Goal: Task Accomplishment & Management: Use online tool/utility

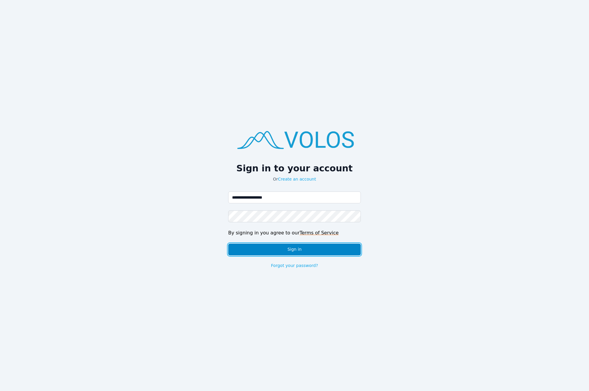
click at [322, 250] on button "Sign in" at bounding box center [294, 250] width 133 height 12
click at [289, 250] on button "Sign in" at bounding box center [294, 250] width 133 height 12
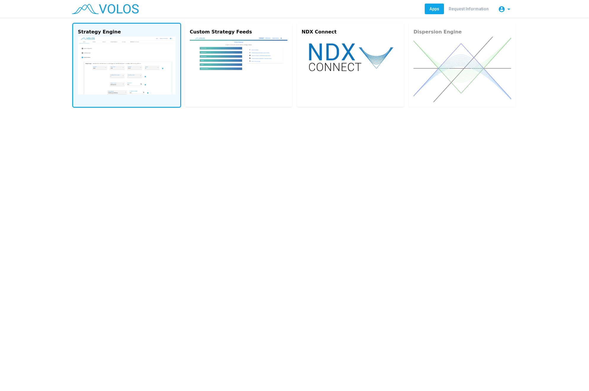
click at [94, 60] on img at bounding box center [127, 66] width 98 height 58
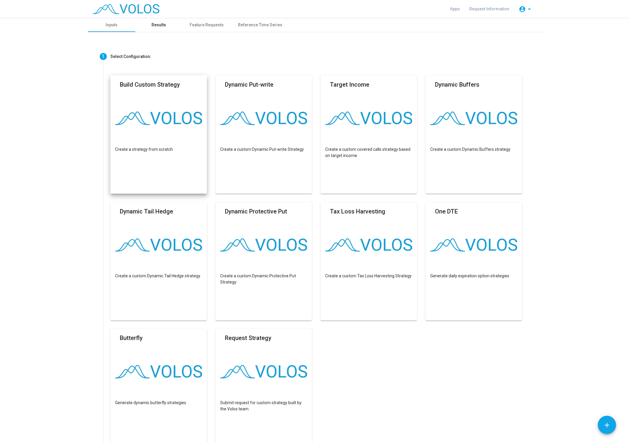
click at [171, 28] on div "Results" at bounding box center [158, 25] width 47 height 14
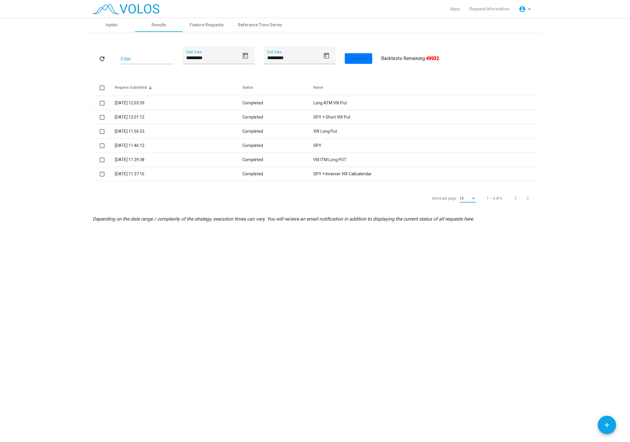
click at [474, 199] on div "Items per page:" at bounding box center [473, 199] width 5 height 4
click at [472, 243] on span "50" at bounding box center [467, 241] width 17 height 11
click at [244, 55] on icon "Open calendar" at bounding box center [245, 56] width 5 height 6
click at [396, 93] on div at bounding box center [315, 221] width 630 height 442
click at [244, 57] on icon "Open calendar" at bounding box center [245, 56] width 5 height 6
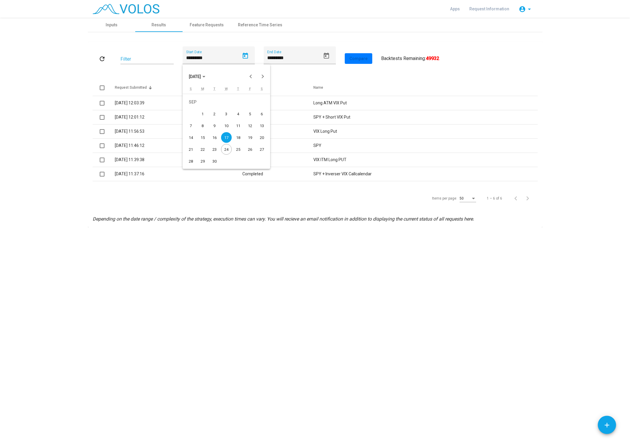
click at [205, 77] on span "SEP 2025" at bounding box center [197, 76] width 17 height 5
click at [215, 119] on div "2025" at bounding box center [216, 118] width 19 height 11
click at [214, 118] on div "JUN" at bounding box center [216, 118] width 19 height 11
click at [318, 72] on div at bounding box center [315, 221] width 630 height 442
click at [105, 61] on mat-icon "refresh" at bounding box center [102, 58] width 7 height 7
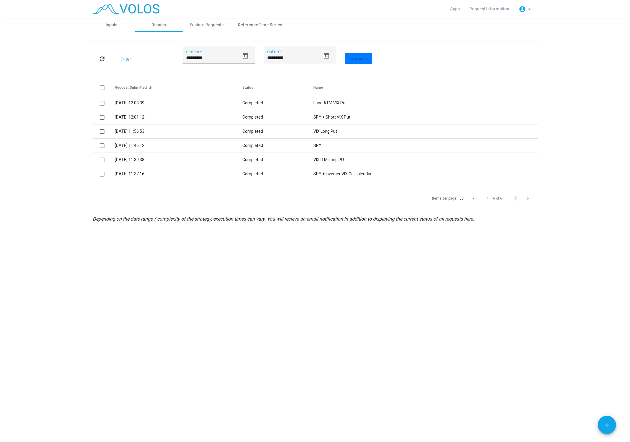
click at [194, 58] on input "*********" at bounding box center [212, 57] width 53 height 5
click at [187, 58] on input "*********" at bounding box center [212, 57] width 53 height 5
type input "*********"
click at [105, 56] on mat-icon "refresh" at bounding box center [102, 58] width 7 height 7
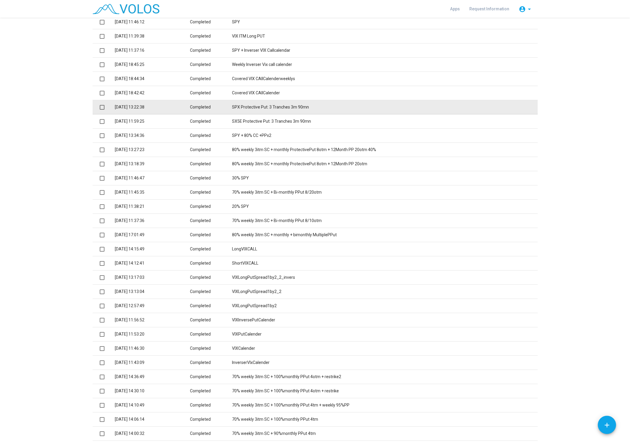
scroll to position [112, 0]
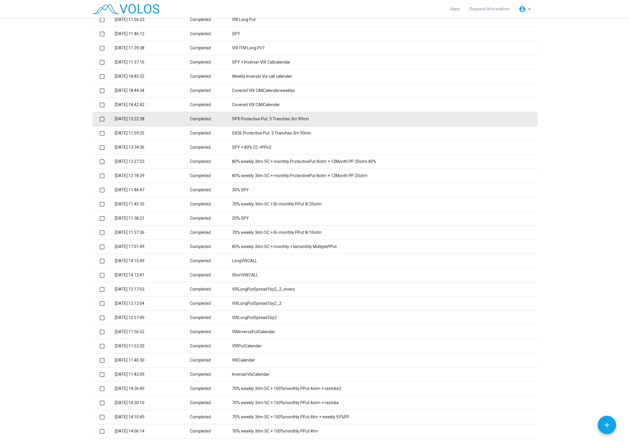
click at [263, 119] on td "SPX Protective Put: 3 Tranches 3m 90mn" at bounding box center [385, 119] width 306 height 14
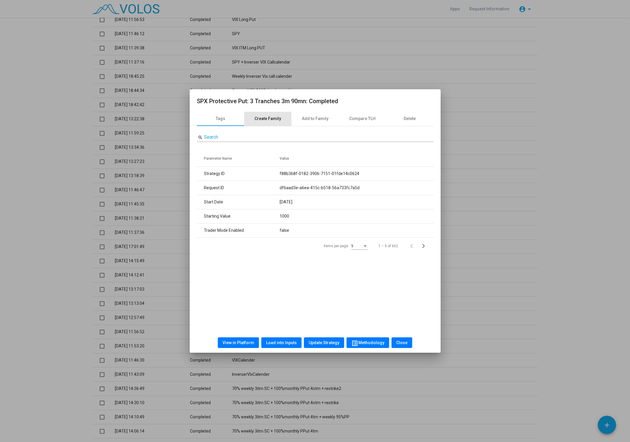
click at [272, 120] on div "Create Family" at bounding box center [267, 119] width 27 height 6
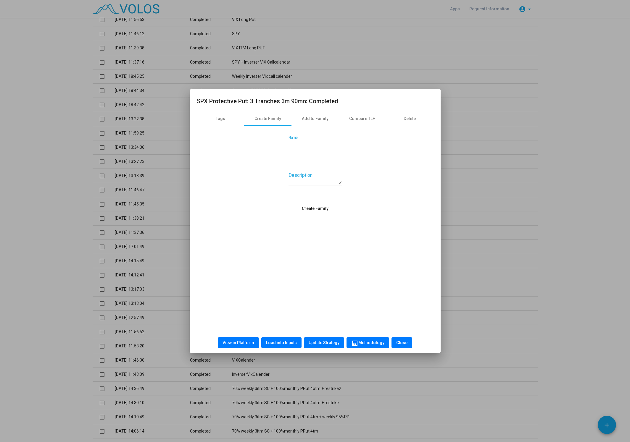
click at [312, 147] on input "Name" at bounding box center [314, 144] width 53 height 5
type input "**********"
click at [307, 185] on div "Description" at bounding box center [314, 176] width 53 height 19
click at [307, 183] on textarea "Description" at bounding box center [314, 178] width 53 height 12
click at [317, 175] on textarea "**********" at bounding box center [314, 178] width 53 height 12
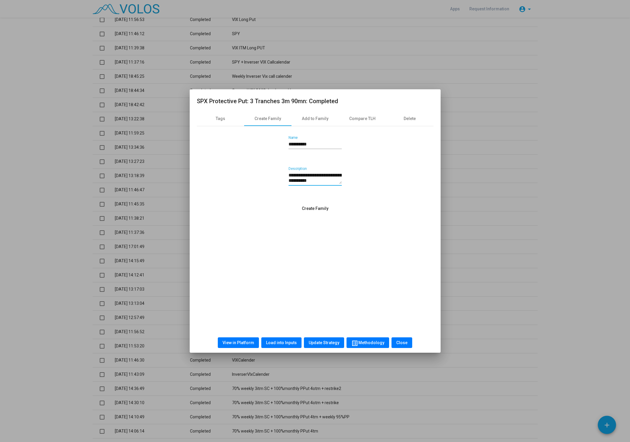
drag, startPoint x: 289, startPoint y: 176, endPoint x: 331, endPoint y: 184, distance: 43.3
click at [331, 184] on textarea "**********" at bounding box center [314, 178] width 53 height 12
type textarea "**********"
click at [326, 209] on span "Create Family" at bounding box center [315, 208] width 27 height 5
click at [404, 343] on span "Close" at bounding box center [401, 343] width 11 height 5
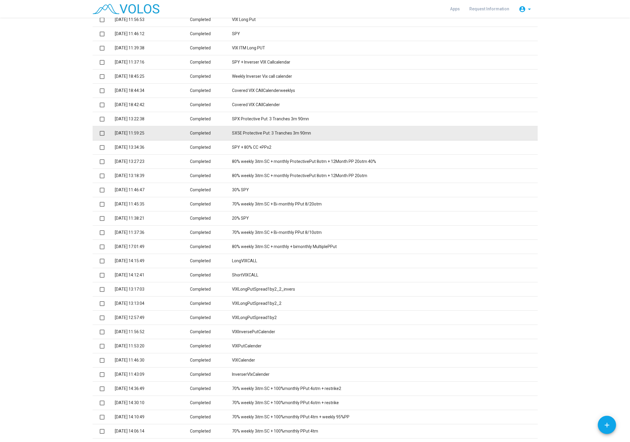
click at [140, 134] on td "9.9.2025 11:59:25" at bounding box center [152, 133] width 75 height 14
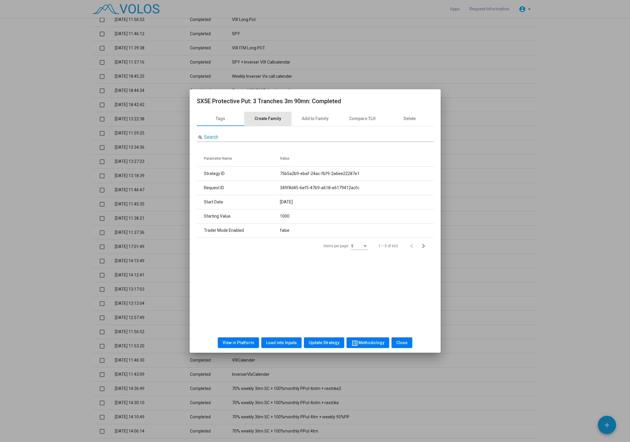
click at [265, 121] on div "Create Family" at bounding box center [267, 119] width 27 height 6
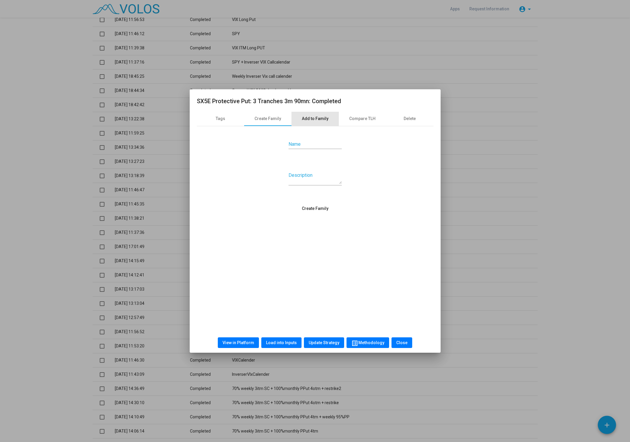
click at [327, 120] on div "Add to Family" at bounding box center [315, 119] width 27 height 6
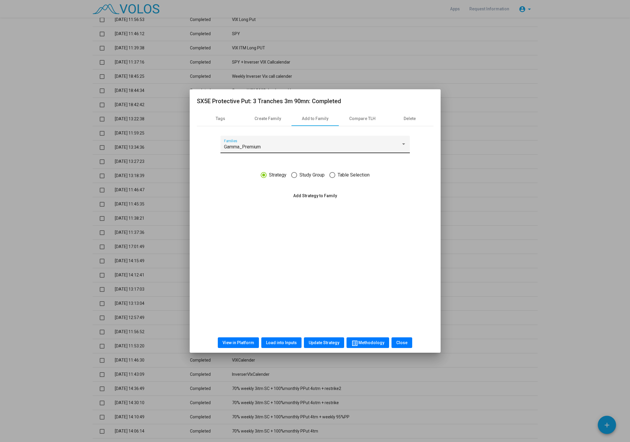
click at [284, 150] on div "Gamma_Premium Families" at bounding box center [315, 146] width 182 height 14
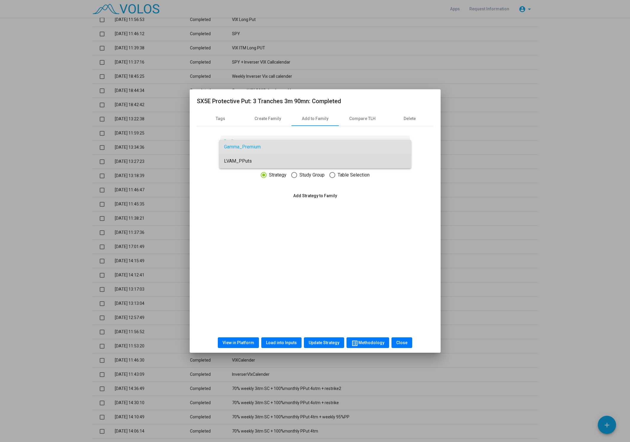
click at [278, 159] on span "LVAM_PPuts" at bounding box center [315, 161] width 182 height 14
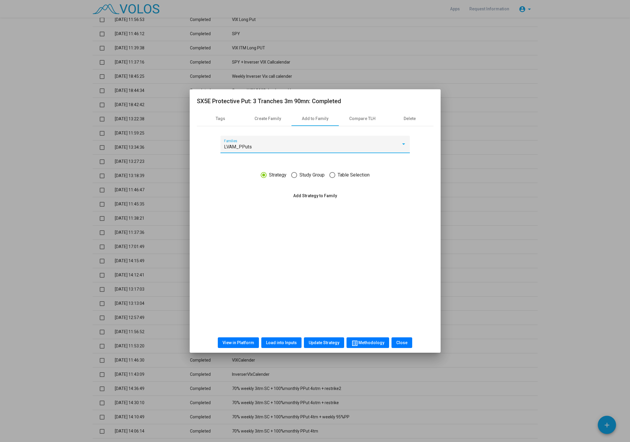
click at [308, 197] on span "Add Strategy to Family" at bounding box center [315, 196] width 44 height 5
click at [407, 344] on button "Close" at bounding box center [401, 343] width 21 height 11
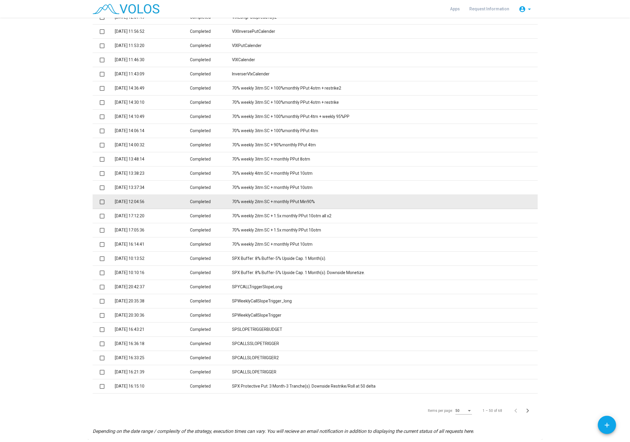
scroll to position [434, 0]
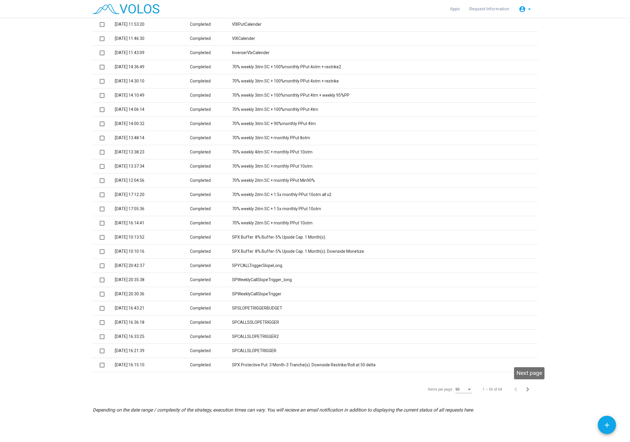
click at [528, 390] on icon "Next page" at bounding box center [527, 390] width 3 height 4
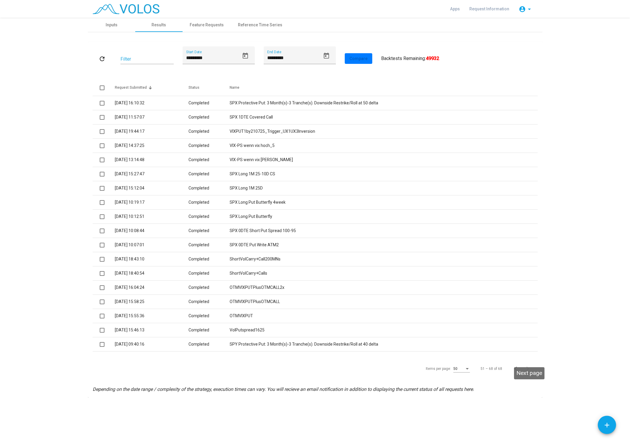
scroll to position [0, 0]
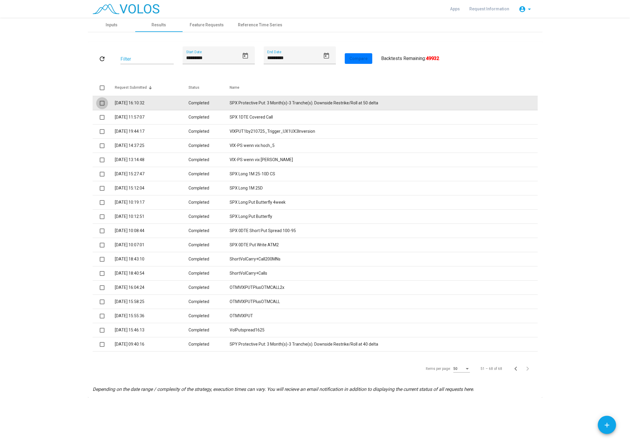
click at [102, 104] on span at bounding box center [102, 103] width 5 height 5
click at [242, 101] on td "SPX Protective Put: 3 Month(s)-3 Tranche(s). Downside Restrike/Roll at 50 delta" at bounding box center [384, 103] width 308 height 14
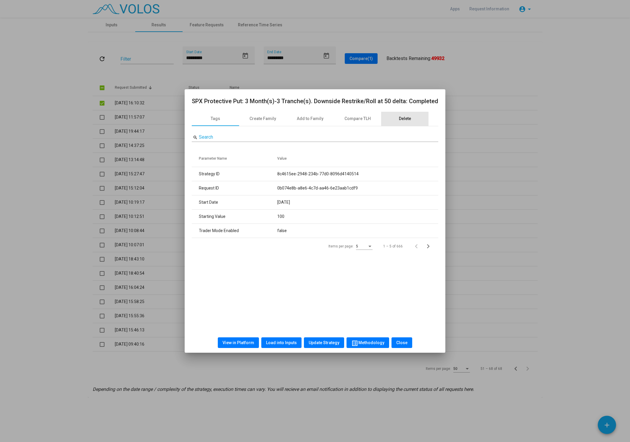
click at [408, 120] on div "Delete" at bounding box center [405, 119] width 12 height 6
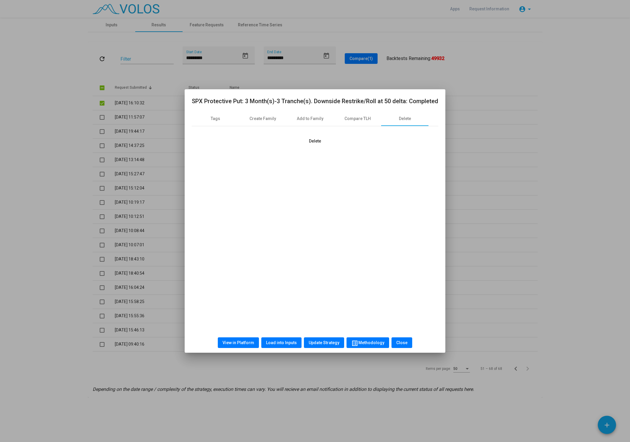
click at [320, 140] on span "Delete" at bounding box center [315, 141] width 12 height 5
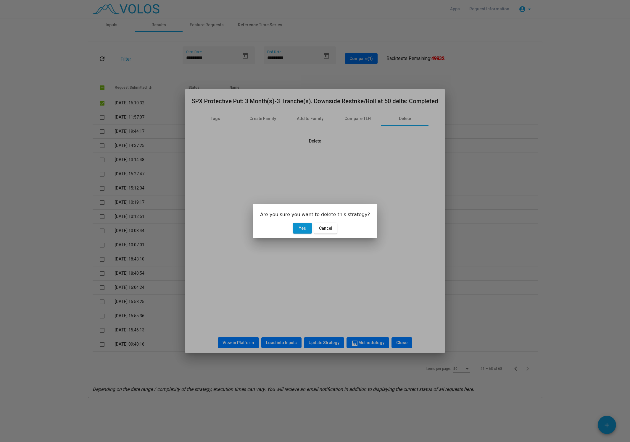
click at [302, 230] on span "Yes" at bounding box center [302, 228] width 7 height 5
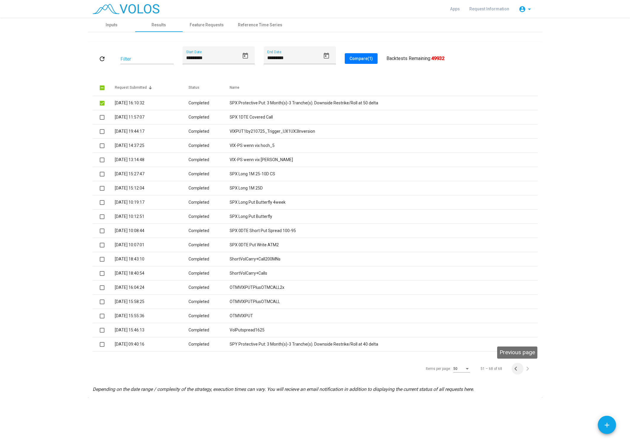
click at [515, 370] on icon "Previous page" at bounding box center [515, 369] width 3 height 4
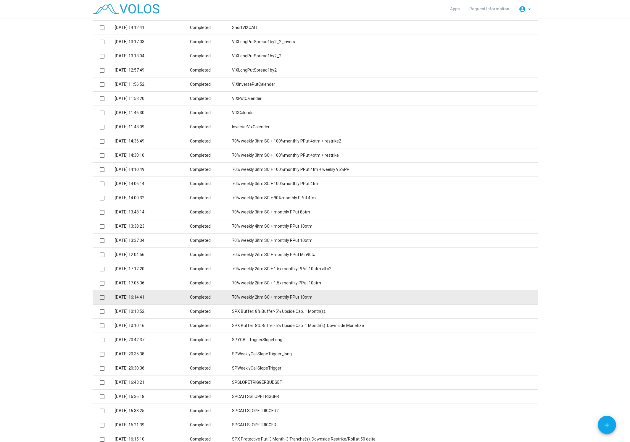
scroll to position [434, 0]
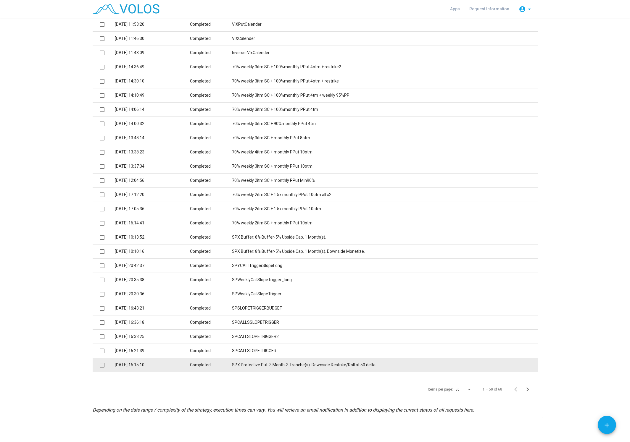
click at [164, 365] on td "5.8.2025 16:15:10" at bounding box center [152, 365] width 75 height 14
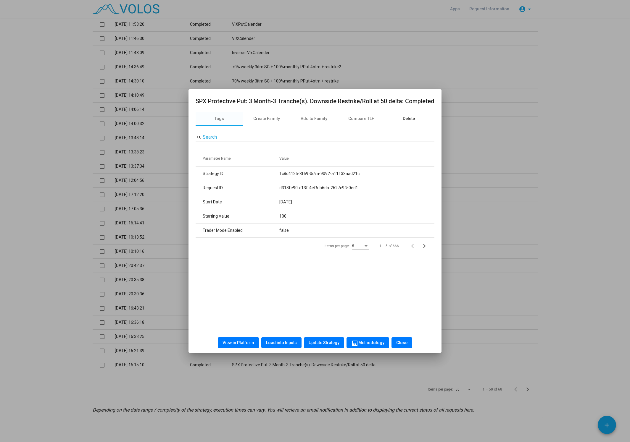
click at [411, 121] on div "Delete" at bounding box center [409, 119] width 12 height 6
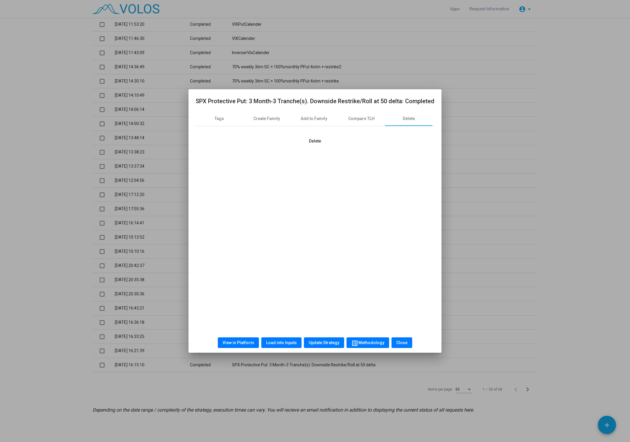
click at [325, 143] on button "Delete" at bounding box center [315, 141] width 22 height 11
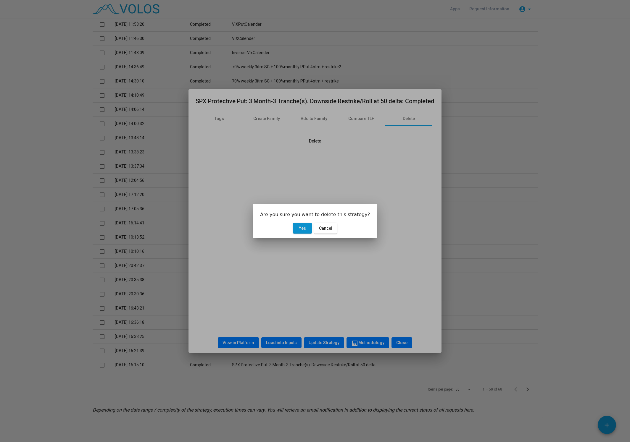
click at [302, 228] on span "Yes" at bounding box center [302, 228] width 7 height 5
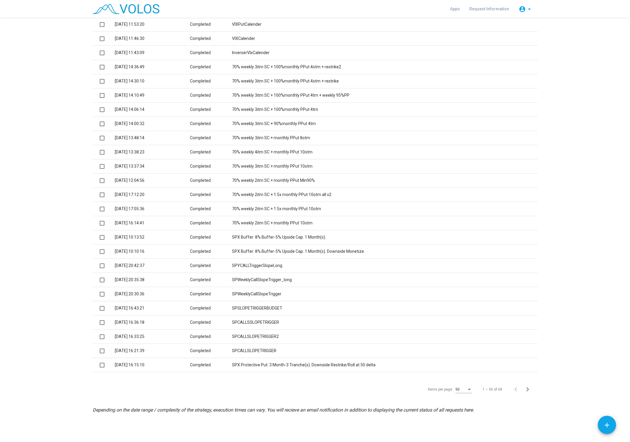
click at [293, 389] on div "Items per page: 50 1 – 50 of 68" at bounding box center [315, 389] width 445 height 17
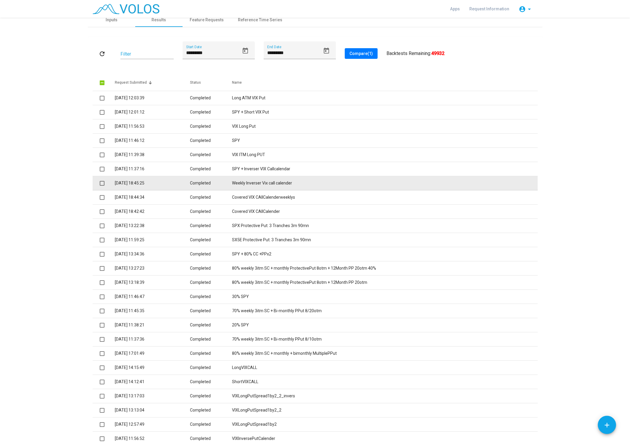
scroll to position [0, 0]
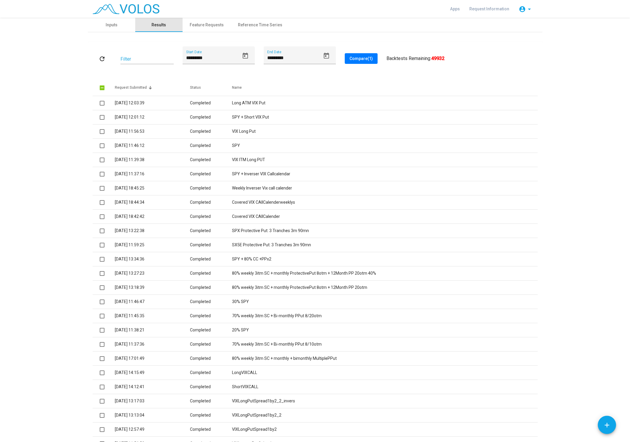
click at [160, 24] on div "Results" at bounding box center [158, 25] width 14 height 6
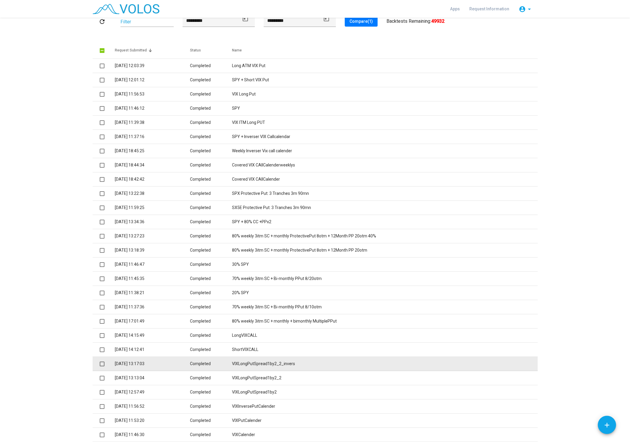
scroll to position [75, 0]
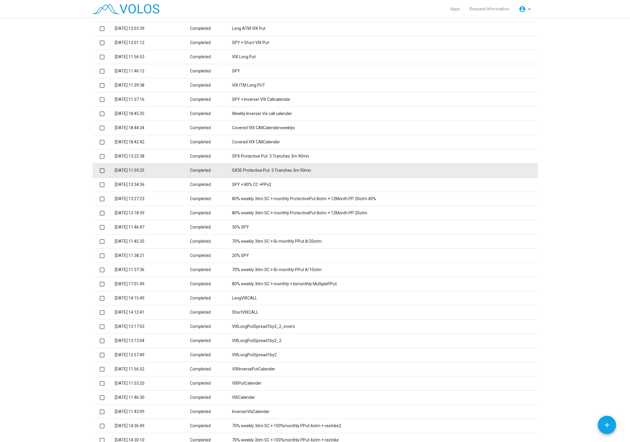
click at [268, 172] on td "SX5E Protective Put: 3 Tranches 3m 90mn" at bounding box center [385, 171] width 306 height 14
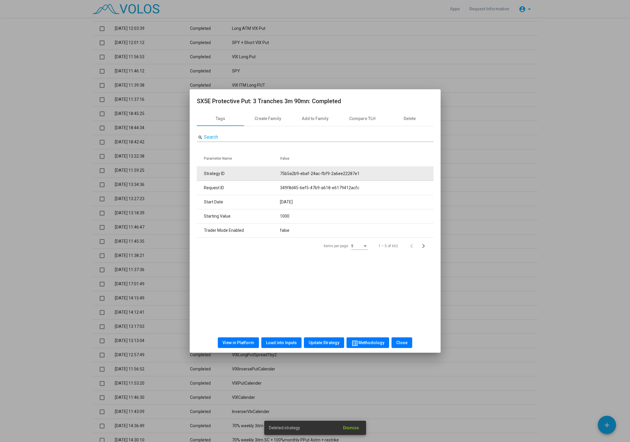
click at [282, 173] on tr "Strategy ID 75b5a2b9-ebaf-24ac-fbf9-2a6ee22287e1" at bounding box center [315, 174] width 237 height 14
drag, startPoint x: 282, startPoint y: 173, endPoint x: 371, endPoint y: 177, distance: 89.7
click at [371, 177] on td "75b5a2b9-ebaf-24ac-fbf9-2a6ee22287e1" at bounding box center [357, 174] width 154 height 14
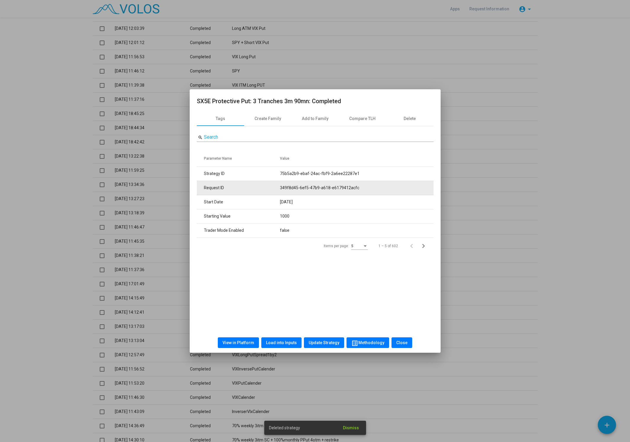
copy td "75b5a2b9-ebaf-24ac-fbf9-2a6ee22287e1"
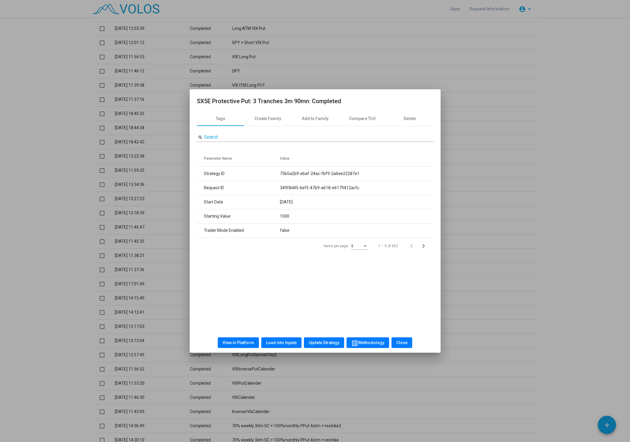
drag, startPoint x: 197, startPoint y: 100, endPoint x: 347, endPoint y: 107, distance: 150.4
click at [347, 107] on as-result-modal "SX5E Protective Put: 3 Tranches 3m 90mn: Completed Tags Create Family Add to Fa…" at bounding box center [315, 224] width 237 height 257
copy h2 "SX5E Protective Put: 3 Tranches 3m 90mn: Completed"
click at [78, 366] on div at bounding box center [315, 221] width 630 height 442
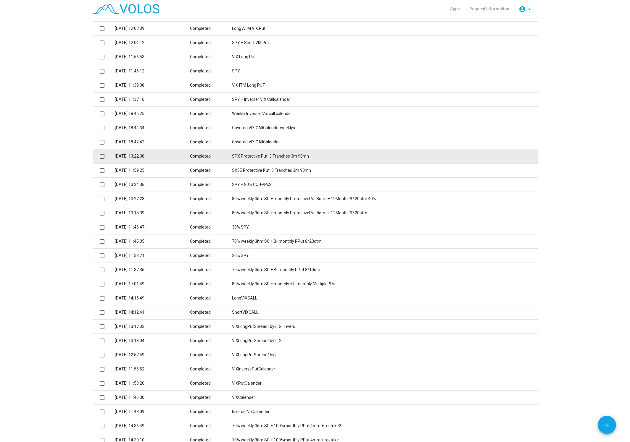
click at [270, 157] on td "SPX Protective Put: 3 Tranches 3m 90mn" at bounding box center [385, 156] width 306 height 14
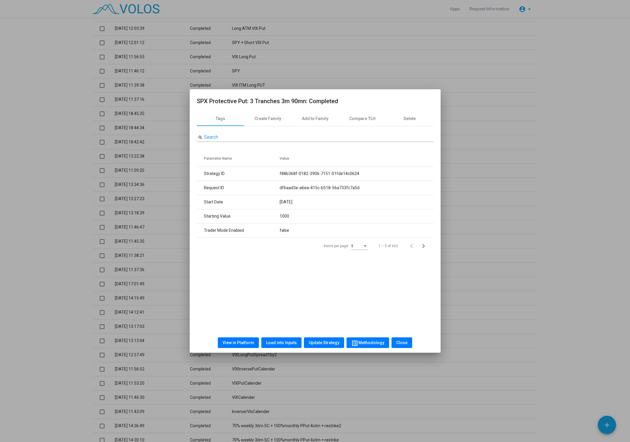
drag, startPoint x: 197, startPoint y: 101, endPoint x: 376, endPoint y: 102, distance: 179.0
click at [376, 102] on h2 "SPX Protective Put: 3 Tranches 3m 90mn: Completed" at bounding box center [315, 100] width 237 height 9
copy h2 "SPX Protective Put: 3 Tranches 3m 90mn: Completed"
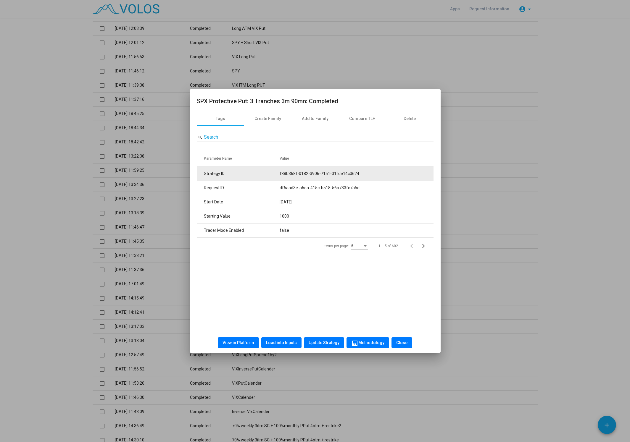
drag, startPoint x: 280, startPoint y: 173, endPoint x: 382, endPoint y: 174, distance: 101.8
click at [382, 174] on tr "Strategy ID f88b368f-0182-3906-7151-01fde14c0624" at bounding box center [315, 174] width 237 height 14
copy tr "f88b368f-0182-3906-7151-01fde14c0624"
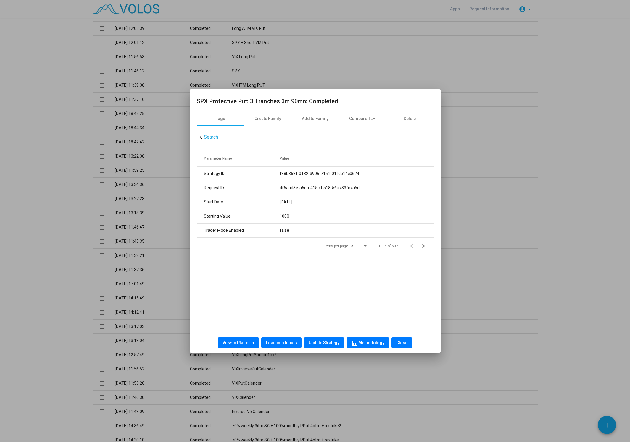
click at [397, 346] on button "Close" at bounding box center [401, 343] width 21 height 11
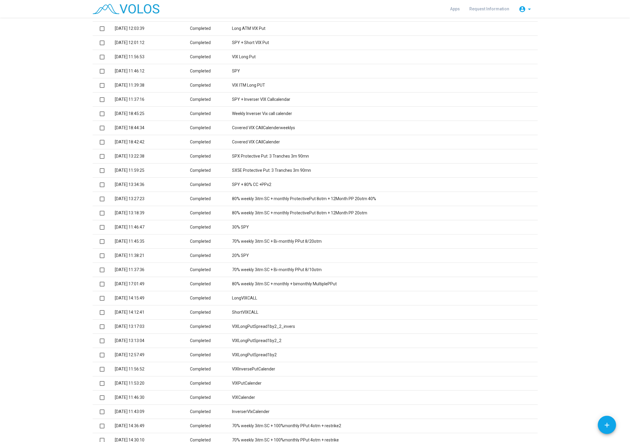
click at [588, 312] on as-strategy-engine-wrapper "**********" at bounding box center [315, 360] width 630 height 835
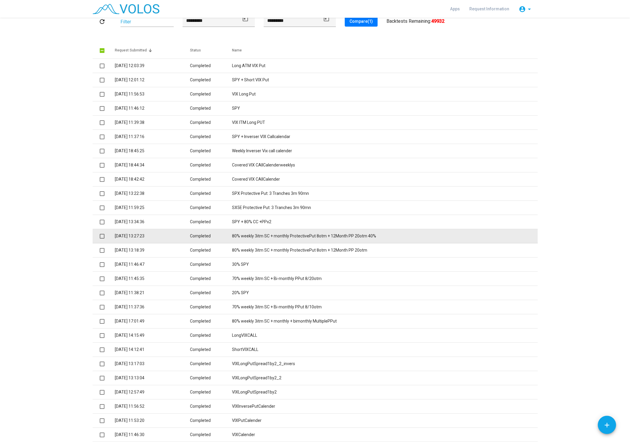
scroll to position [0, 0]
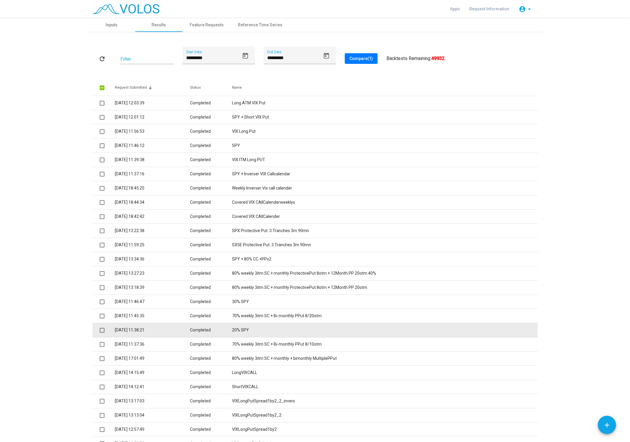
click at [246, 328] on td "20% SPY" at bounding box center [385, 330] width 306 height 14
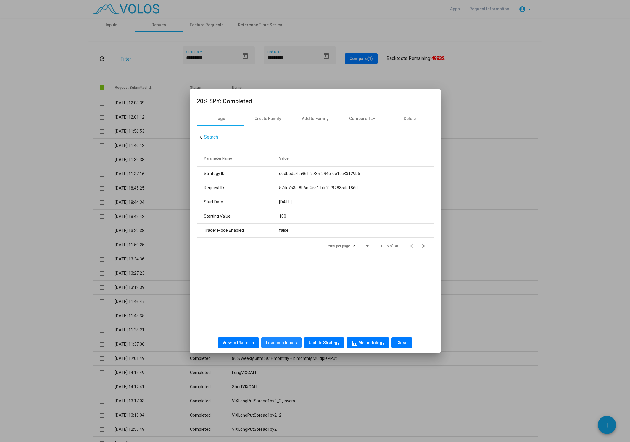
click at [275, 347] on button "Load into Inputs" at bounding box center [281, 343] width 40 height 11
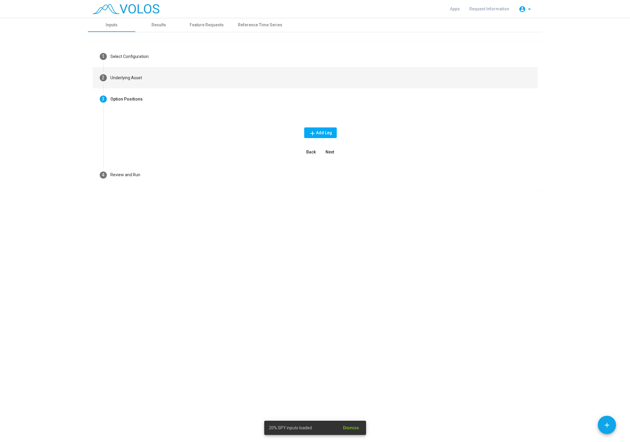
click at [156, 78] on mat-step-header "2 Underlying Asset" at bounding box center [315, 77] width 445 height 21
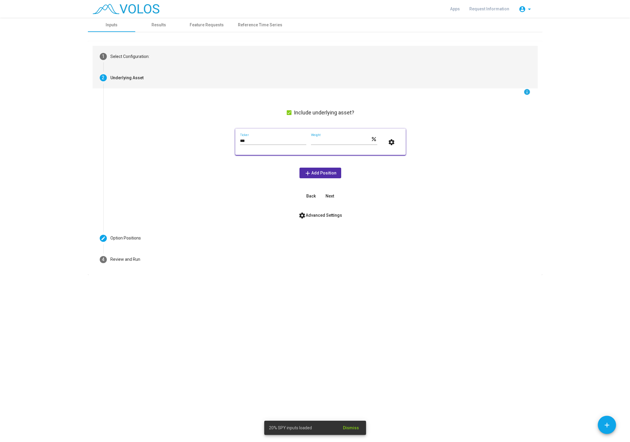
click at [152, 62] on mat-step-header "1 Select Configuration:" at bounding box center [315, 56] width 445 height 21
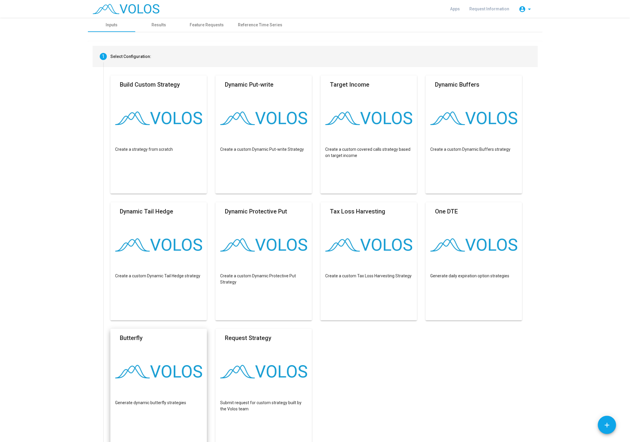
scroll to position [113, 0]
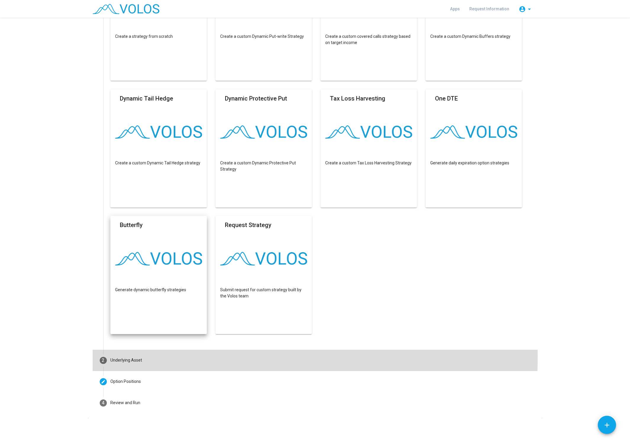
click at [154, 357] on mat-step-header "2 Underlying Asset" at bounding box center [315, 360] width 445 height 21
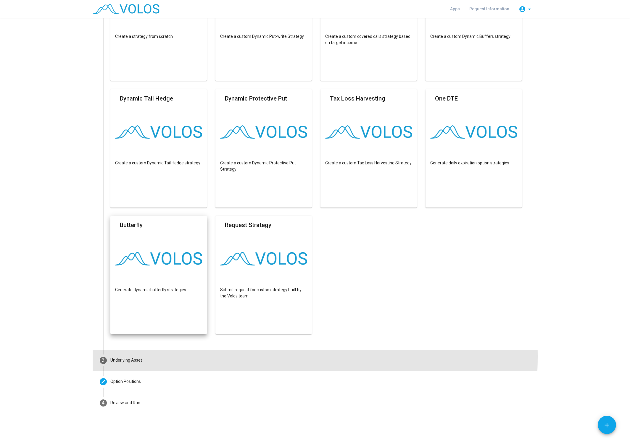
scroll to position [0, 0]
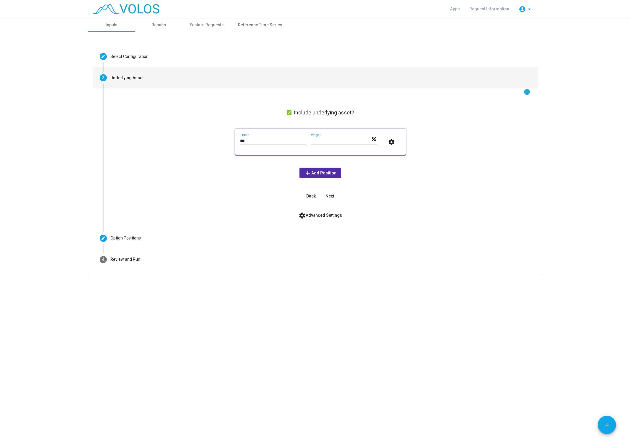
click at [328, 212] on button "settings Advanced Settings" at bounding box center [320, 215] width 53 height 11
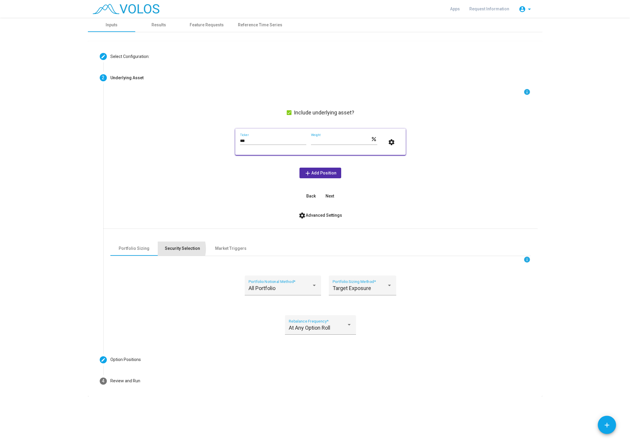
click at [174, 249] on div "Security Selection" at bounding box center [182, 249] width 35 height 6
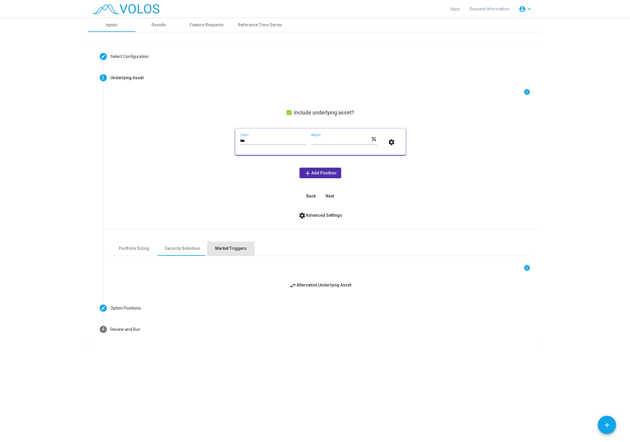
click at [219, 249] on div "Market Triggers" at bounding box center [230, 249] width 31 height 6
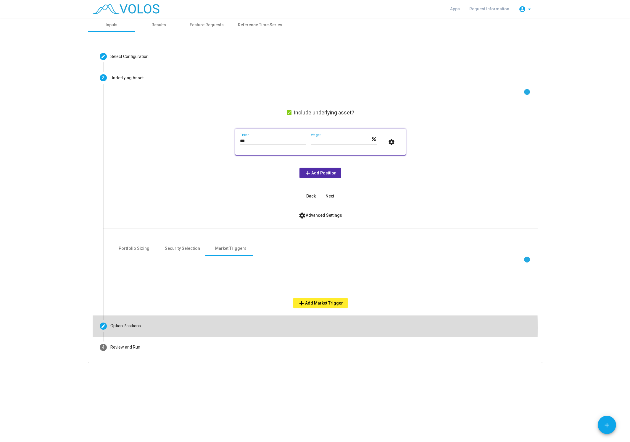
click at [152, 328] on mat-step-header "Editable create Option Positions" at bounding box center [315, 326] width 445 height 21
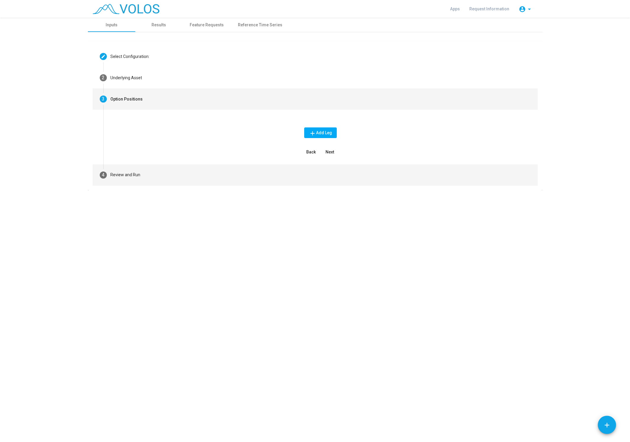
click at [171, 172] on mat-step-header "4 Review and Run" at bounding box center [315, 175] width 445 height 21
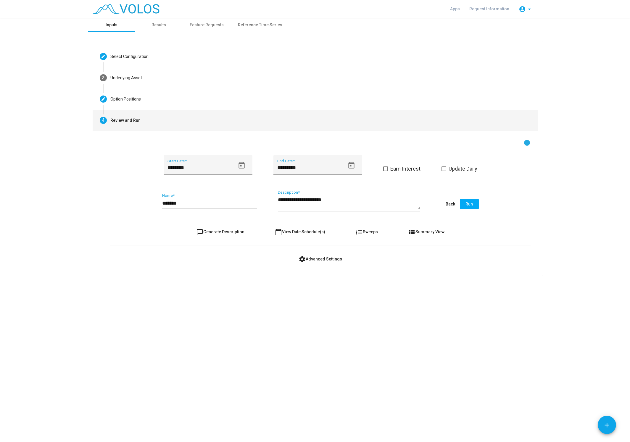
click at [106, 28] on div "Inputs" at bounding box center [111, 25] width 47 height 14
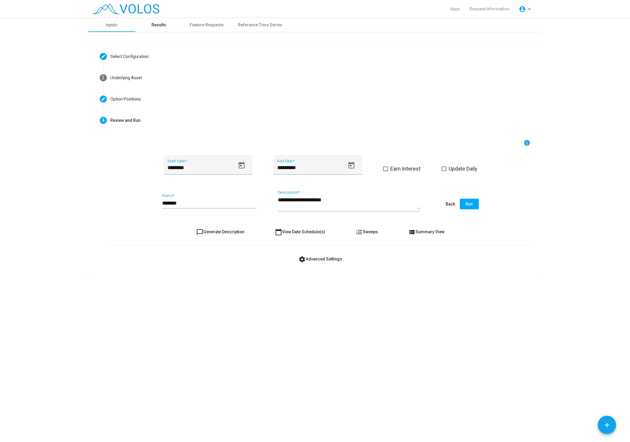
click at [160, 24] on div "Results" at bounding box center [158, 25] width 14 height 6
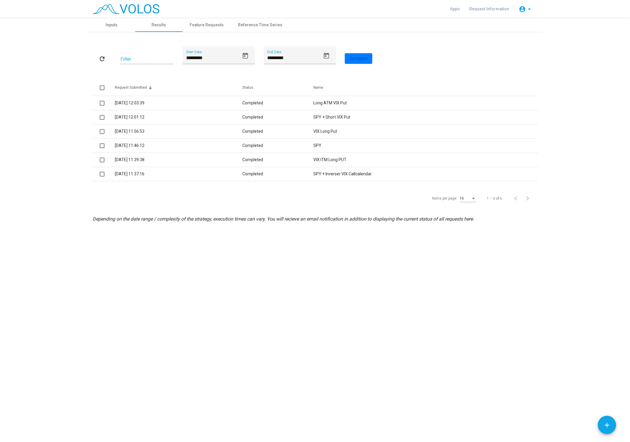
click at [116, 1] on div "Apps Request Information account_circle arrow_drop_down" at bounding box center [315, 9] width 454 height 18
click at [118, 5] on img at bounding box center [126, 9] width 67 height 10
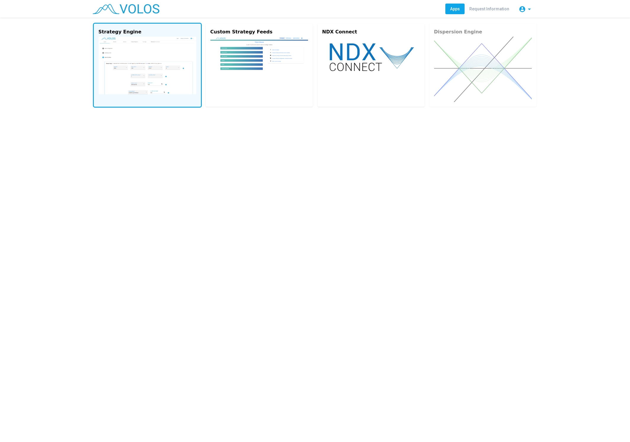
click at [154, 34] on div "Strategy Engine" at bounding box center [148, 31] width 98 height 7
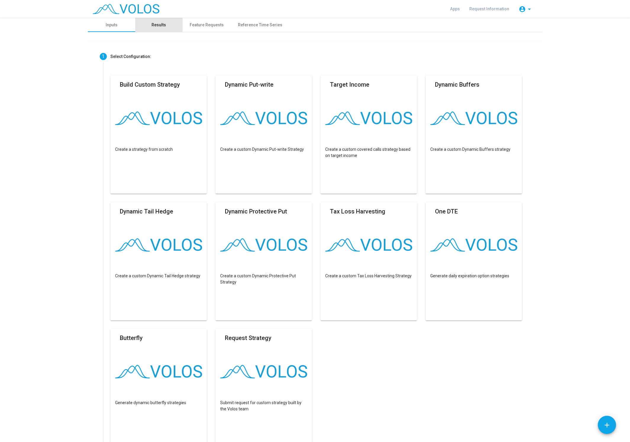
click at [159, 25] on div "Results" at bounding box center [158, 25] width 14 height 6
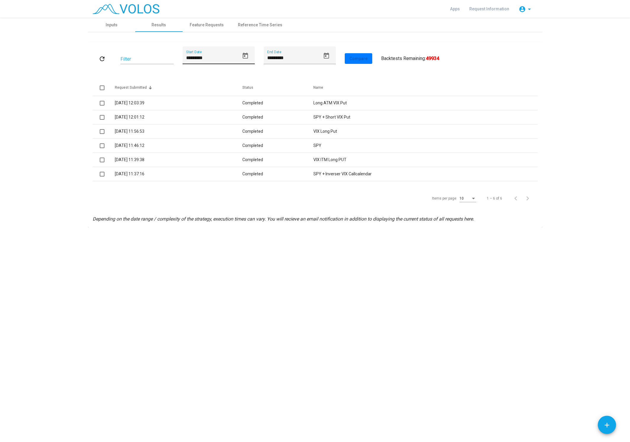
click at [188, 57] on input "*********" at bounding box center [212, 57] width 53 height 5
click at [100, 56] on mat-icon "refresh" at bounding box center [102, 58] width 7 height 7
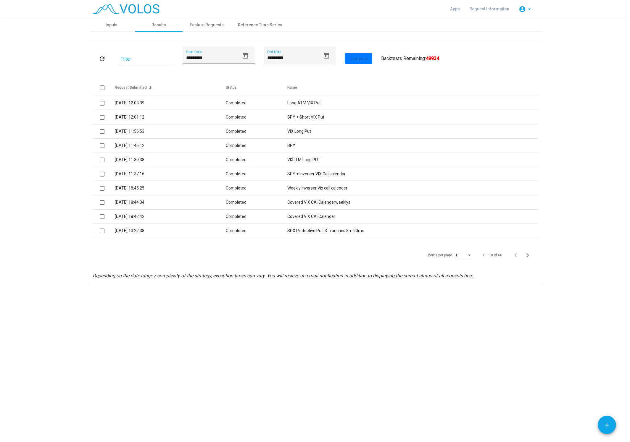
click at [219, 61] on div "********* Start Date" at bounding box center [212, 57] width 53 height 14
click at [243, 57] on icon "Open calendar" at bounding box center [245, 56] width 5 height 6
click at [228, 138] on div "16" at bounding box center [226, 137] width 11 height 11
type input "*********"
click at [308, 59] on input "*********" at bounding box center [293, 57] width 53 height 5
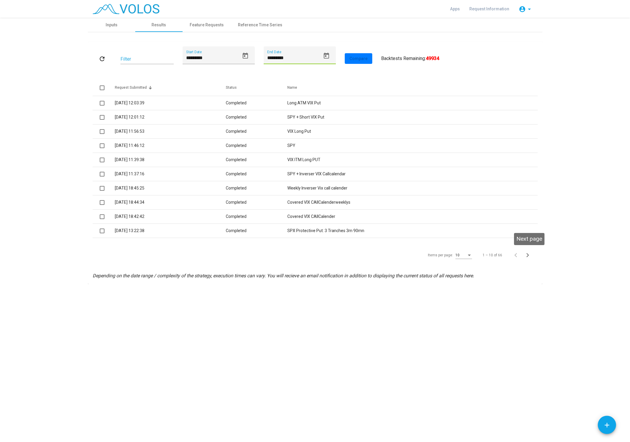
click at [524, 254] on icon "Next page" at bounding box center [527, 255] width 8 height 8
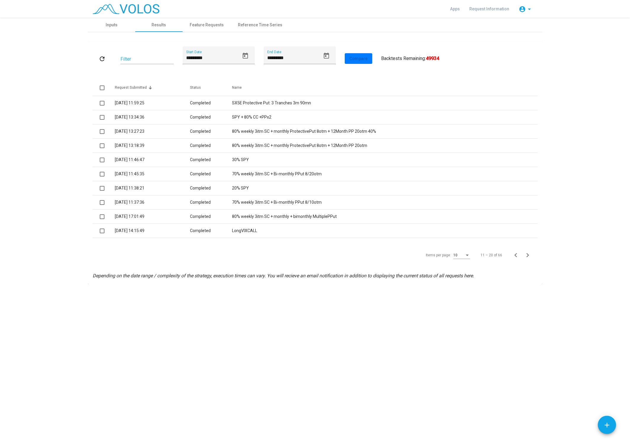
click at [462, 256] on div "10" at bounding box center [458, 256] width 11 height 4
click at [465, 299] on span "50" at bounding box center [462, 298] width 17 height 11
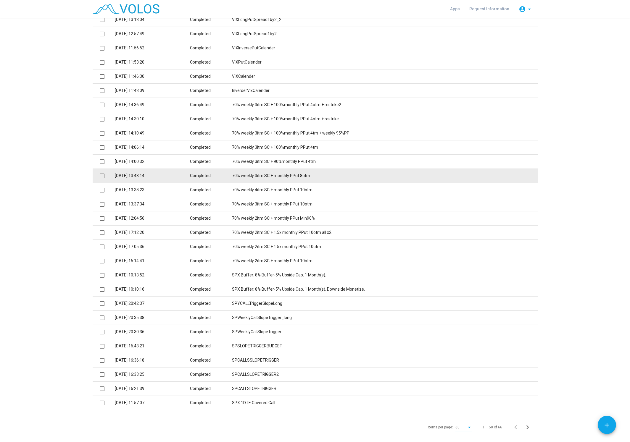
scroll to position [410, 0]
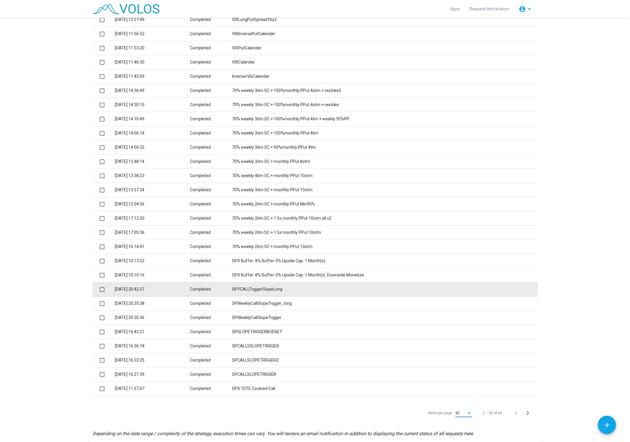
click at [254, 293] on td "SPYCALLTriggerSlopeLong" at bounding box center [385, 290] width 306 height 14
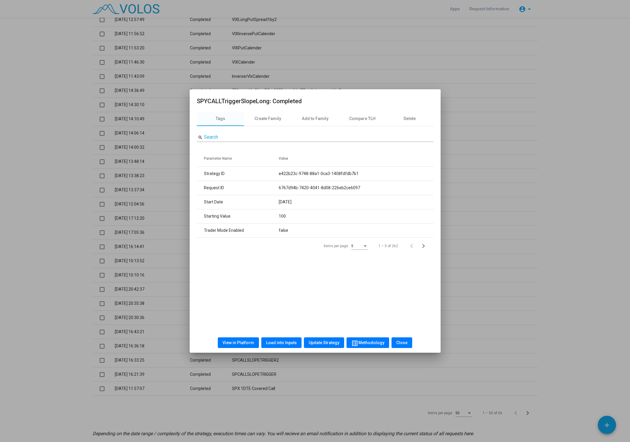
click at [281, 342] on span "Load into Inputs" at bounding box center [281, 343] width 31 height 5
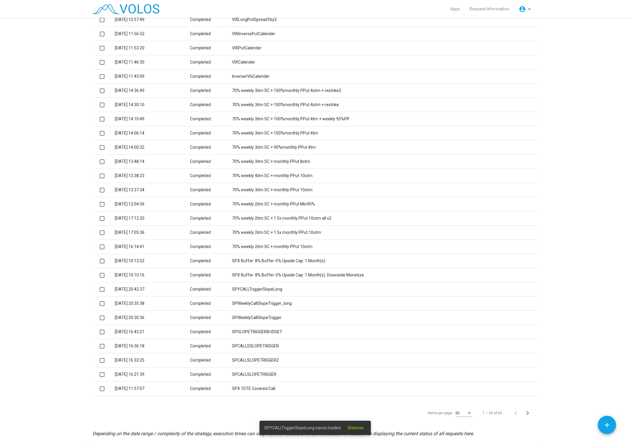
scroll to position [0, 0]
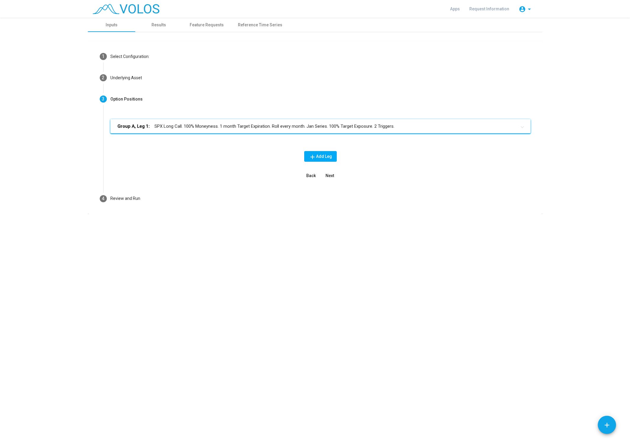
click at [312, 126] on mat-panel-title "Group A, Leg 1: SPX Long Call. 100% Moneyness. 1 month Target Expiration. Roll …" at bounding box center [316, 126] width 399 height 7
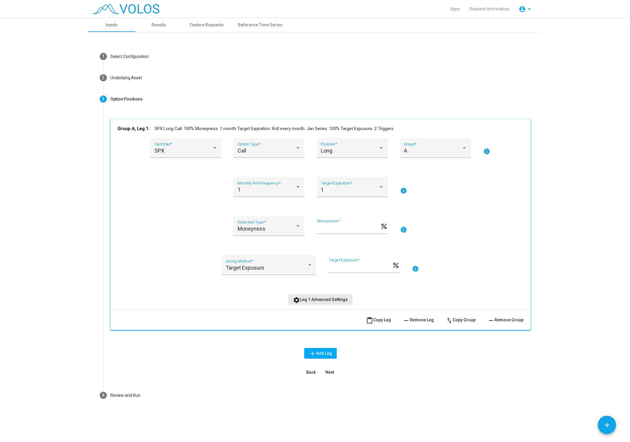
click at [321, 301] on span "settings Leg 1 Advanced Settings" at bounding box center [320, 299] width 55 height 5
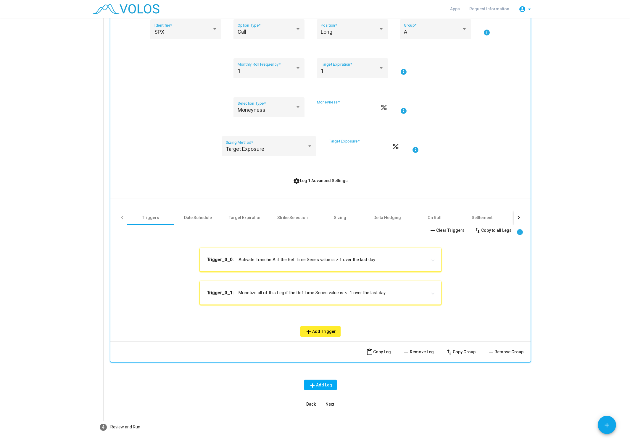
scroll to position [143, 0]
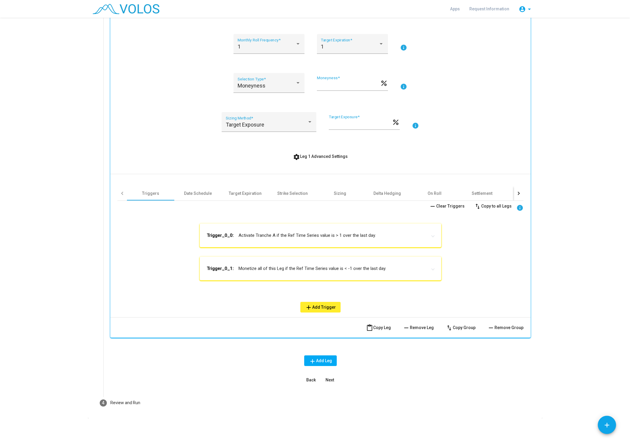
click at [522, 192] on div at bounding box center [518, 193] width 9 height 14
click at [409, 191] on div "Other" at bounding box center [400, 193] width 47 height 14
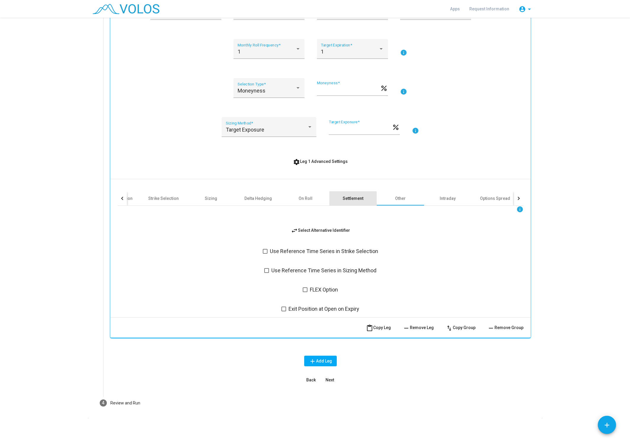
click at [344, 201] on div "Settlement" at bounding box center [353, 199] width 21 height 6
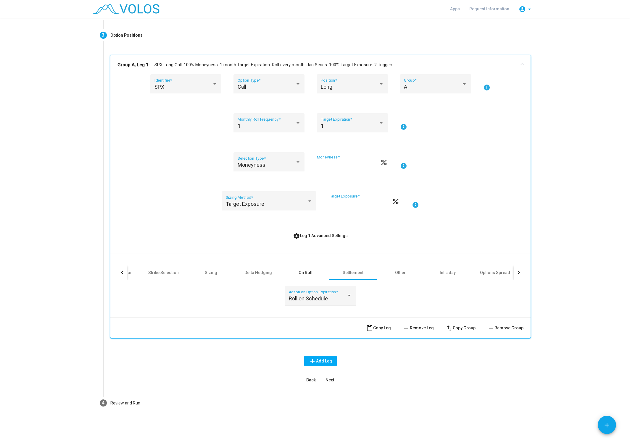
click at [307, 272] on div "On Roll" at bounding box center [306, 273] width 14 height 6
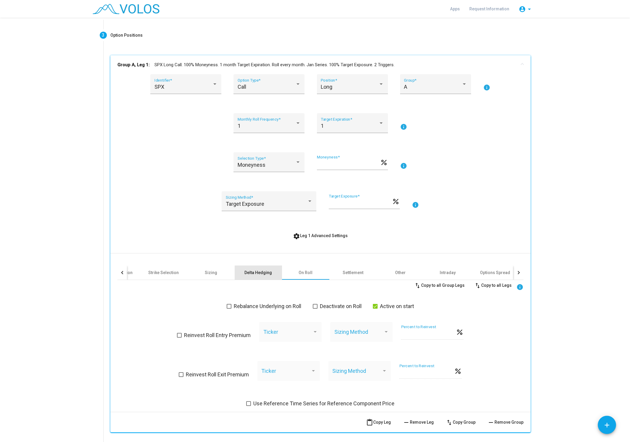
click at [269, 273] on div "Delta Hedging" at bounding box center [258, 273] width 28 height 6
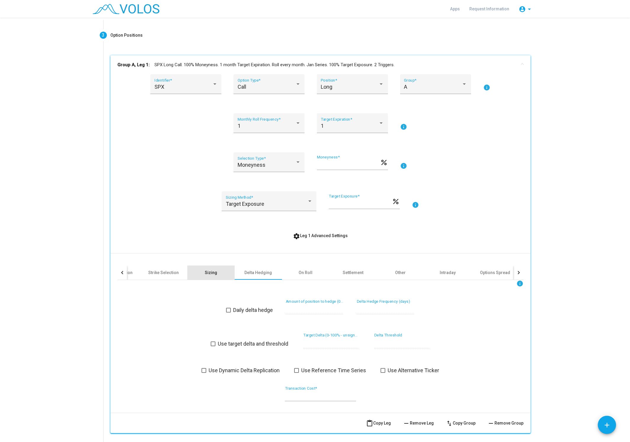
click at [223, 274] on div "Sizing" at bounding box center [210, 273] width 47 height 14
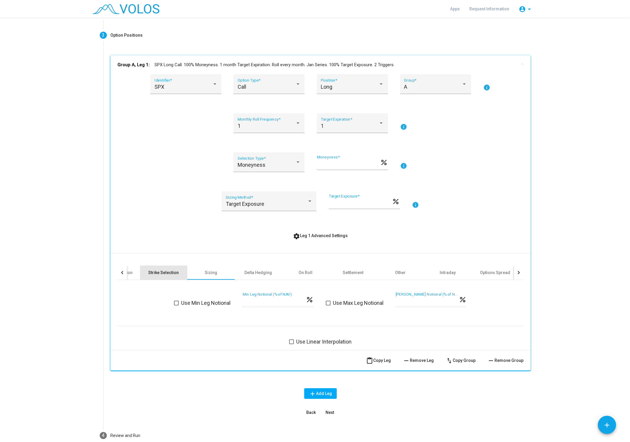
click at [160, 273] on div "Strike Selection" at bounding box center [163, 273] width 30 height 6
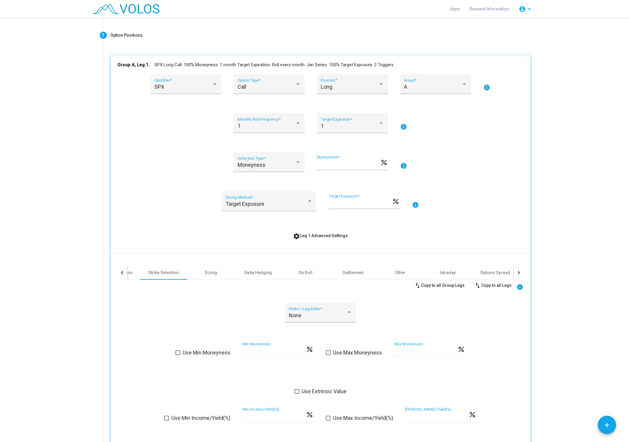
click at [457, 265] on div "Triggers Date Schedule Target Expiration Strike Selection Sizing Delta Hedging …" at bounding box center [320, 436] width 406 height 365
click at [486, 272] on div "Options Spread" at bounding box center [495, 273] width 30 height 6
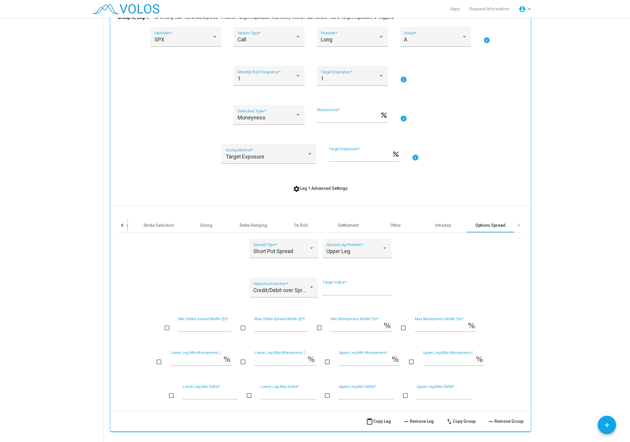
scroll to position [176, 0]
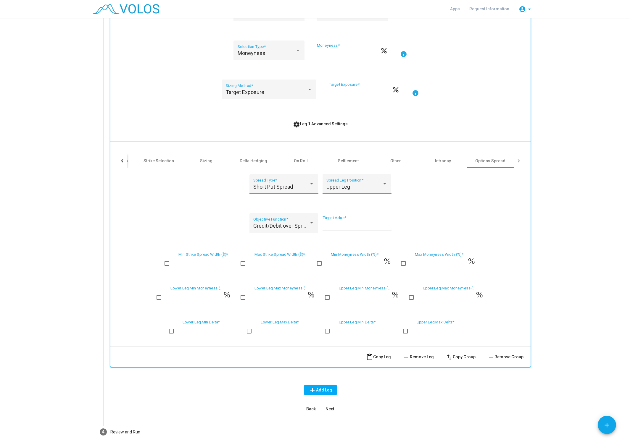
click at [520, 160] on div at bounding box center [518, 161] width 9 height 14
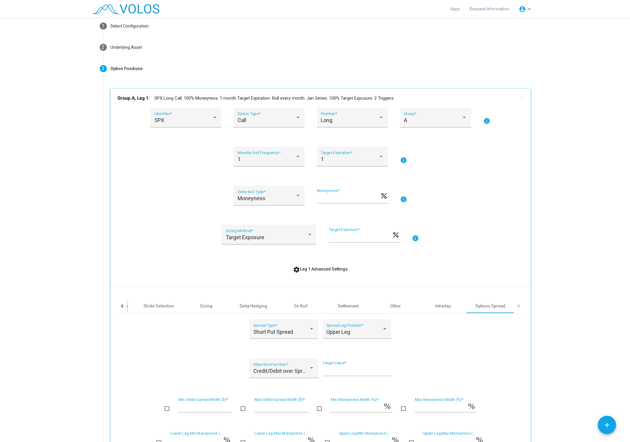
scroll to position [0, 0]
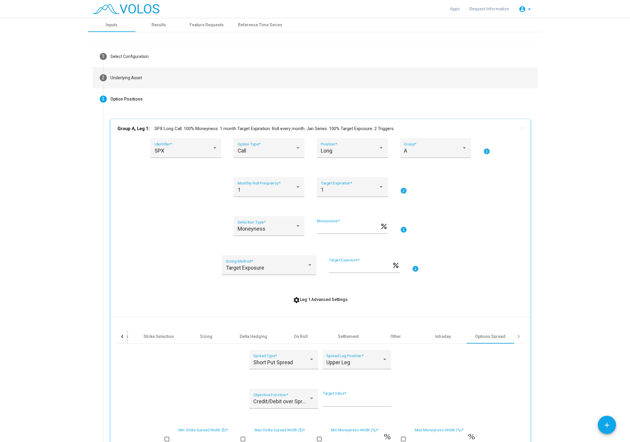
click at [135, 82] on mat-step-header "2 Underlying Asset" at bounding box center [315, 77] width 445 height 21
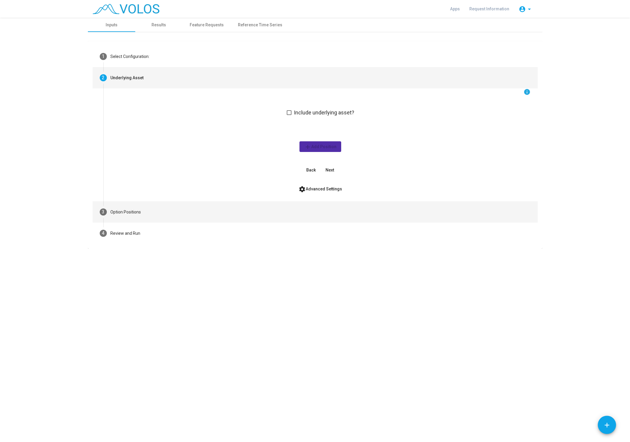
click at [156, 207] on mat-step-header "3 Option Positions" at bounding box center [315, 211] width 445 height 21
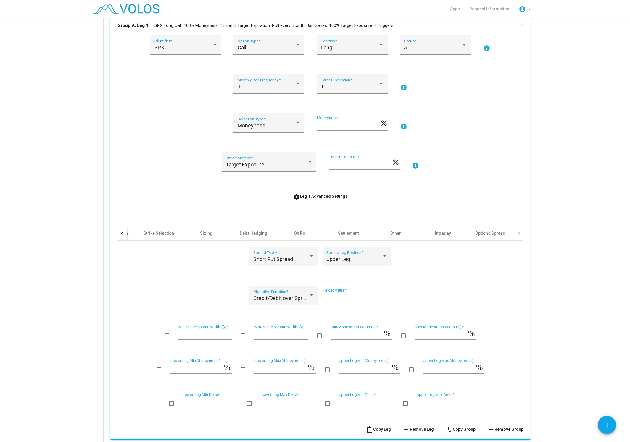
scroll to position [149, 0]
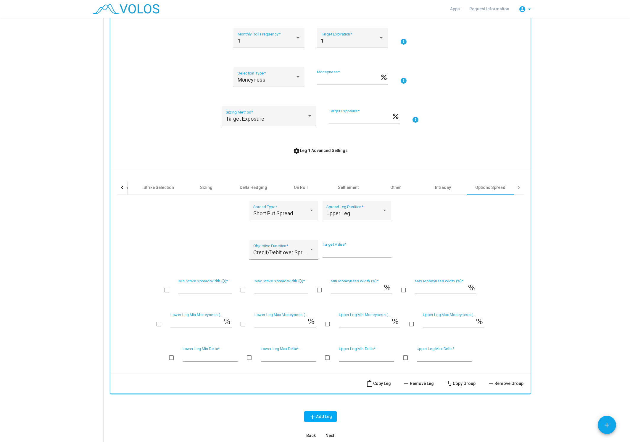
click at [123, 193] on div at bounding box center [121, 187] width 9 height 14
click at [122, 190] on div at bounding box center [121, 187] width 9 height 14
click at [150, 187] on div "Triggers" at bounding box center [150, 188] width 17 height 6
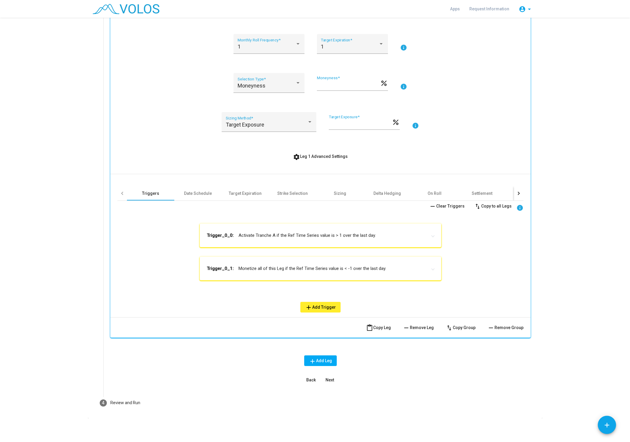
scroll to position [143, 0]
click at [290, 234] on mat-panel-title "Trigger_0_0: Activate Tranche A if the Ref Time Series value is > 1 over the la…" at bounding box center [317, 236] width 220 height 6
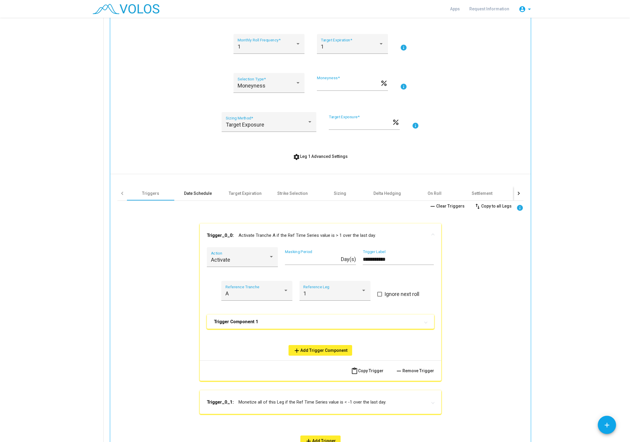
click at [205, 191] on div "Date Schedule" at bounding box center [198, 194] width 28 height 6
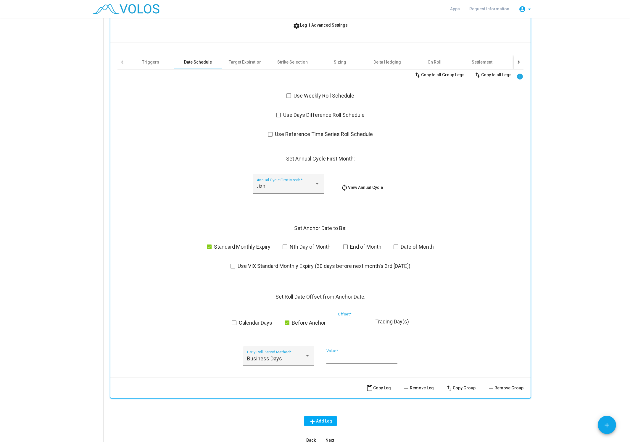
scroll to position [217, 0]
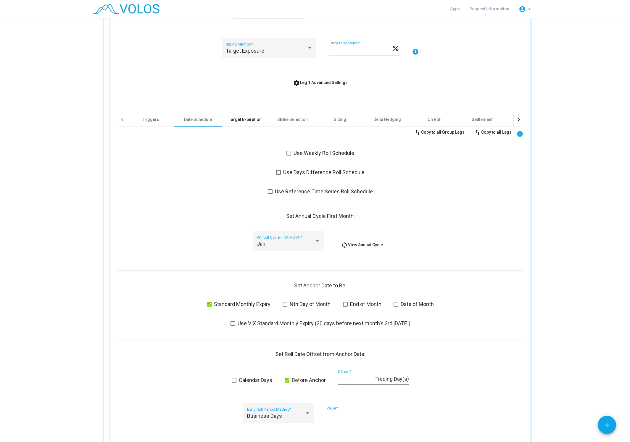
click at [250, 117] on div "Target Expiration" at bounding box center [245, 120] width 33 height 6
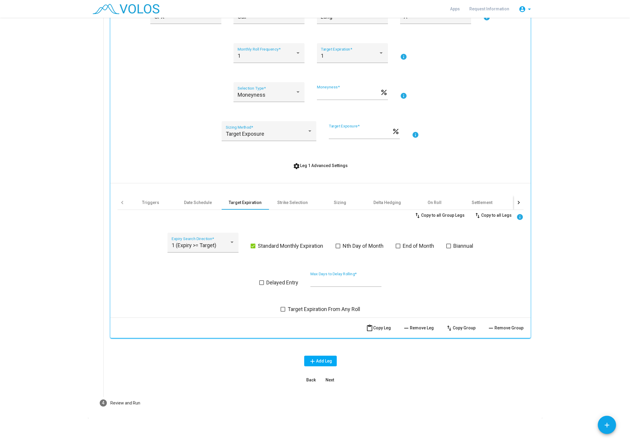
scroll to position [134, 0]
click at [294, 202] on div "Strike Selection" at bounding box center [292, 203] width 30 height 6
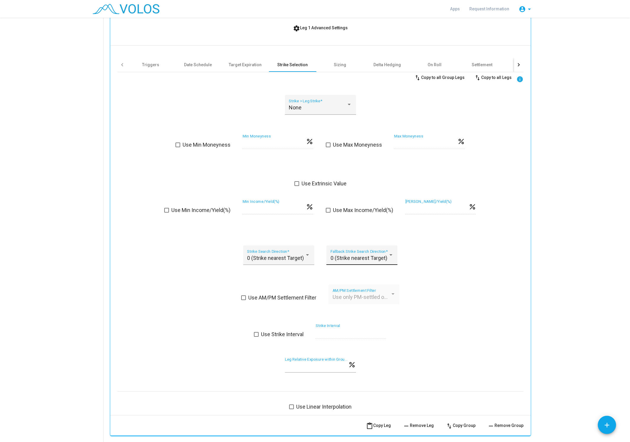
scroll to position [283, 0]
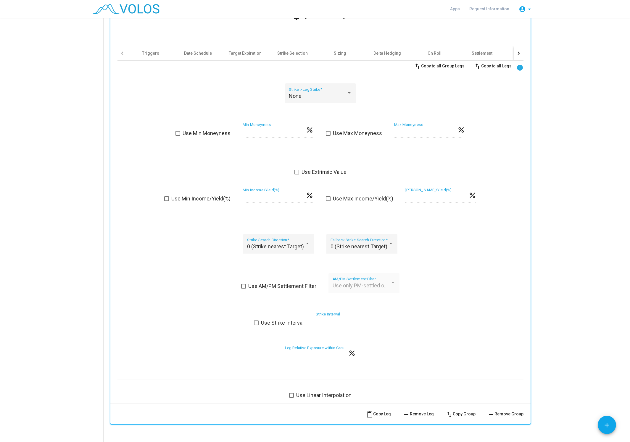
click at [187, 267] on div "swap_vert Copy to all Group Legs swap_vert Copy to all Legs info None Strike > …" at bounding box center [320, 230] width 406 height 339
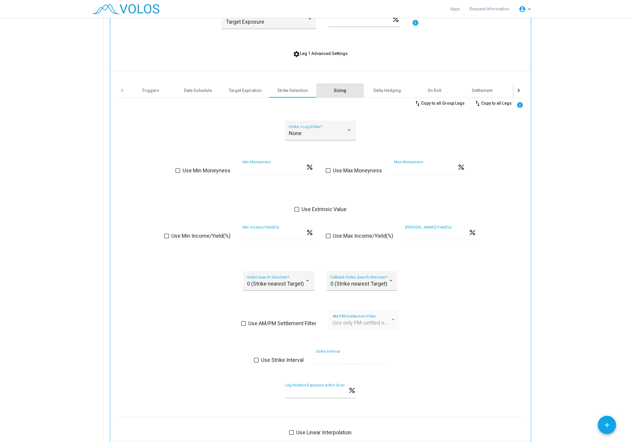
click at [338, 93] on div "Sizing" at bounding box center [340, 91] width 12 height 6
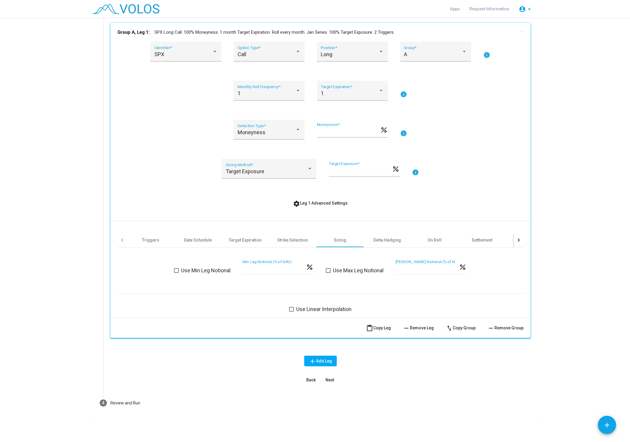
click at [382, 232] on div "Triggers Date Schedule Target Expiration Strike Selection Sizing Delta Hedging …" at bounding box center [320, 267] width 406 height 92
click at [387, 241] on div "Delta Hedging" at bounding box center [387, 240] width 28 height 6
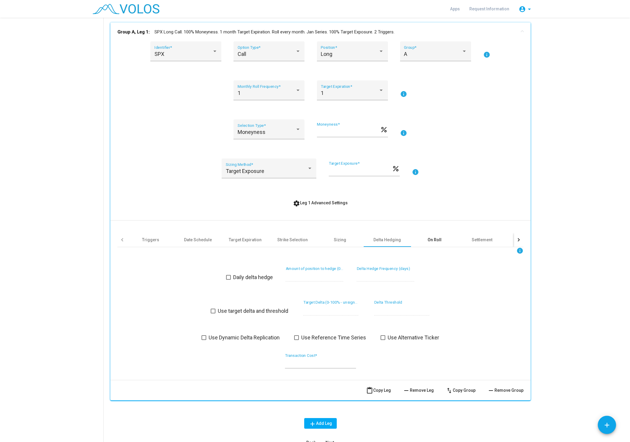
click at [430, 244] on div "On Roll" at bounding box center [434, 240] width 47 height 14
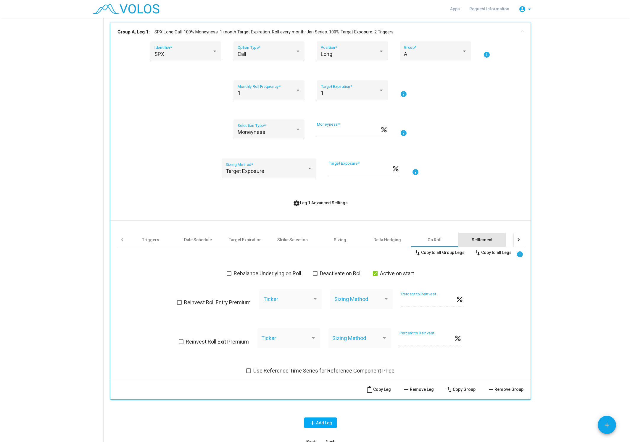
click at [479, 242] on div "Settlement" at bounding box center [482, 240] width 21 height 6
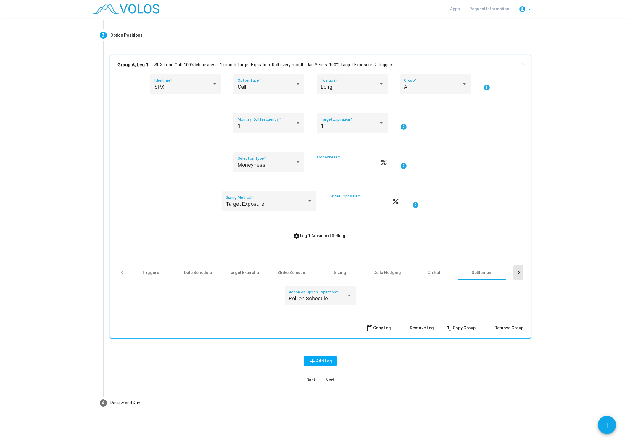
click at [520, 273] on div at bounding box center [518, 273] width 9 height 14
click at [412, 279] on div "Other" at bounding box center [400, 273] width 47 height 14
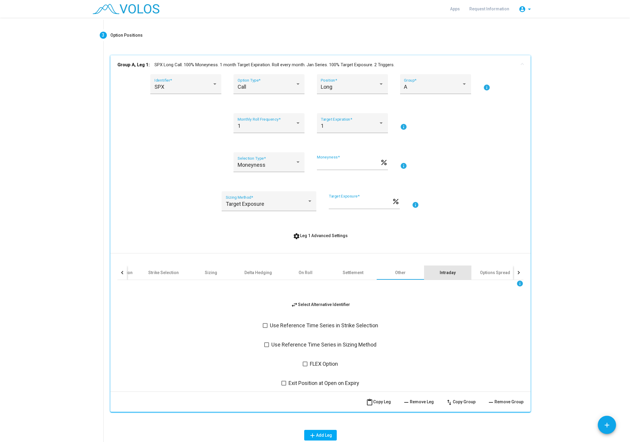
click at [440, 276] on div "Intraday" at bounding box center [447, 273] width 47 height 14
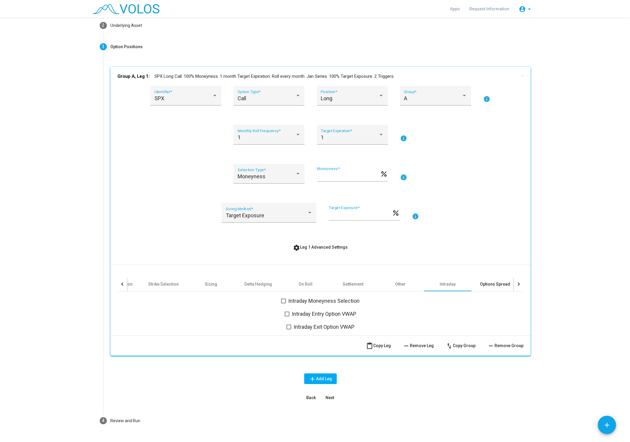
click at [477, 282] on div "Options Spread" at bounding box center [494, 284] width 47 height 14
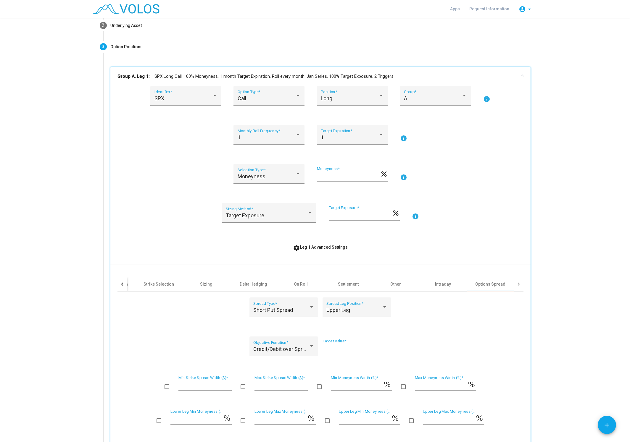
click at [518, 285] on div at bounding box center [517, 284] width 3 height 3
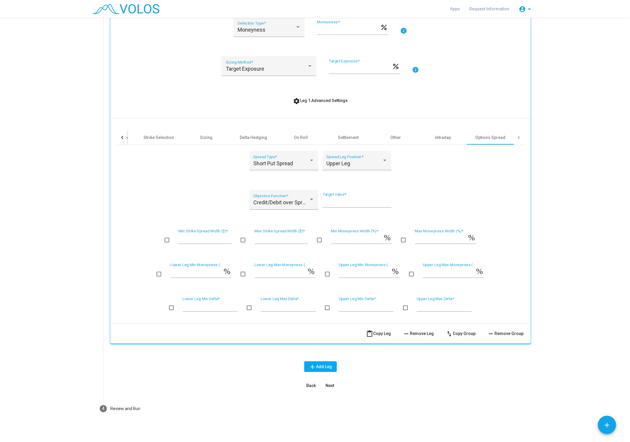
scroll to position [199, 0]
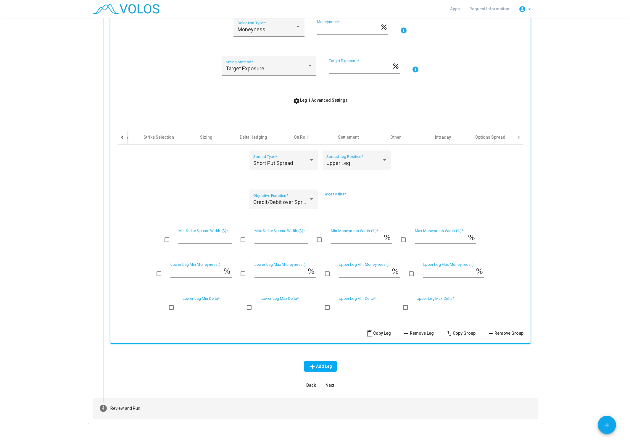
click at [141, 391] on mat-step-header "4 Review and Run" at bounding box center [315, 408] width 445 height 21
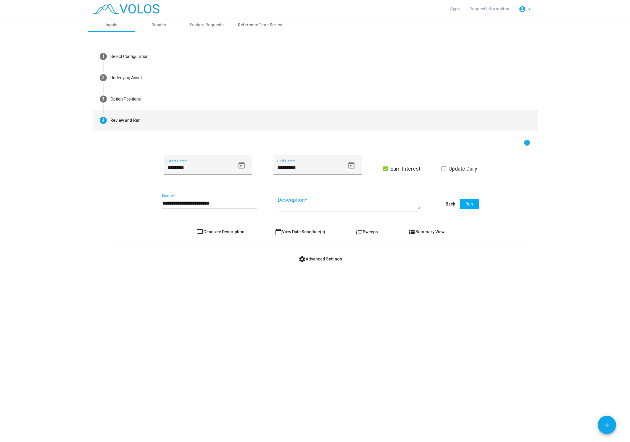
scroll to position [0, 0]
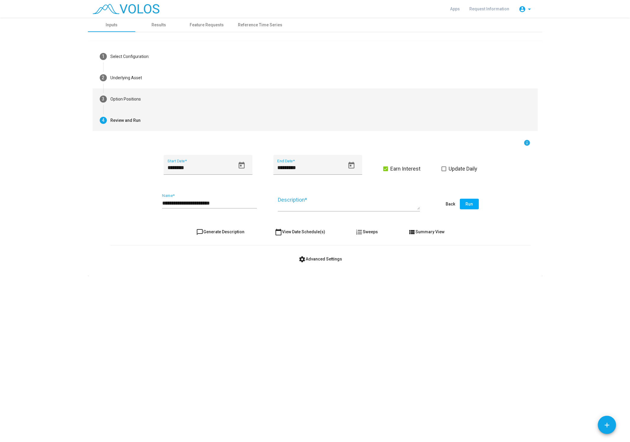
click at [144, 96] on mat-step-header "3 Option Positions" at bounding box center [315, 98] width 445 height 21
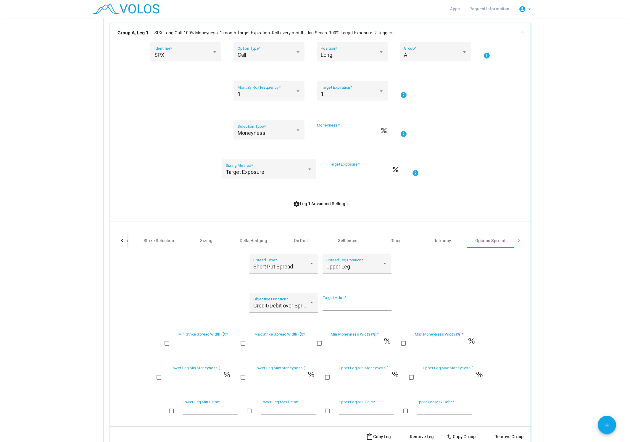
scroll to position [149, 0]
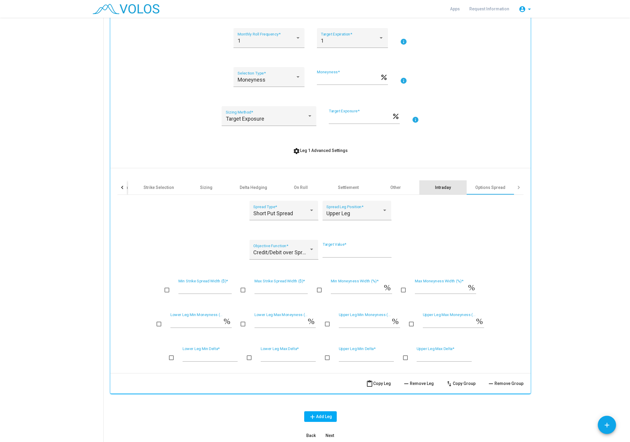
click at [444, 187] on div "Intraday" at bounding box center [443, 188] width 16 height 6
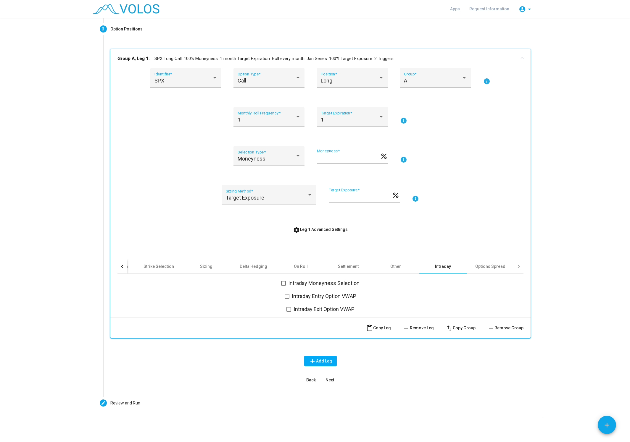
scroll to position [52, 0]
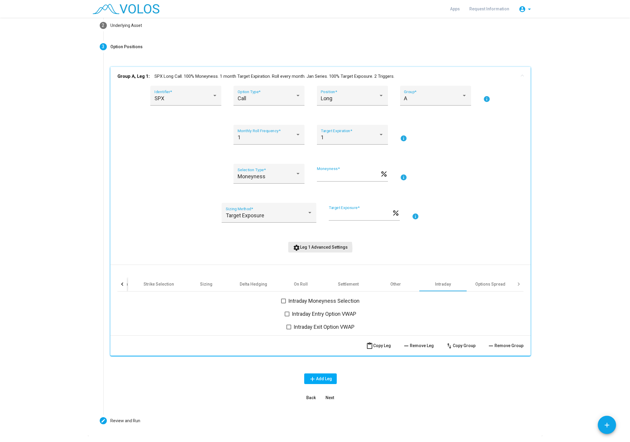
click at [316, 249] on span "settings Leg 1 Advanced Settings" at bounding box center [320, 247] width 55 height 5
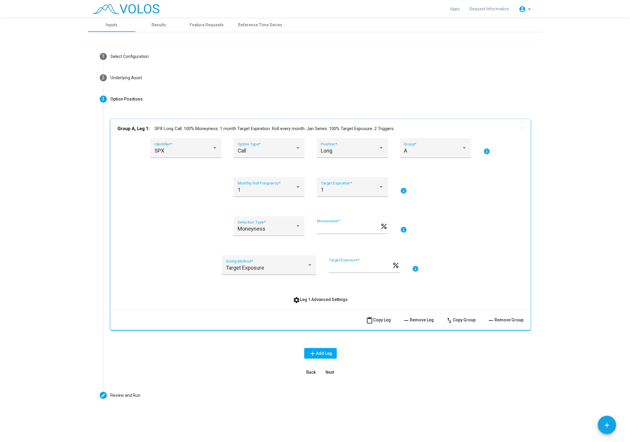
click at [324, 300] on span "settings Leg 1 Advanced Settings" at bounding box center [320, 299] width 55 height 5
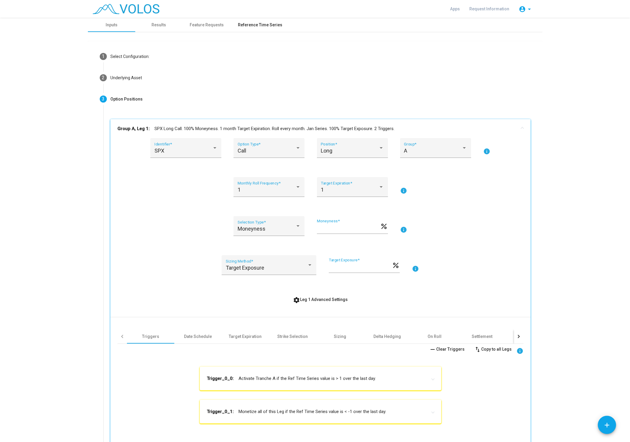
click at [265, 24] on div "Reference Time Series" at bounding box center [260, 25] width 44 height 6
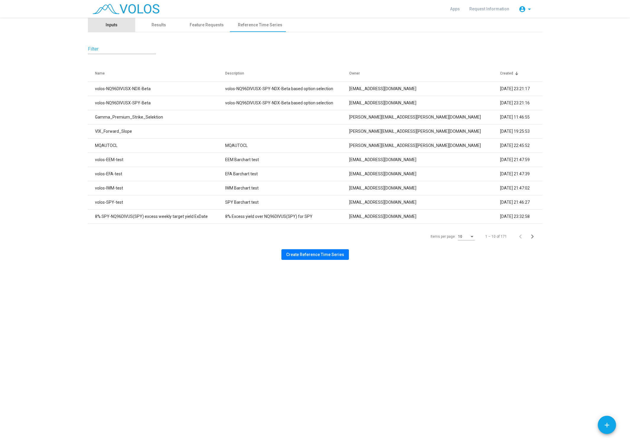
click at [123, 25] on div "Inputs" at bounding box center [111, 25] width 47 height 14
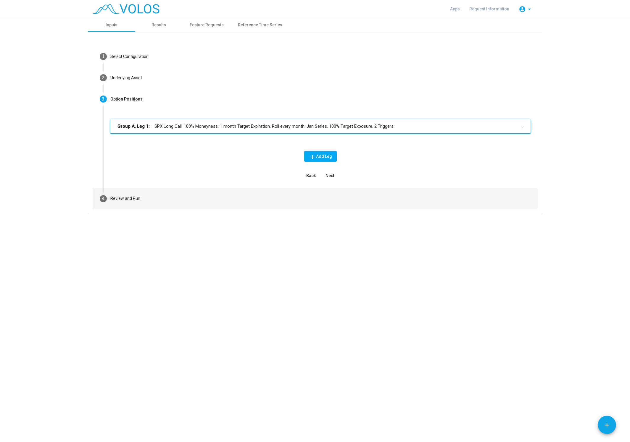
click at [157, 196] on mat-step-header "4 Review and Run" at bounding box center [315, 198] width 445 height 21
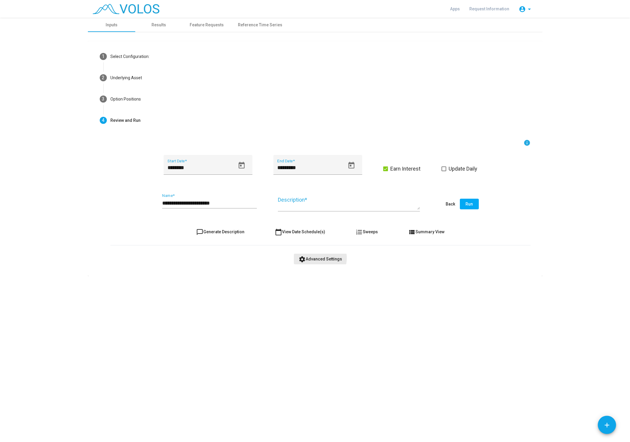
click at [312, 258] on span "settings Advanced Settings" at bounding box center [320, 259] width 43 height 5
click at [371, 294] on div "Reference Time Series" at bounding box center [379, 293] width 44 height 6
click at [427, 296] on div "Market Data" at bounding box center [431, 293] width 47 height 14
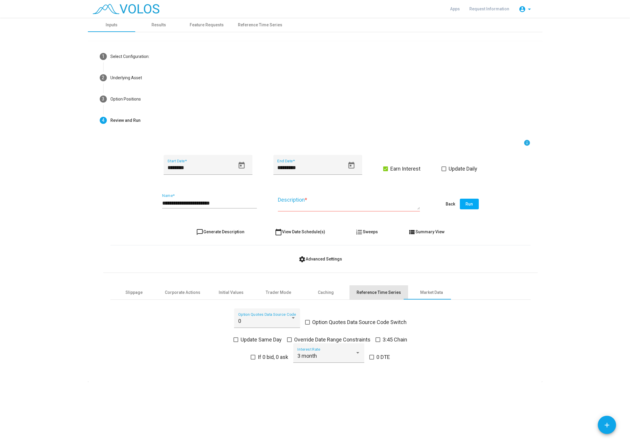
click at [379, 294] on div "Reference Time Series" at bounding box center [379, 293] width 44 height 6
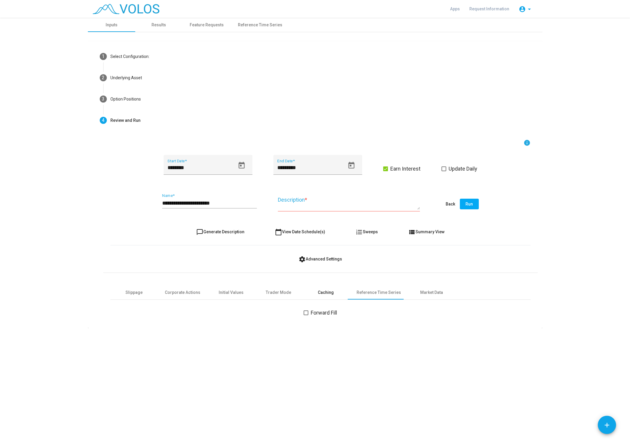
click at [333, 294] on div "Caching" at bounding box center [325, 293] width 47 height 14
click at [281, 294] on div "Trader Mode" at bounding box center [278, 293] width 25 height 6
click at [319, 296] on div "Caching" at bounding box center [325, 293] width 47 height 14
click at [245, 293] on div "Initial Values" at bounding box center [230, 293] width 47 height 14
click at [185, 295] on div "Corporate Actions" at bounding box center [183, 293] width 36 height 6
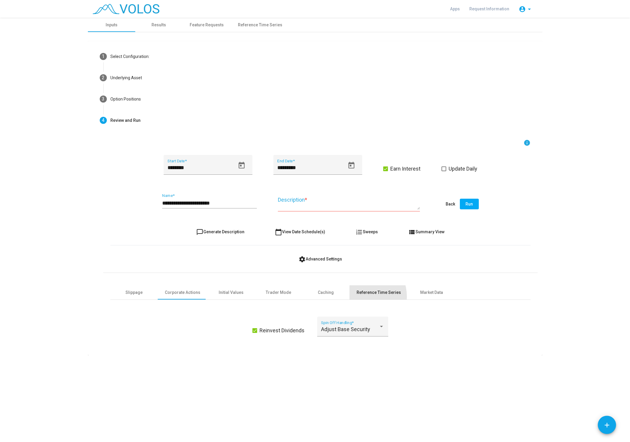
click at [360, 297] on div "Reference Time Series" at bounding box center [378, 293] width 59 height 14
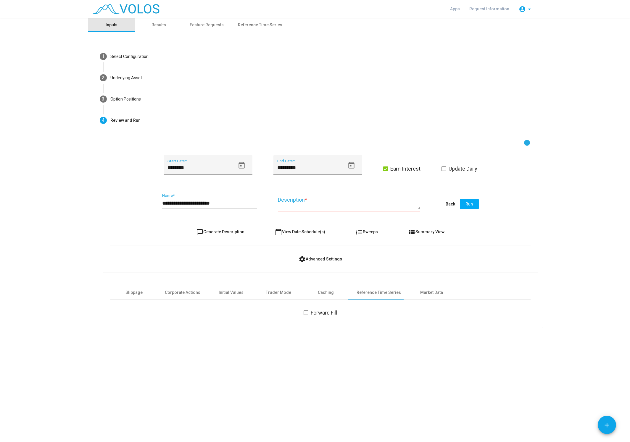
click at [114, 28] on div "Inputs" at bounding box center [111, 25] width 47 height 14
click at [149, 27] on div "Results" at bounding box center [158, 25] width 47 height 14
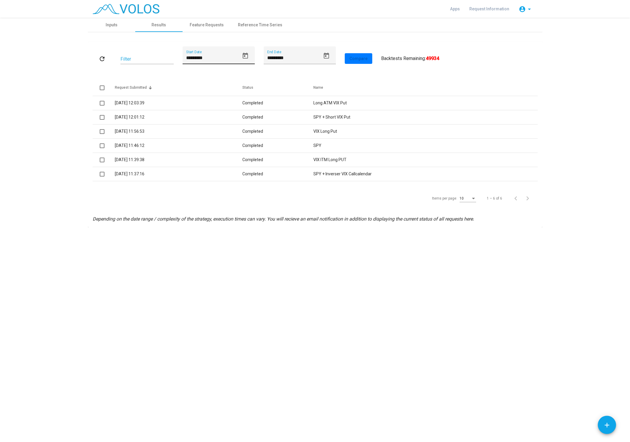
click at [187, 59] on input "*********" at bounding box center [212, 57] width 53 height 5
type input "*********"
click at [473, 200] on div "Items per page:" at bounding box center [473, 199] width 5 height 4
click at [478, 249] on mat-option "100" at bounding box center [468, 251] width 26 height 11
click at [275, 312] on div "**********" at bounding box center [315, 230] width 630 height 425
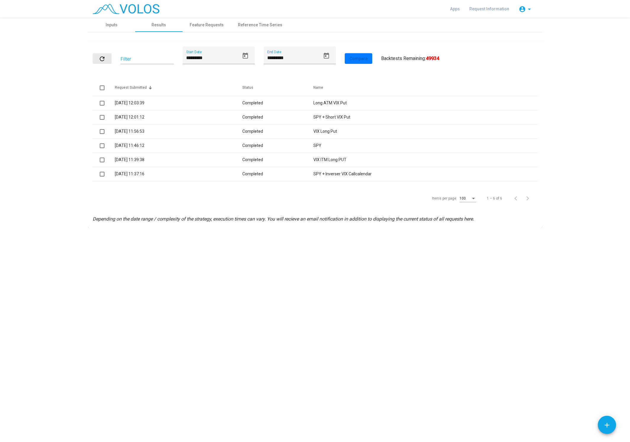
click at [103, 57] on mat-icon "refresh" at bounding box center [102, 58] width 7 height 7
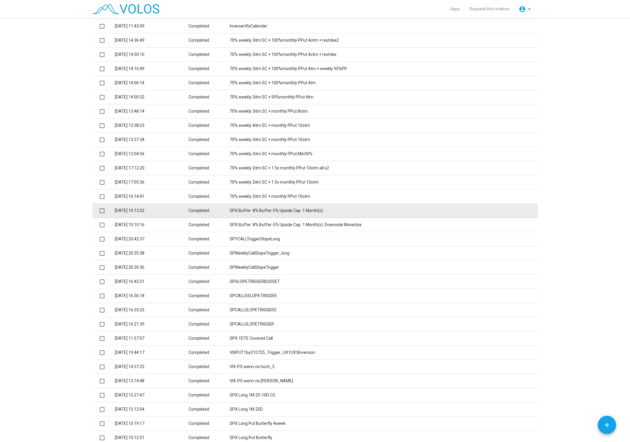
scroll to position [485, 0]
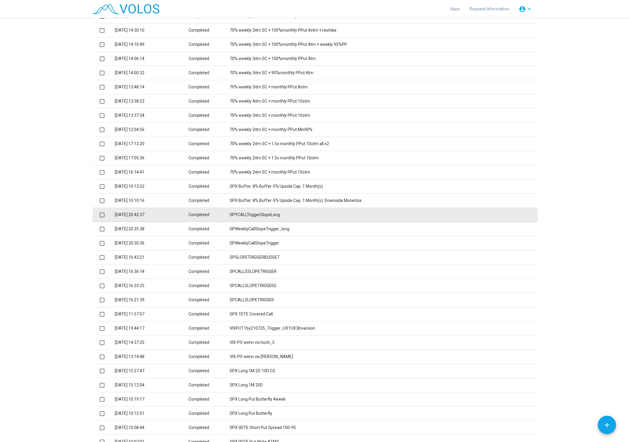
click at [277, 215] on td "SPYCALLTriggerSlopeLong" at bounding box center [384, 215] width 308 height 14
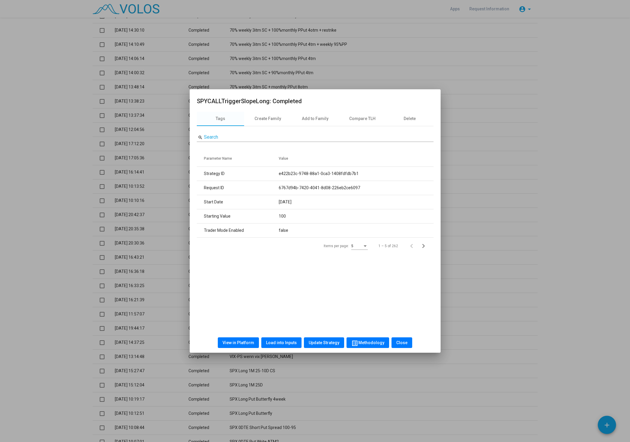
click at [237, 342] on span "View in Platform" at bounding box center [238, 343] width 32 height 5
click at [404, 346] on button "Close" at bounding box center [401, 343] width 21 height 11
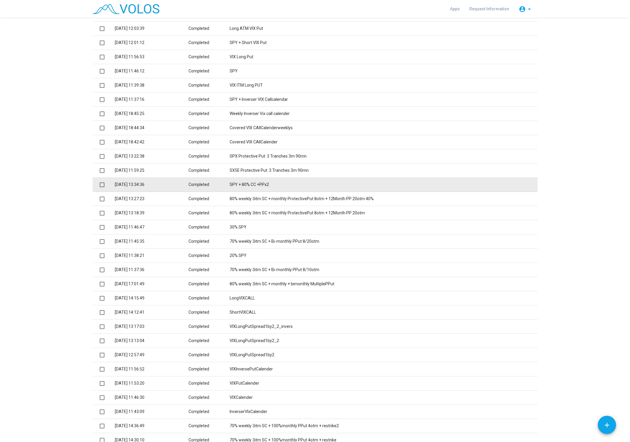
scroll to position [0, 0]
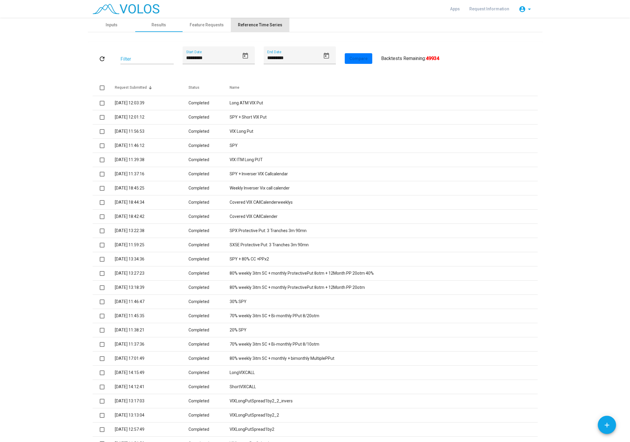
click at [272, 21] on div "Reference Time Series" at bounding box center [260, 25] width 59 height 14
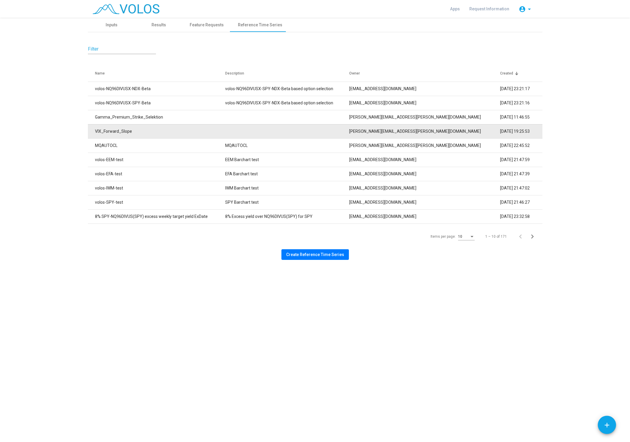
click at [156, 130] on td "VIX_Forward_Slope" at bounding box center [157, 131] width 138 height 14
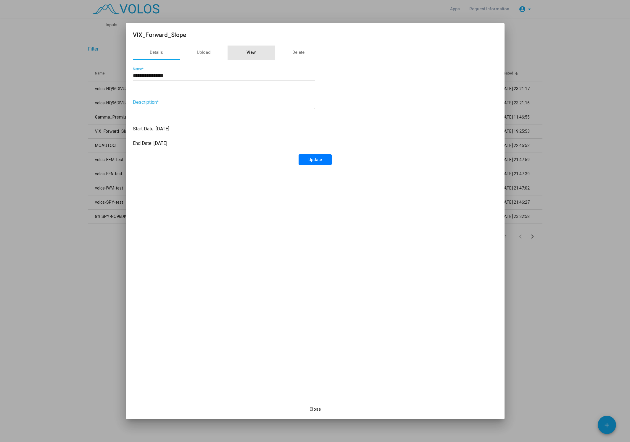
click at [257, 55] on div "View" at bounding box center [251, 53] width 47 height 14
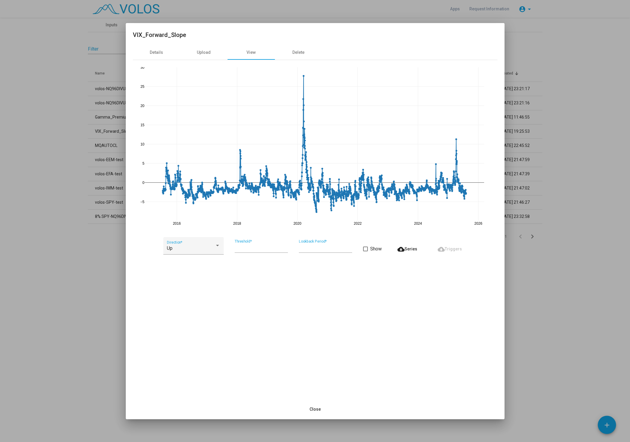
click at [431, 318] on div "Details Upload View Delete 2016 2018 2020 2022 2024 2026 −5 0 5 10 15 20 25 30 …" at bounding box center [315, 223] width 379 height 354
click at [412, 251] on span "cloud_download Series" at bounding box center [407, 249] width 20 height 5
click at [65, 302] on div at bounding box center [315, 221] width 630 height 442
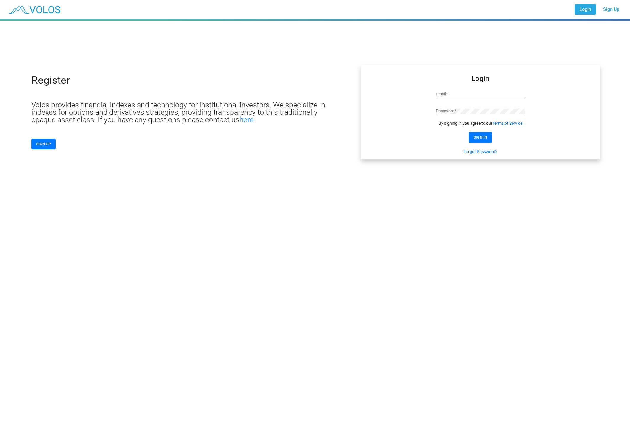
click at [480, 94] on input "Email *" at bounding box center [480, 94] width 89 height 5
type input "**********"
click at [479, 135] on button "SIGN IN" at bounding box center [480, 137] width 23 height 11
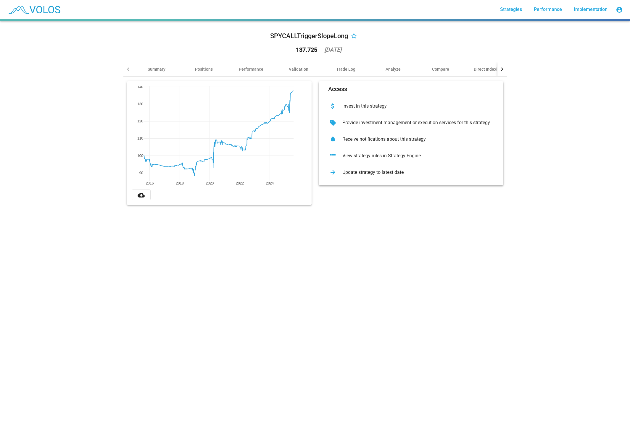
click at [408, 212] on div "SPYCALLTriggerSlopeLong star_border 137.725 [DATE] Summary Positions Performanc…" at bounding box center [315, 118] width 391 height 194
click at [195, 68] on div "Positions" at bounding box center [203, 69] width 47 height 14
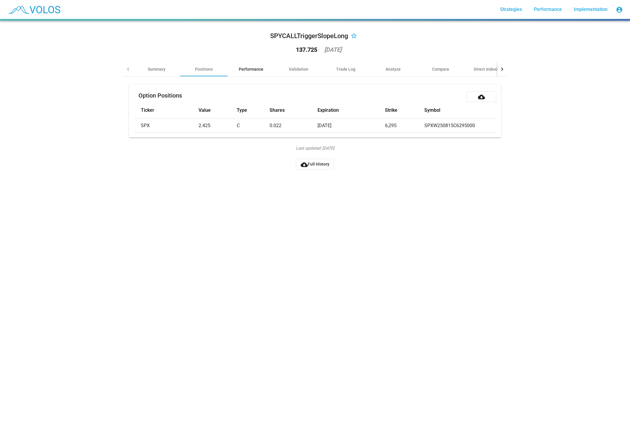
click at [256, 70] on div "Performance" at bounding box center [251, 69] width 25 height 6
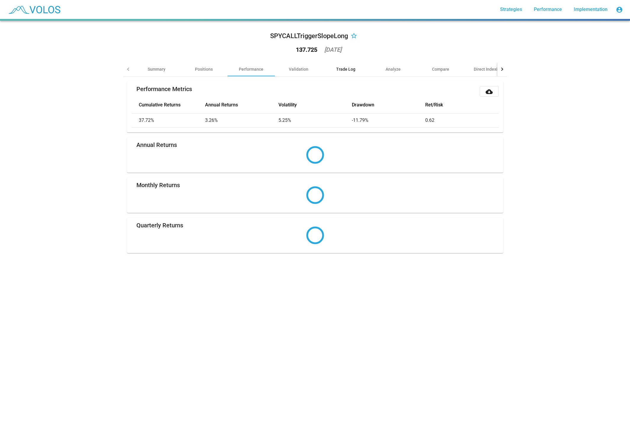
click at [348, 66] on div "Trade Log" at bounding box center [345, 69] width 47 height 14
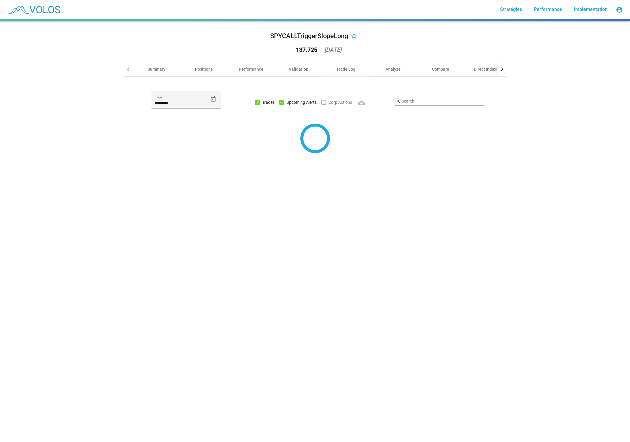
click at [508, 70] on div "SPYCALLTriggerSlopeLong star_border 137.725 [DATE] Summary Positions Performanc…" at bounding box center [315, 92] width 391 height 142
click at [503, 71] on div at bounding box center [501, 69] width 9 height 14
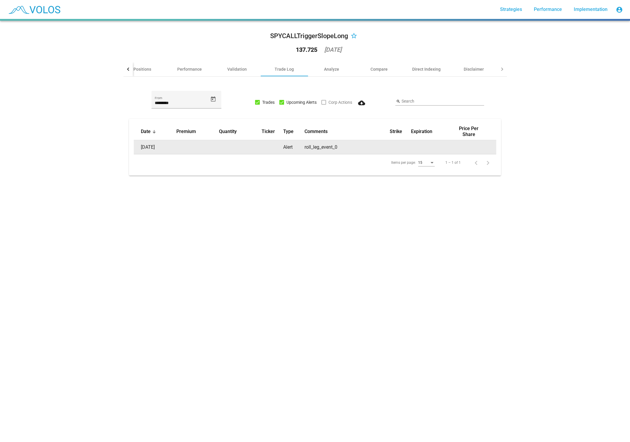
click at [222, 147] on td at bounding box center [240, 147] width 43 height 14
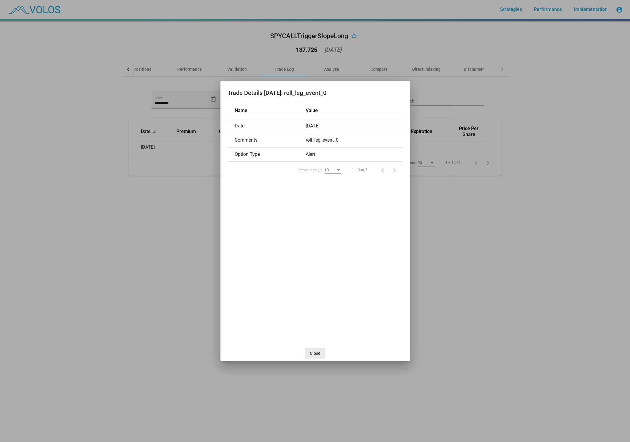
click at [316, 357] on button "Close" at bounding box center [315, 353] width 20 height 11
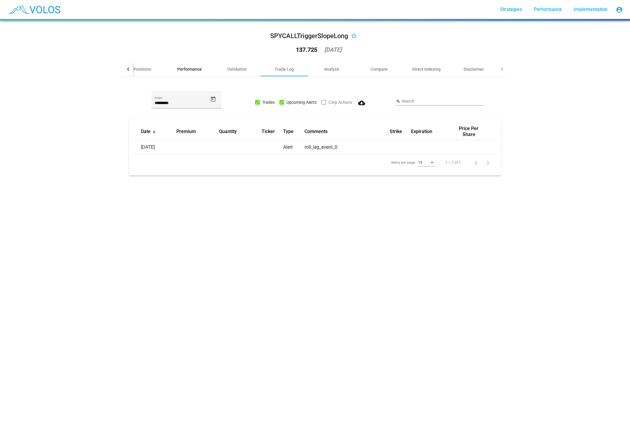
click at [198, 63] on div "Performance" at bounding box center [189, 69] width 47 height 14
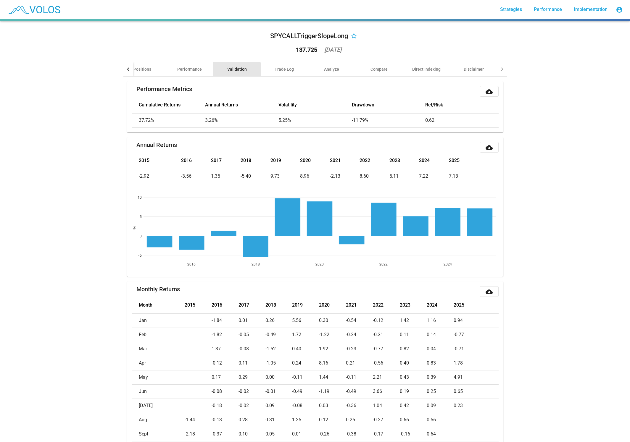
click at [225, 71] on div "Validation" at bounding box center [236, 69] width 47 height 14
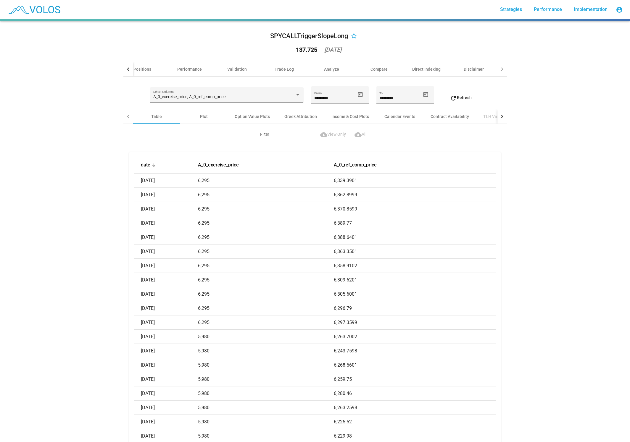
click at [536, 212] on div "SPYCALLTriggerSlopeLong star_border 137.725 2025-07-31 Summary Positions Perfor…" at bounding box center [315, 232] width 630 height 422
click at [199, 116] on div "Plot" at bounding box center [203, 116] width 47 height 14
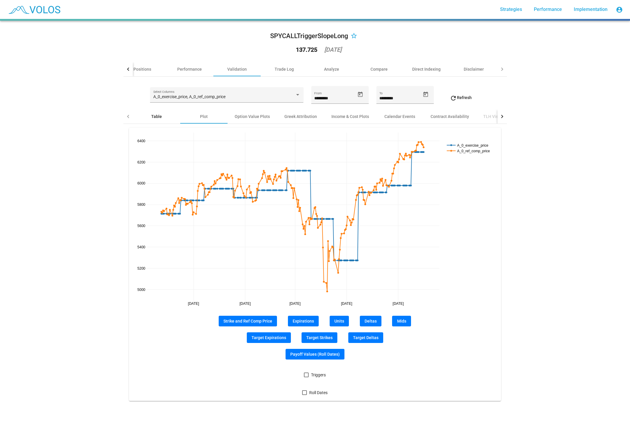
click at [159, 116] on div "Table" at bounding box center [156, 117] width 11 height 6
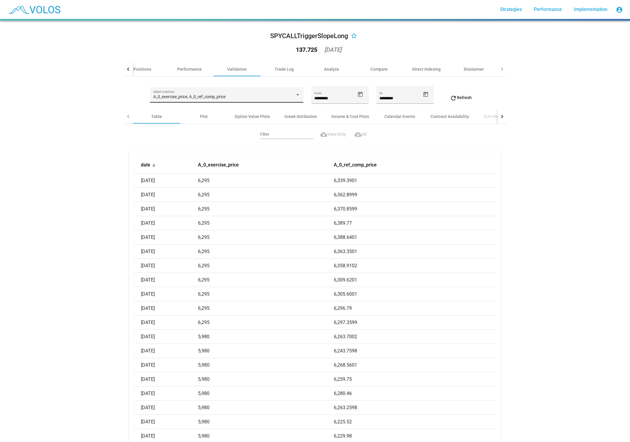
click at [249, 91] on div "A_0_exercise_price, A_0_ref_comp_price Select Columns" at bounding box center [226, 97] width 147 height 12
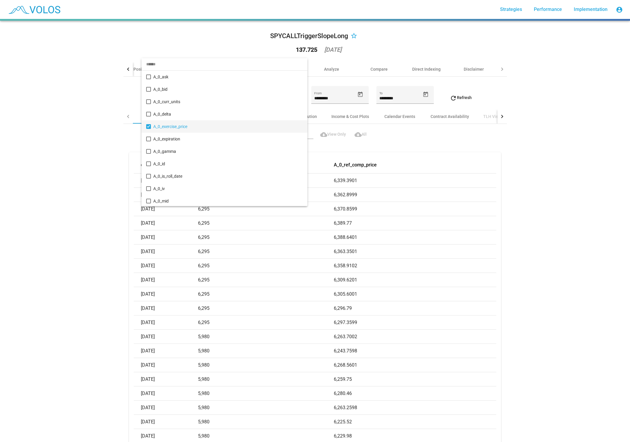
scroll to position [121, 0]
click at [70, 133] on div at bounding box center [315, 221] width 630 height 442
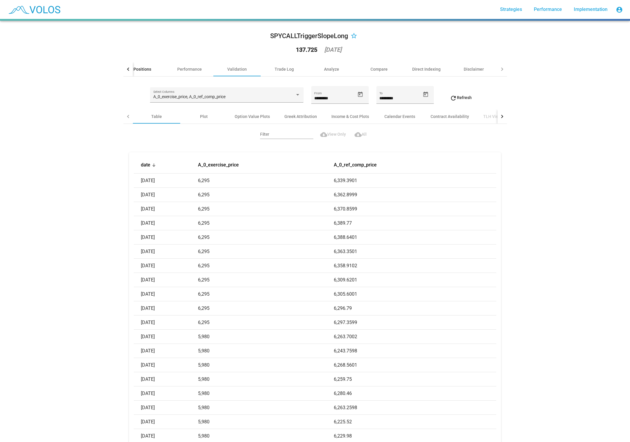
click at [139, 69] on div "Positions" at bounding box center [142, 69] width 18 height 6
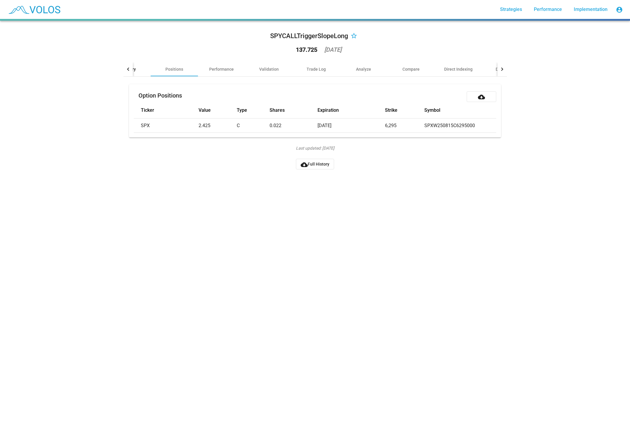
click at [146, 70] on div "Summary" at bounding box center [126, 69] width 47 height 14
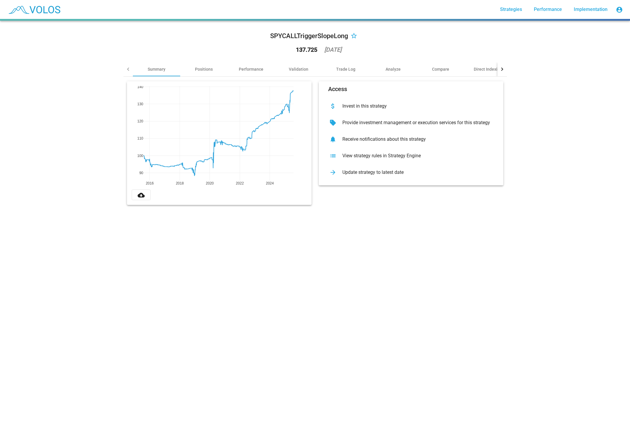
click at [129, 72] on div at bounding box center [127, 69] width 9 height 14
click at [409, 156] on div "View strategy rules in Strategy Engine" at bounding box center [416, 156] width 156 height 6
click at [35, 9] on img at bounding box center [34, 9] width 59 height 15
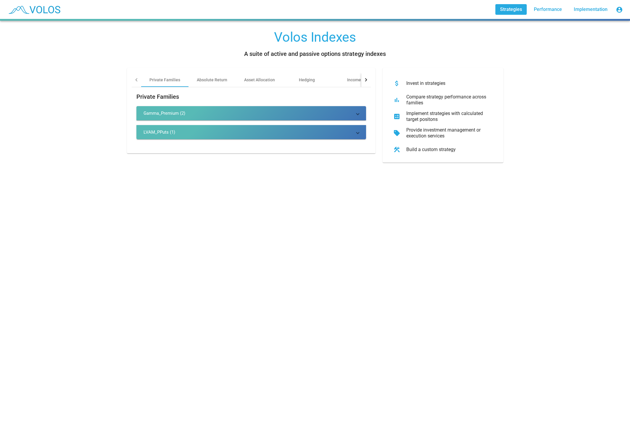
click at [516, 8] on span "Strategies" at bounding box center [511, 10] width 22 height 6
drag, startPoint x: 136, startPoint y: 78, endPoint x: 101, endPoint y: 73, distance: 34.6
click at [101, 73] on div "Volos Indexes A suite of active and passive options strategy indexes Private Fa…" at bounding box center [315, 232] width 630 height 422
click at [177, 135] on mat-expansion-panel-header "LVAM_PPuts (1)" at bounding box center [251, 132] width 230 height 14
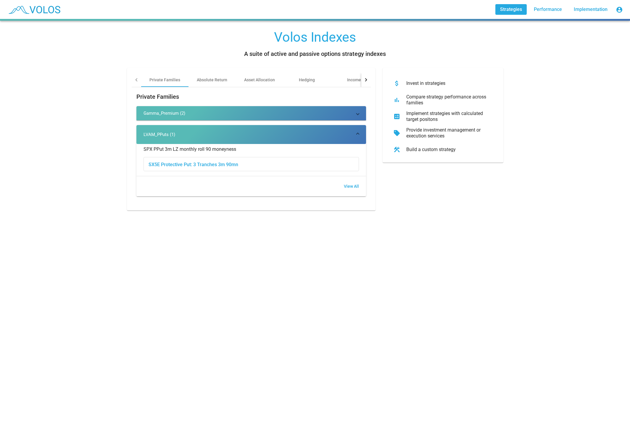
click at [228, 146] on div "SPX PPut 3m LZ monthly roll 90 moneyness" at bounding box center [189, 149] width 93 height 6
click at [349, 186] on span "View All" at bounding box center [351, 186] width 15 height 5
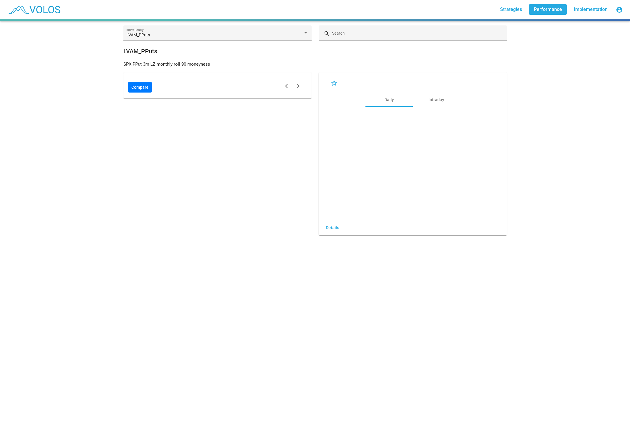
click at [129, 64] on div "SPX PPut 3m LZ monthly roll 90 moneyness" at bounding box center [314, 64] width 383 height 7
click at [139, 32] on div "LVAM_PPuts Index Family" at bounding box center [217, 35] width 182 height 12
click at [53, 9] on img at bounding box center [34, 9] width 59 height 15
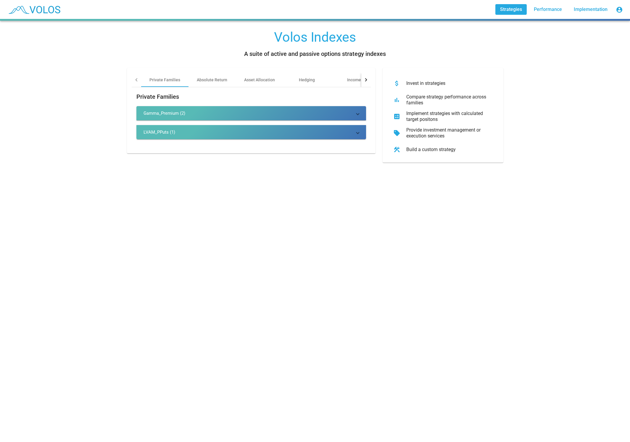
click at [49, 9] on img at bounding box center [34, 9] width 59 height 15
click at [26, 9] on img at bounding box center [34, 9] width 59 height 15
click at [314, 34] on div "Volos Indexes" at bounding box center [315, 37] width 82 height 14
click at [33, 12] on img at bounding box center [34, 9] width 59 height 15
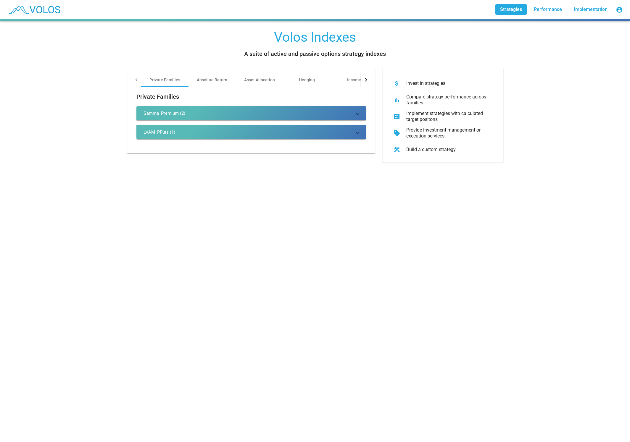
click at [11, 12] on img at bounding box center [34, 9] width 59 height 15
click at [518, 8] on span "Strategies" at bounding box center [511, 10] width 22 height 6
click at [139, 82] on div at bounding box center [136, 80] width 9 height 14
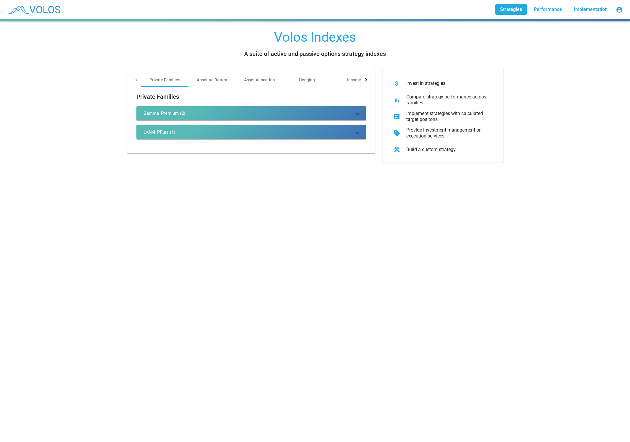
click at [134, 79] on div at bounding box center [136, 80] width 9 height 14
click at [137, 80] on div at bounding box center [136, 79] width 3 height 3
click at [457, 152] on div "Build a custom strategy" at bounding box center [447, 150] width 92 height 6
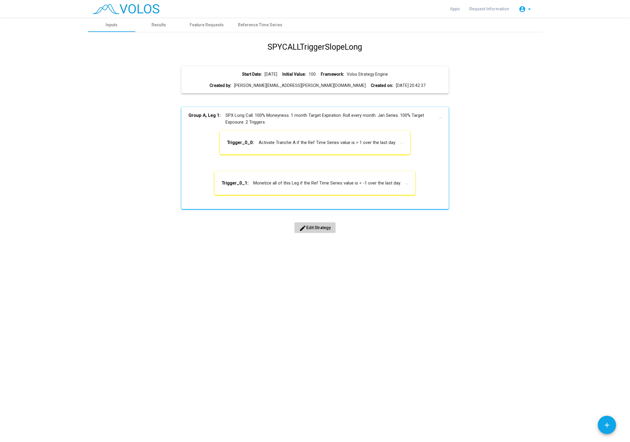
click at [304, 145] on mat-panel-title "Trigger_0_0: Activate Tranche A if the Ref Time Series value is > 1 over the la…" at bounding box center [311, 143] width 169 height 6
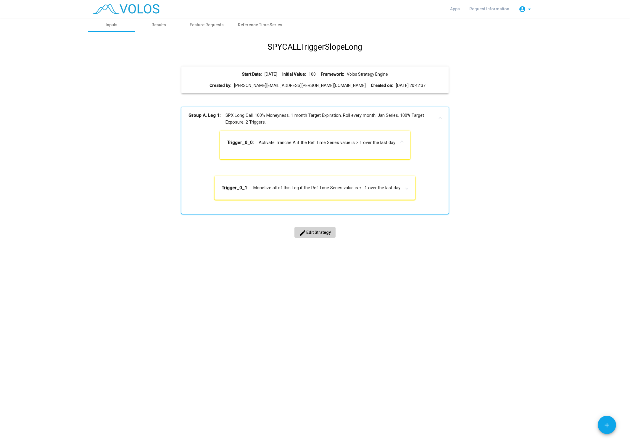
click at [313, 142] on mat-panel-title "Trigger_0_0: Activate Tranche A if the Ref Time Series value is > 1 over the la…" at bounding box center [311, 143] width 169 height 6
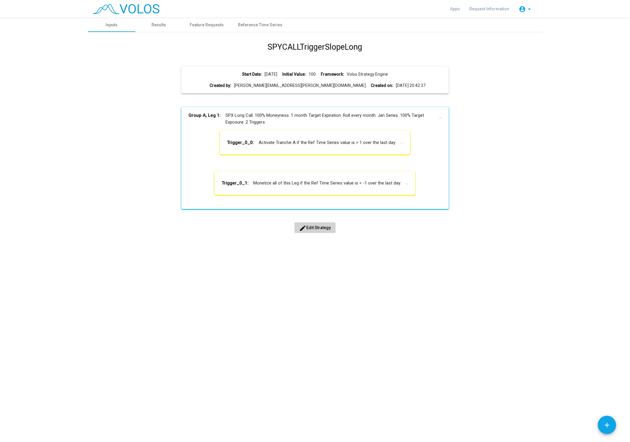
click at [305, 181] on mat-panel-title "Trigger_0_1: Monetize all of this Leg if the Ref Time Series value is < -1 over…" at bounding box center [311, 183] width 179 height 6
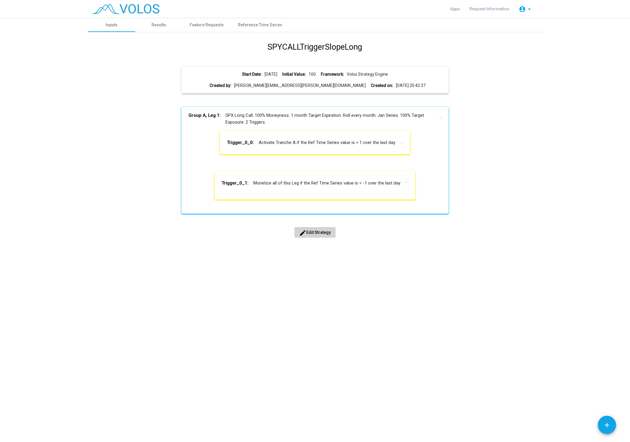
click at [305, 181] on mat-panel-title "Trigger_0_1: Monetize all of this Leg if the Ref Time Series value is < -1 over…" at bounding box center [311, 183] width 179 height 6
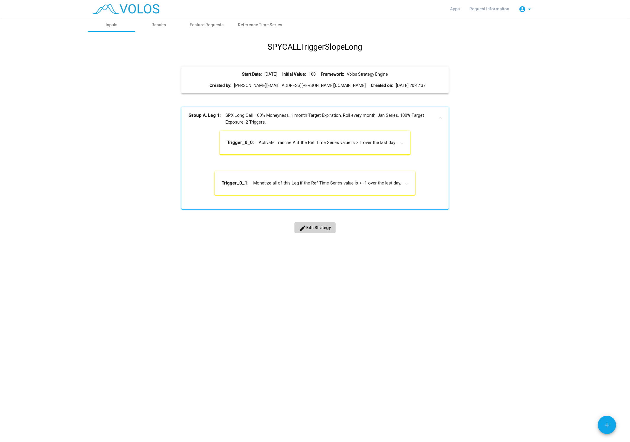
click at [286, 114] on mat-panel-title "Group A, Leg 1: SPX Long Call. 100% Moneyness. 1 month Target Expiration. Roll …" at bounding box center [311, 118] width 246 height 13
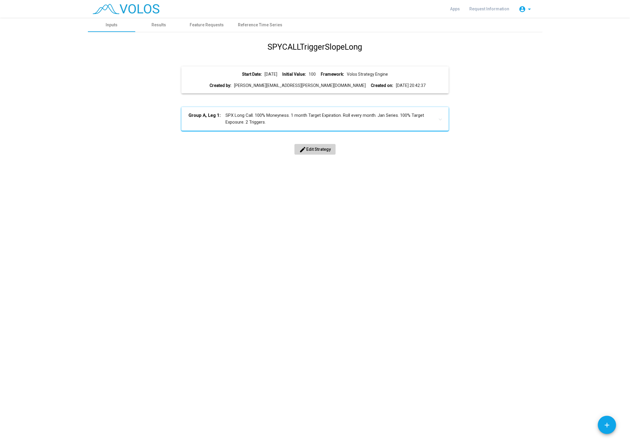
click at [288, 82] on div "Start Date: 2015-08-02 Initial Value: 100 Framework: Volos Strategy Engine Crea…" at bounding box center [315, 79] width 258 height 17
click at [306, 152] on button "edit Edit Strategy" at bounding box center [314, 149] width 41 height 11
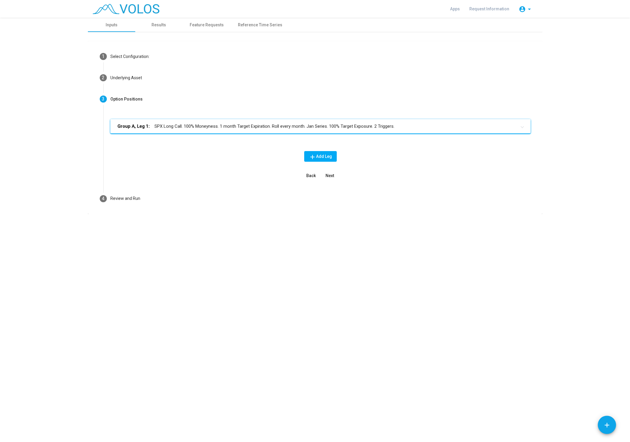
click at [175, 130] on mat-expansion-panel-header "Group A, Leg 1: SPX Long Call. 100% Moneyness. 1 month Target Expiration. Roll …" at bounding box center [320, 126] width 420 height 14
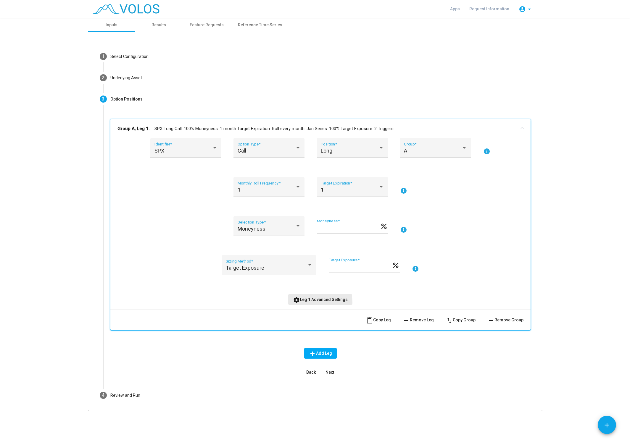
click at [308, 302] on button "settings Leg 1 Advanced Settings" at bounding box center [320, 299] width 64 height 11
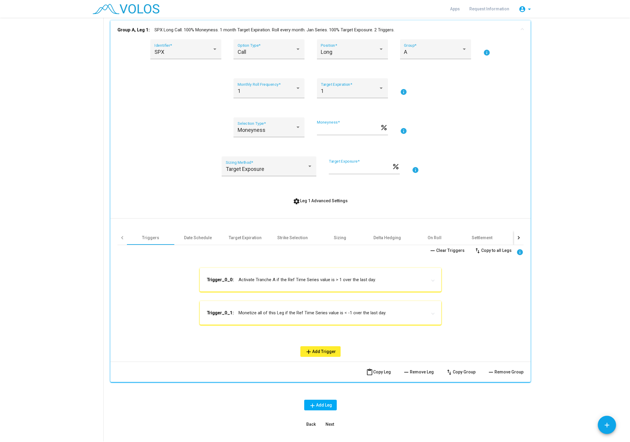
scroll to position [143, 0]
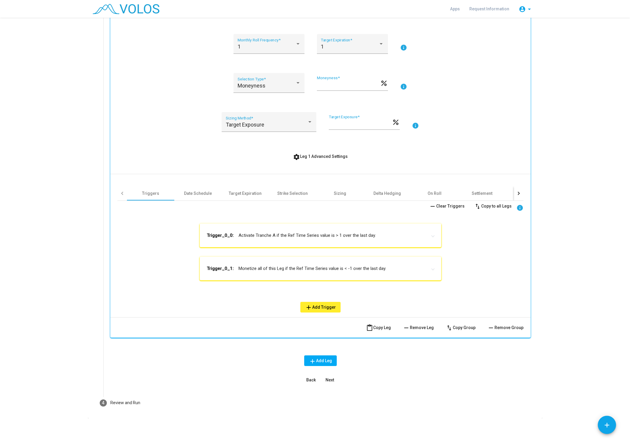
click at [337, 238] on mat-panel-title "Trigger_0_0: Activate Tranche A if the Ref Time Series value is > 1 over the la…" at bounding box center [317, 236] width 220 height 6
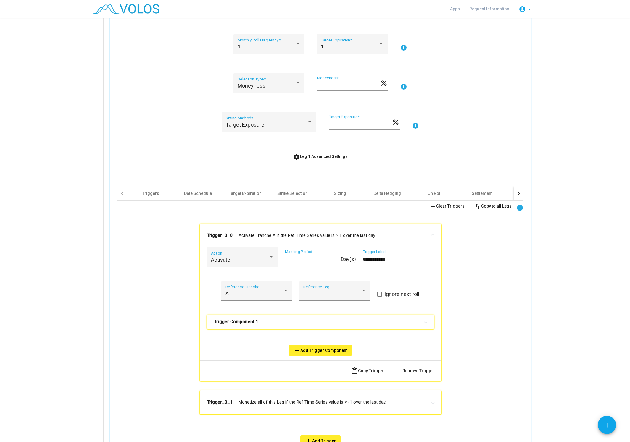
click at [338, 322] on mat-panel-title "Trigger Component 1" at bounding box center [317, 322] width 206 height 6
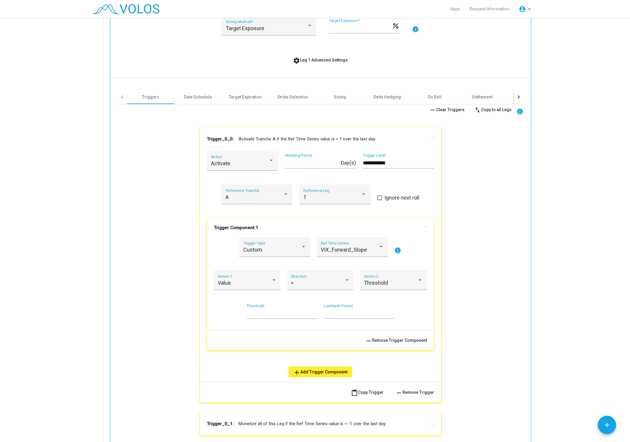
scroll to position [255, 0]
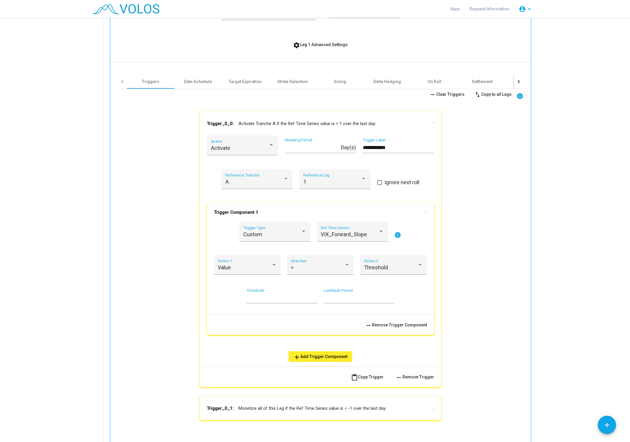
click at [396, 233] on mat-icon "info" at bounding box center [397, 235] width 7 height 7
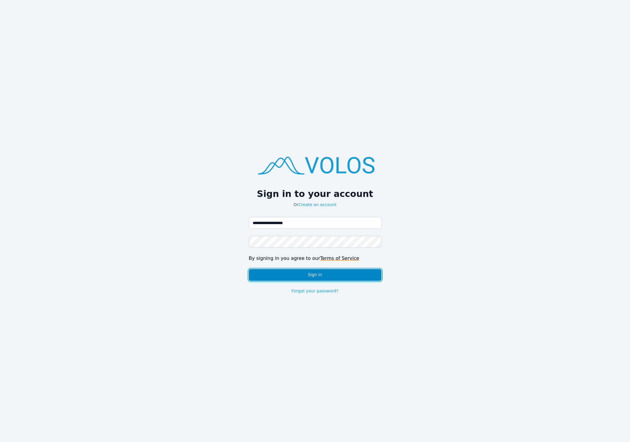
click at [315, 280] on button "Sign in" at bounding box center [315, 275] width 133 height 12
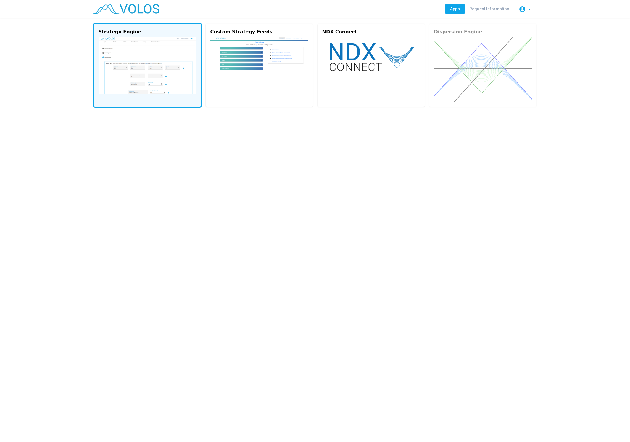
click at [114, 59] on img at bounding box center [148, 66] width 98 height 58
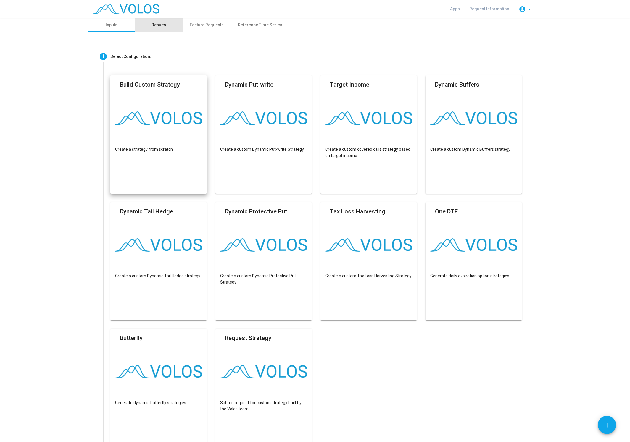
click at [164, 24] on div "Results" at bounding box center [158, 25] width 14 height 6
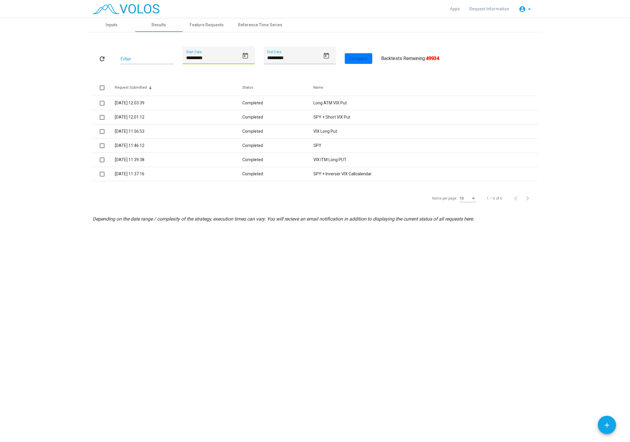
drag, startPoint x: 188, startPoint y: 57, endPoint x: 183, endPoint y: 57, distance: 4.7
click at [186, 57] on input "*********" at bounding box center [212, 57] width 53 height 5
type input "*********"
click at [470, 198] on div "10" at bounding box center [464, 199] width 11 height 4
click at [473, 243] on span "50" at bounding box center [467, 241] width 17 height 11
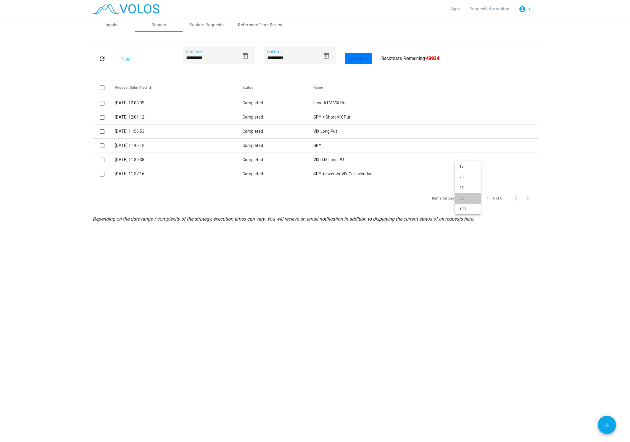
click at [462, 200] on span "50" at bounding box center [467, 198] width 17 height 11
click at [106, 56] on button "refresh" at bounding box center [102, 58] width 19 height 11
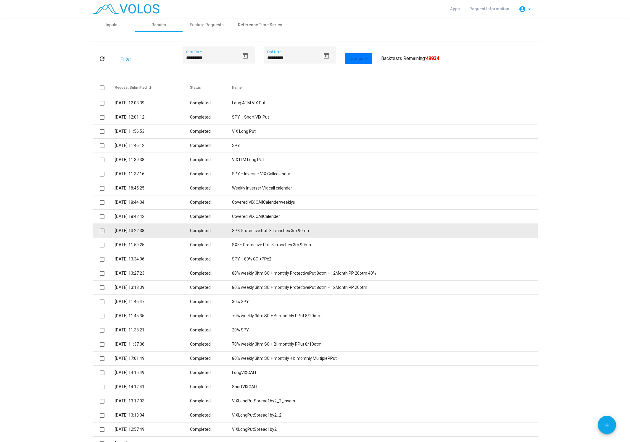
click at [253, 233] on td "SPX Protective Put: 3 Tranches 3m 90mn" at bounding box center [385, 231] width 306 height 14
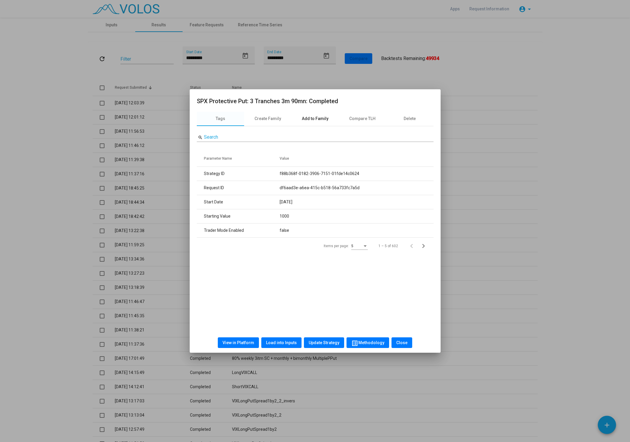
click at [316, 120] on div "Add to Family" at bounding box center [315, 119] width 27 height 6
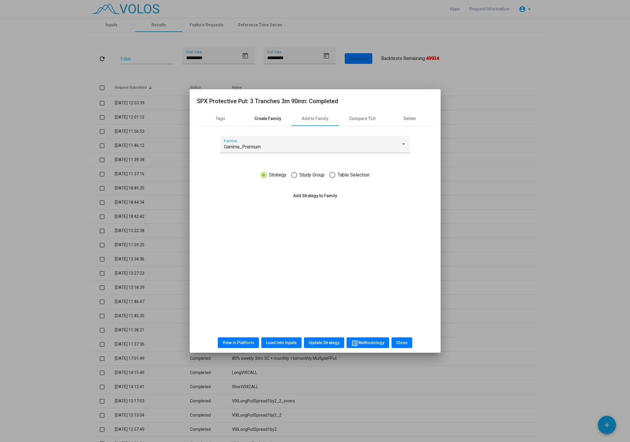
click at [270, 121] on div "Create Family" at bounding box center [267, 119] width 27 height 6
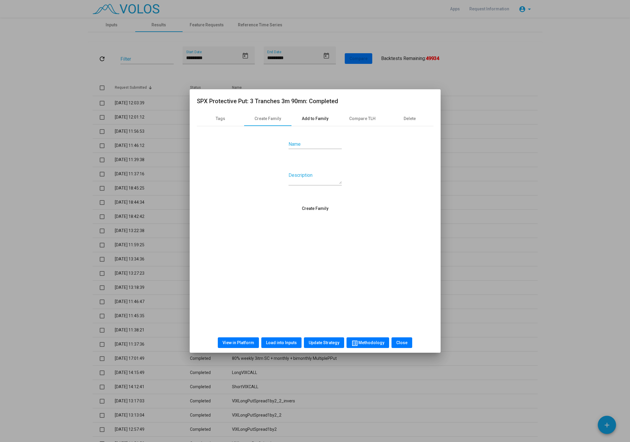
click at [316, 122] on div "Add to Family" at bounding box center [315, 119] width 27 height 6
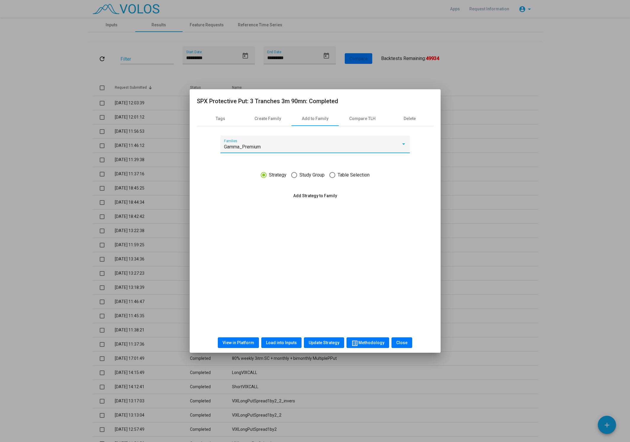
click at [280, 147] on div "Gamma_Premium" at bounding box center [312, 146] width 177 height 5
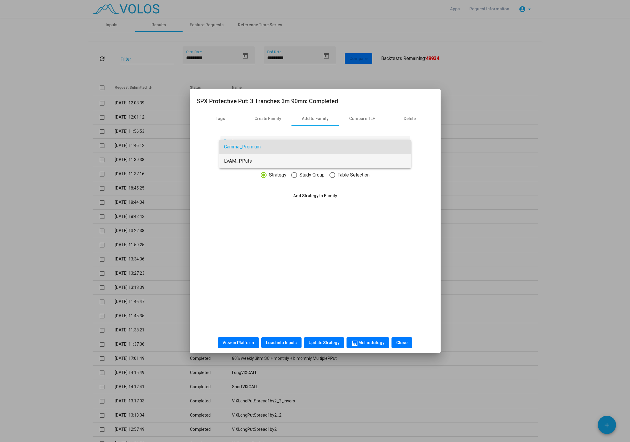
click at [264, 165] on span "LVAM_PPuts" at bounding box center [315, 161] width 182 height 14
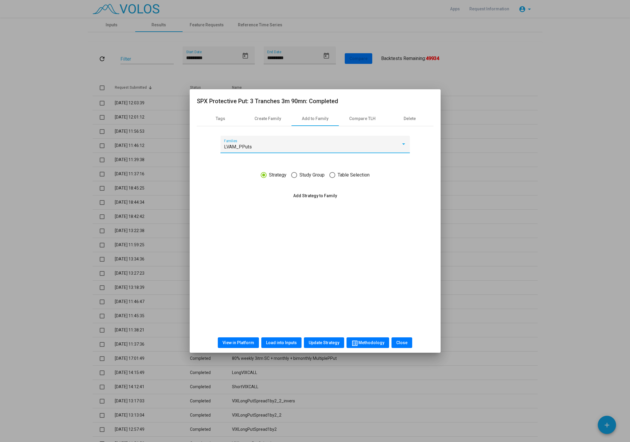
click at [328, 194] on span "Add Strategy to Family" at bounding box center [315, 196] width 44 height 5
click at [407, 341] on button "Close" at bounding box center [401, 343] width 21 height 11
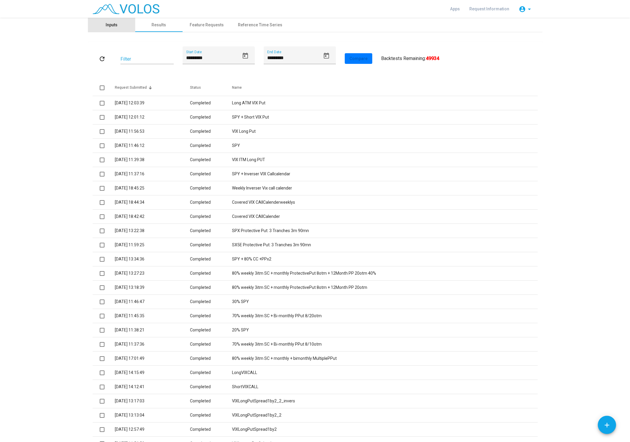
click at [115, 23] on div "Inputs" at bounding box center [112, 25] width 12 height 6
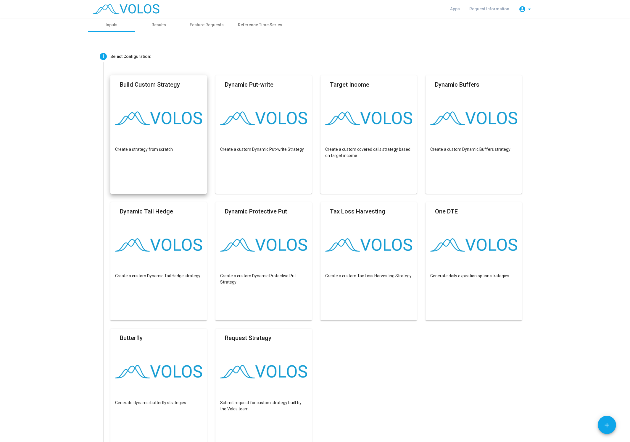
click at [143, 140] on mat-card "Build Custom Strategy Create a strategy from scratch" at bounding box center [158, 134] width 97 height 118
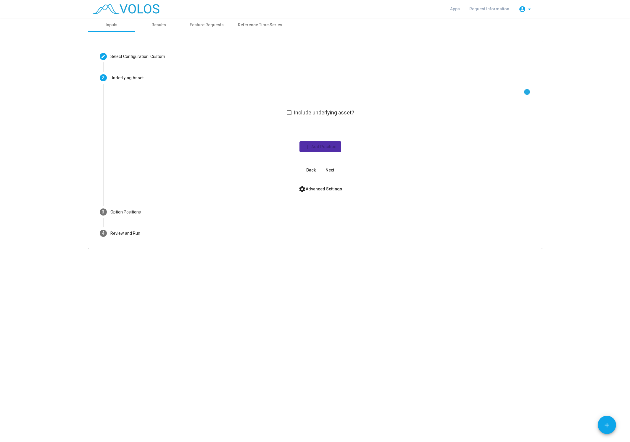
click at [320, 113] on span "Include underlying asset?" at bounding box center [324, 112] width 60 height 7
click at [311, 110] on span "Include underlying asset?" at bounding box center [324, 112] width 60 height 7
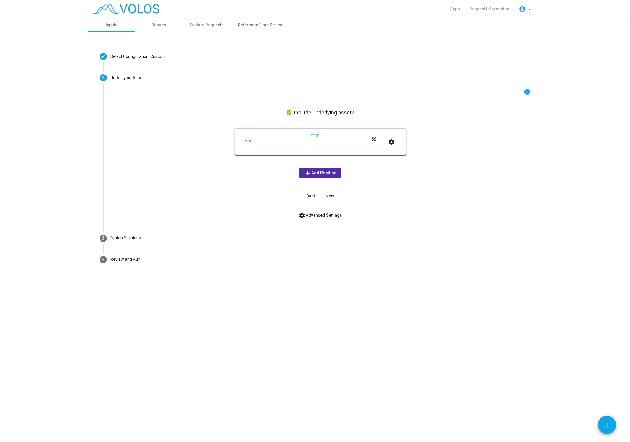
click at [264, 138] on div "Ticker" at bounding box center [273, 139] width 66 height 12
type input "***"
click at [320, 172] on span "add Add Position" at bounding box center [320, 173] width 32 height 5
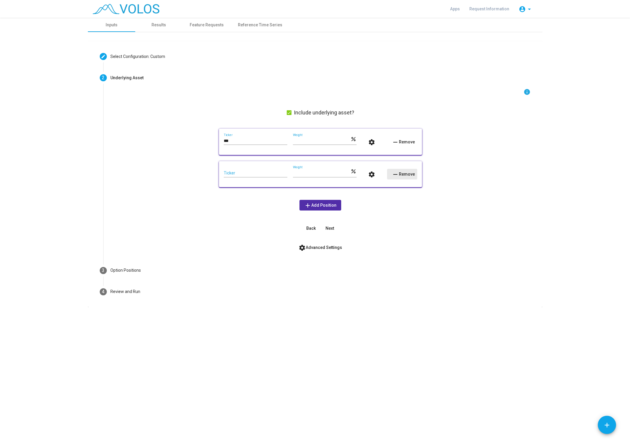
click at [409, 175] on span "remove Remove" at bounding box center [403, 174] width 23 height 5
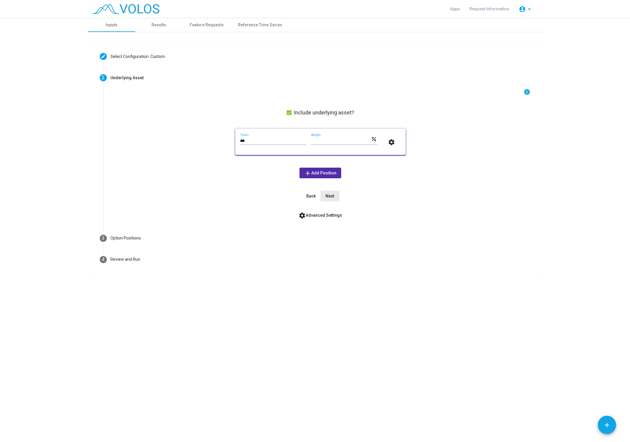
click at [335, 195] on button "Next" at bounding box center [329, 196] width 19 height 11
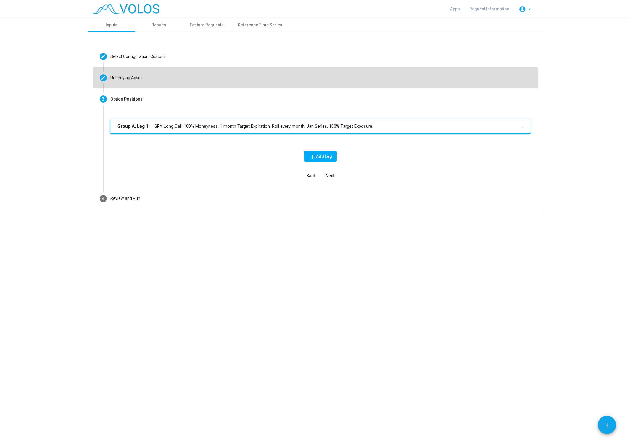
click at [130, 86] on mat-step-header "Editable create Underlying Asset" at bounding box center [315, 77] width 445 height 21
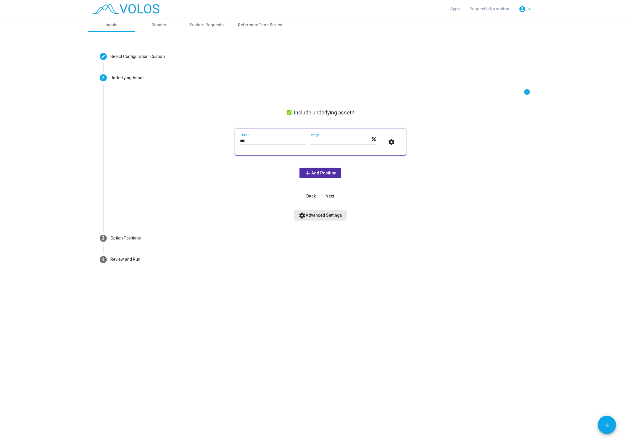
click at [328, 216] on span "settings Advanced Settings" at bounding box center [320, 215] width 43 height 5
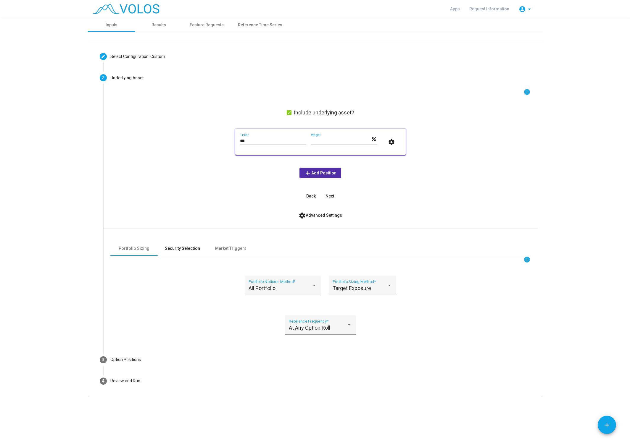
click at [162, 251] on div "Security Selection" at bounding box center [182, 249] width 49 height 14
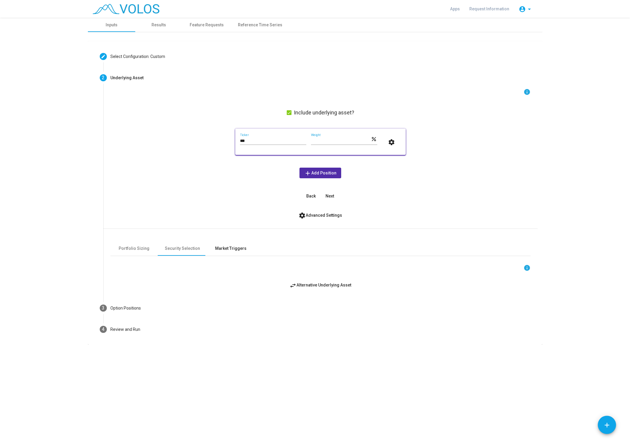
click at [232, 250] on div "Market Triggers" at bounding box center [230, 249] width 31 height 6
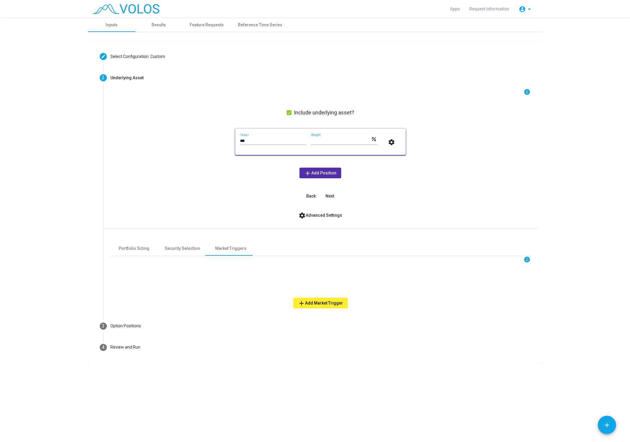
click at [324, 304] on span "add Add Market Trigger" at bounding box center [320, 303] width 45 height 5
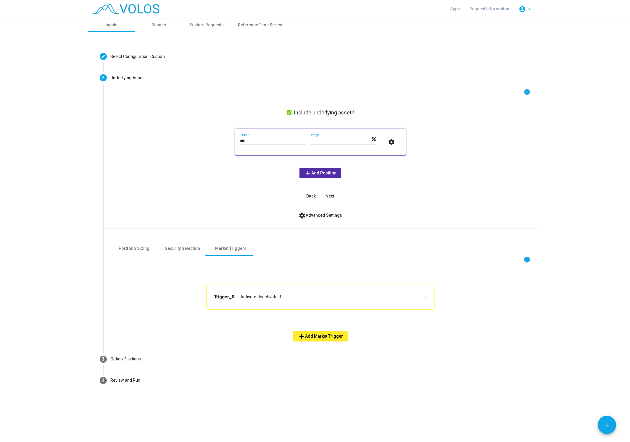
click at [317, 301] on mat-expansion-panel-header "Trigger_0: Activate deactivate if" at bounding box center [320, 297] width 227 height 24
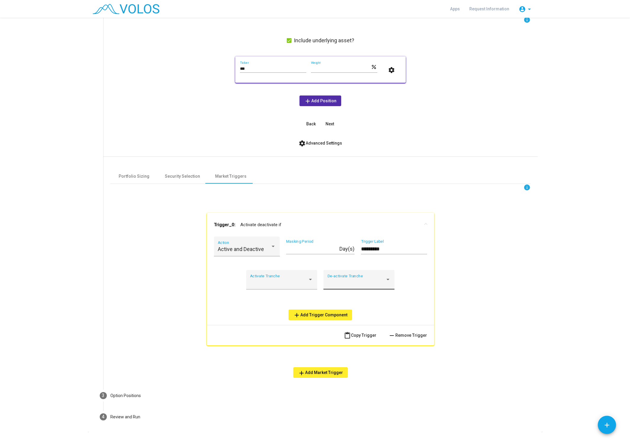
scroll to position [75, 0]
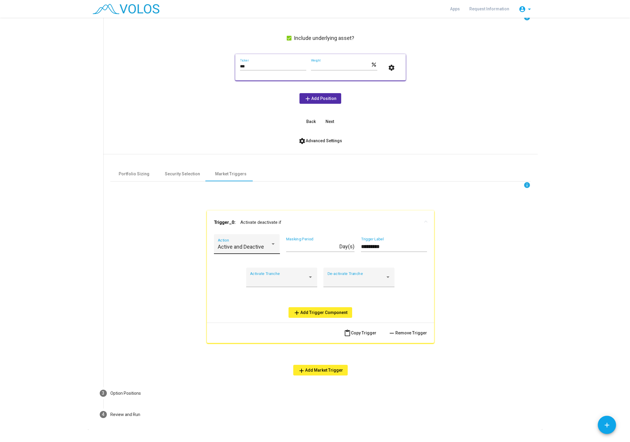
click at [251, 242] on div "Active and Deactive Action" at bounding box center [247, 246] width 58 height 16
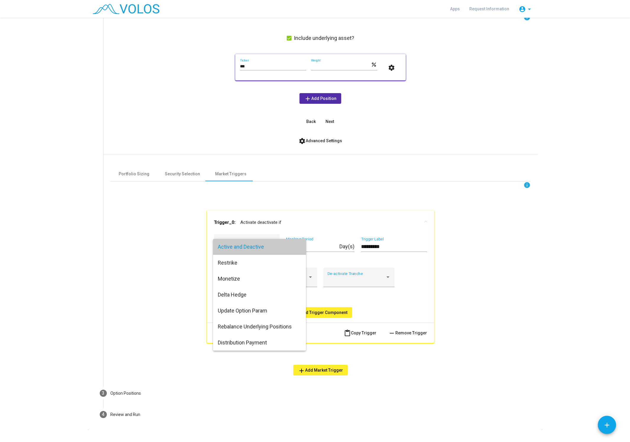
click at [251, 242] on span "Active and Deactive" at bounding box center [259, 247] width 83 height 16
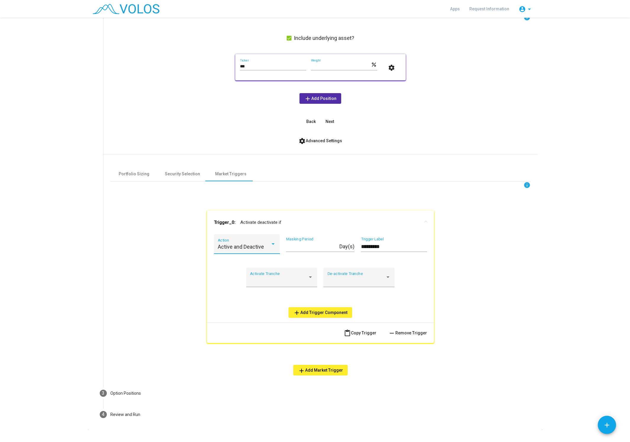
click at [255, 247] on span "Active and Deactive" at bounding box center [241, 247] width 46 height 6
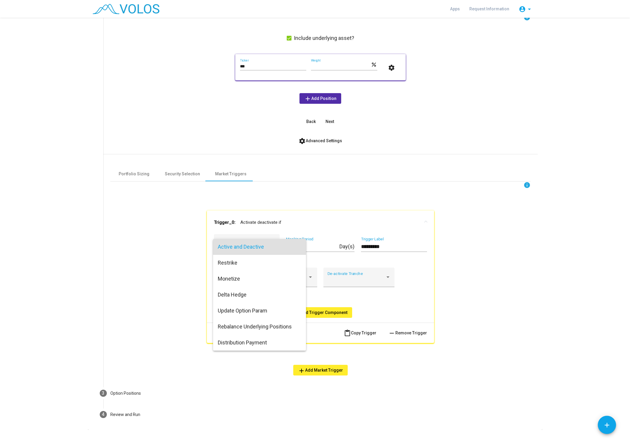
click at [252, 246] on span "Active and Deactive" at bounding box center [259, 247] width 83 height 16
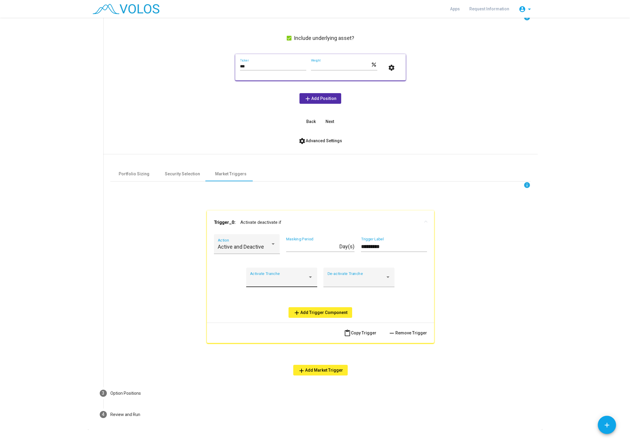
click at [272, 275] on div "Activate Tranche" at bounding box center [281, 280] width 63 height 16
click at [272, 276] on mat-option at bounding box center [281, 280] width 72 height 16
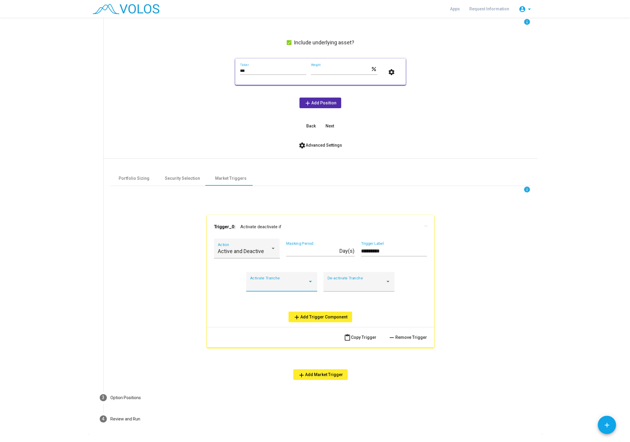
scroll to position [86, 0]
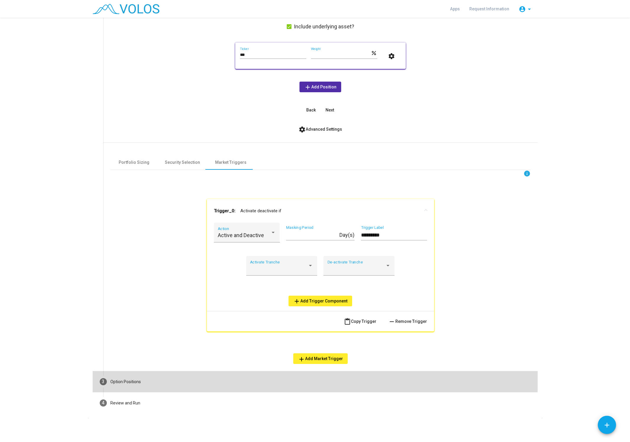
click at [178, 374] on mat-step-header "3 Option Positions" at bounding box center [315, 381] width 445 height 21
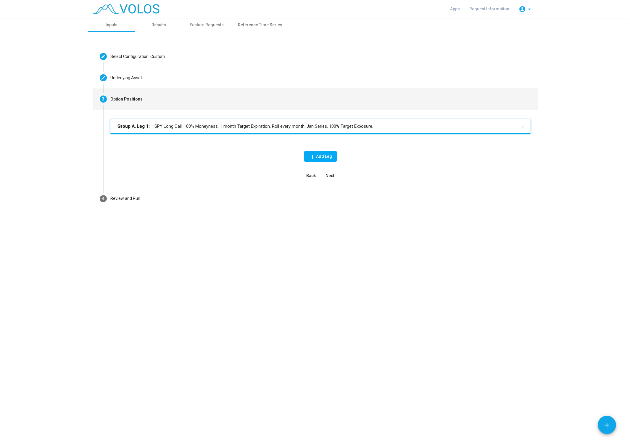
click at [233, 130] on mat-expansion-panel-header "Group A, Leg 1: SPY Long Call. 100% Moneyness. 1 month Target Expiration. Roll …" at bounding box center [320, 126] width 420 height 14
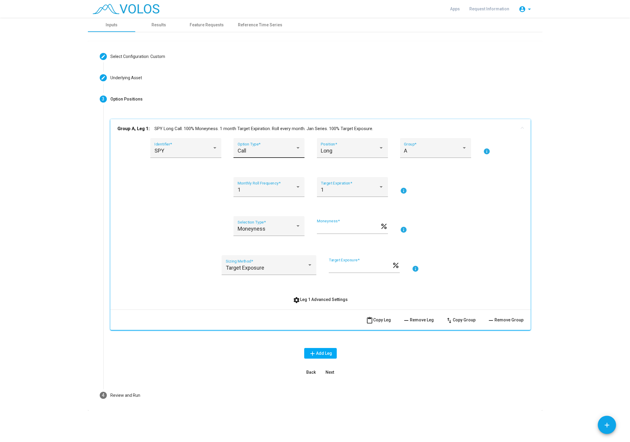
click at [283, 149] on div "Call" at bounding box center [267, 151] width 58 height 6
click at [269, 171] on span "Put" at bounding box center [269, 167] width 63 height 16
click at [248, 186] on div "1 Monthly Roll Frequency *" at bounding box center [269, 189] width 63 height 16
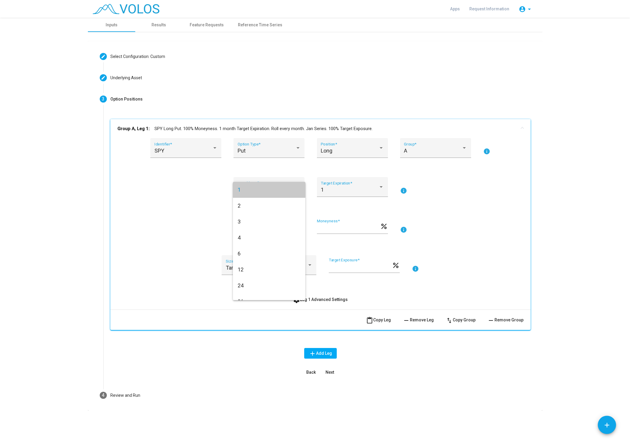
click at [248, 186] on span "1" at bounding box center [269, 190] width 63 height 16
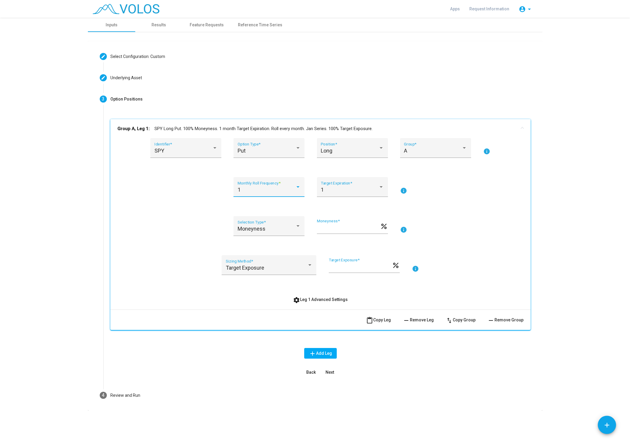
click at [270, 187] on div "1 Monthly Roll Frequency *" at bounding box center [269, 189] width 63 height 16
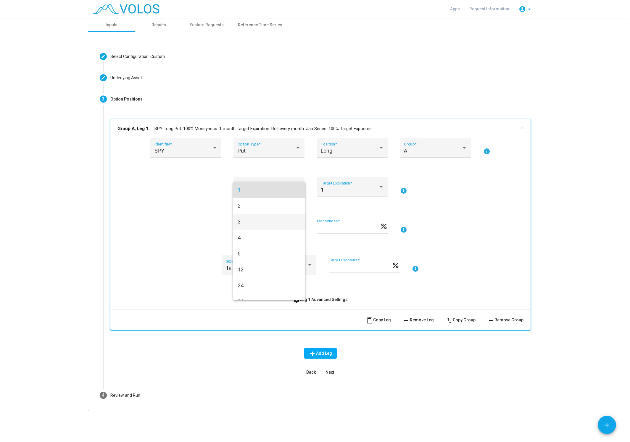
click at [254, 223] on span "3" at bounding box center [269, 222] width 63 height 16
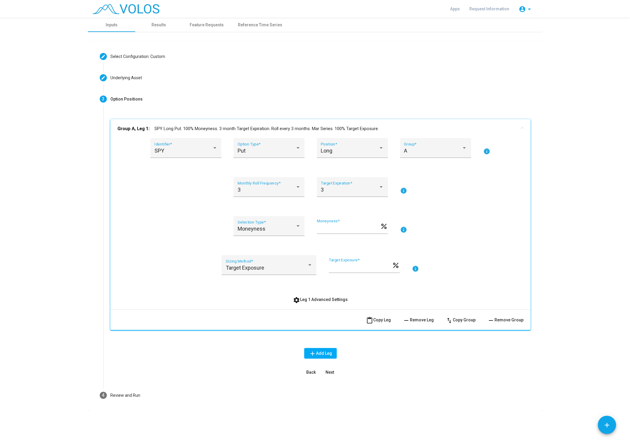
drag, startPoint x: 377, startPoint y: 318, endPoint x: 310, endPoint y: 318, distance: 67.5
click at [310, 318] on mat-action-row "content_paste Copy Leg remove Remove Leg swap_vert Copy Group remove Remove Gro…" at bounding box center [320, 320] width 420 height 20
click at [385, 323] on span "content_paste Copy Leg" at bounding box center [378, 320] width 25 height 5
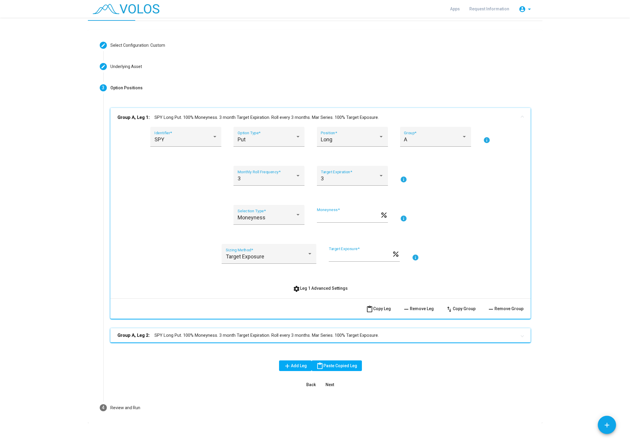
scroll to position [16, 0]
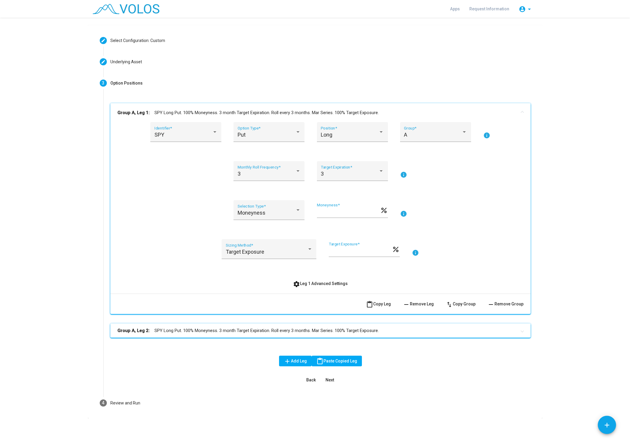
click at [318, 328] on mat-panel-title "Group A, Leg 2: SPY Long Put. 100% Moneyness. 3 month Target Expiration. Roll e…" at bounding box center [316, 331] width 399 height 7
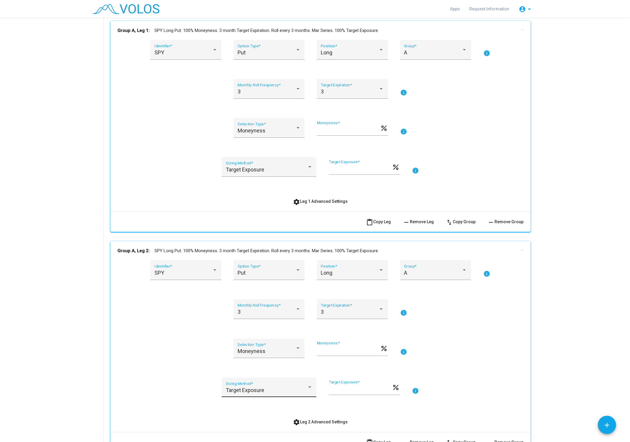
scroll to position [165, 0]
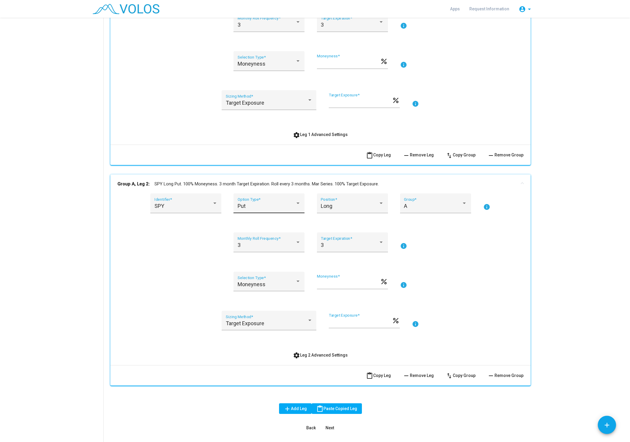
click at [270, 207] on div "Put" at bounding box center [267, 206] width 58 height 6
click at [266, 205] on span "Put" at bounding box center [269, 206] width 63 height 16
click at [356, 209] on div "Long" at bounding box center [350, 206] width 58 height 6
click at [345, 224] on span "Short" at bounding box center [352, 222] width 63 height 16
drag, startPoint x: 339, startPoint y: 286, endPoint x: 267, endPoint y: 283, distance: 72.3
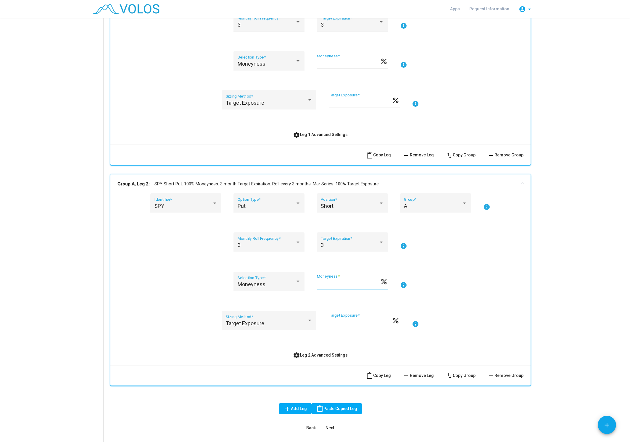
click at [317, 283] on input "***" at bounding box center [348, 284] width 63 height 6
type input "*"
type input "***"
click at [212, 343] on div "SPY Identifier * Put Option Type * Short Position * A Group * info 3 Monthly Ro…" at bounding box center [320, 277] width 406 height 167
click at [338, 138] on button "settings Leg 1 Advanced Settings" at bounding box center [320, 134] width 64 height 11
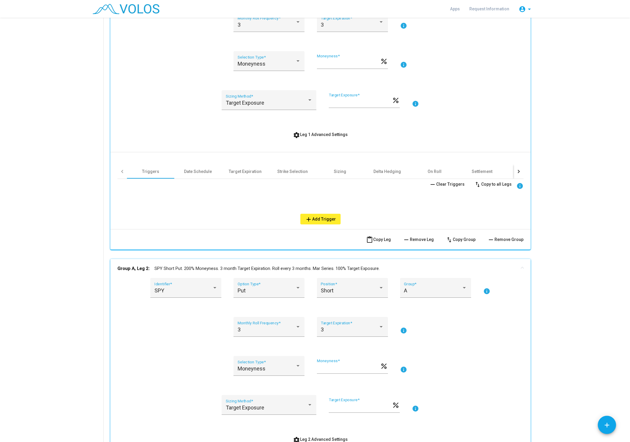
scroll to position [240, 0]
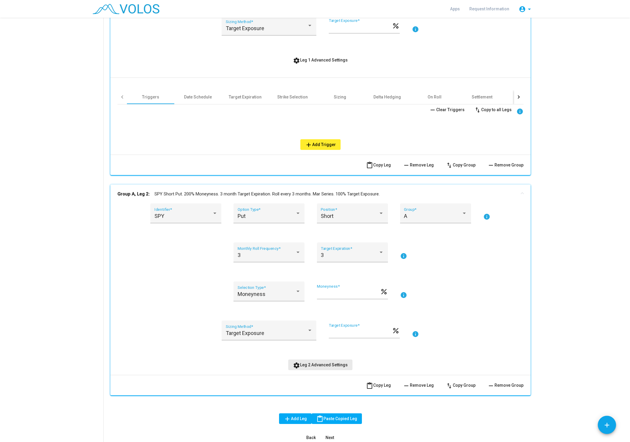
click at [323, 365] on span "settings Leg 2 Advanced Settings" at bounding box center [320, 365] width 55 height 5
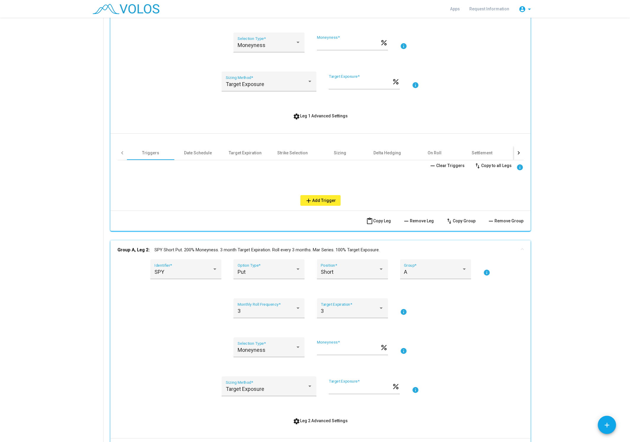
scroll to position [128, 0]
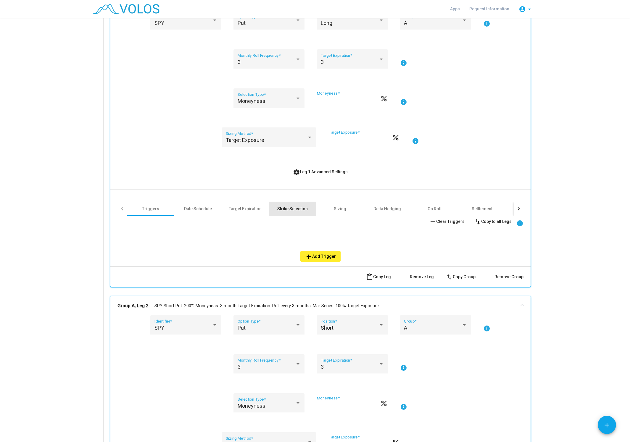
click at [279, 209] on div "Strike Selection" at bounding box center [292, 209] width 30 height 6
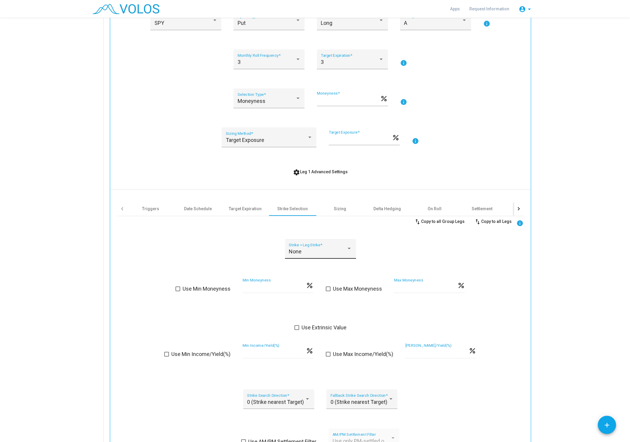
click at [321, 250] on div "None" at bounding box center [318, 252] width 58 height 6
click at [321, 250] on span "None" at bounding box center [320, 252] width 63 height 16
click at [342, 249] on div "None" at bounding box center [318, 252] width 58 height 6
click at [342, 249] on span "None" at bounding box center [320, 252] width 63 height 16
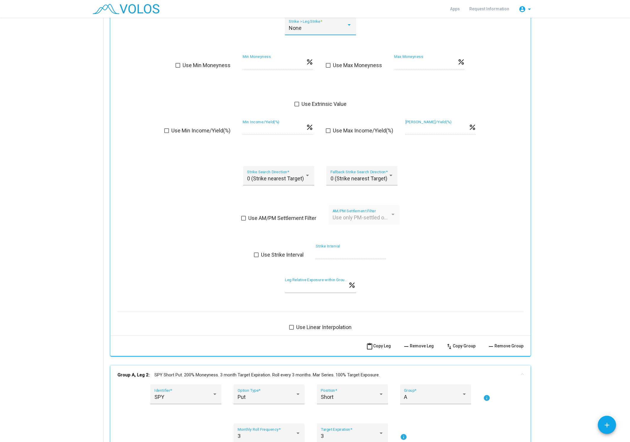
scroll to position [202, 0]
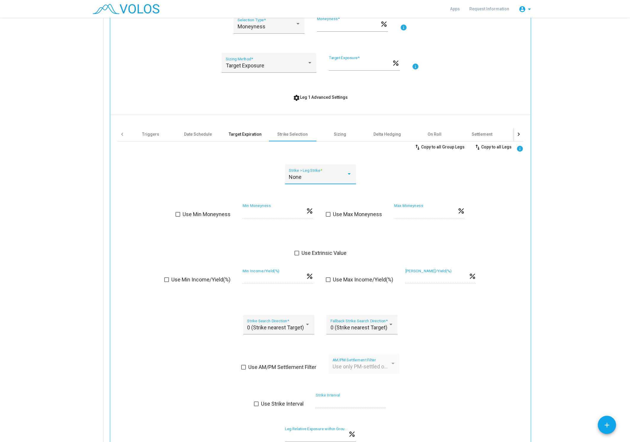
click at [232, 136] on div "Target Expiration" at bounding box center [245, 134] width 33 height 6
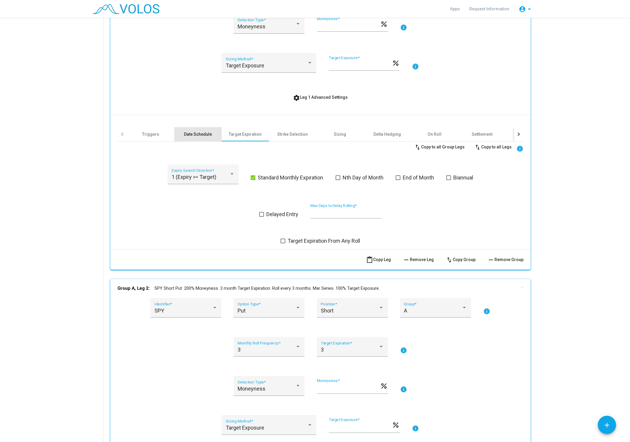
click at [215, 132] on div "Date Schedule" at bounding box center [197, 134] width 47 height 14
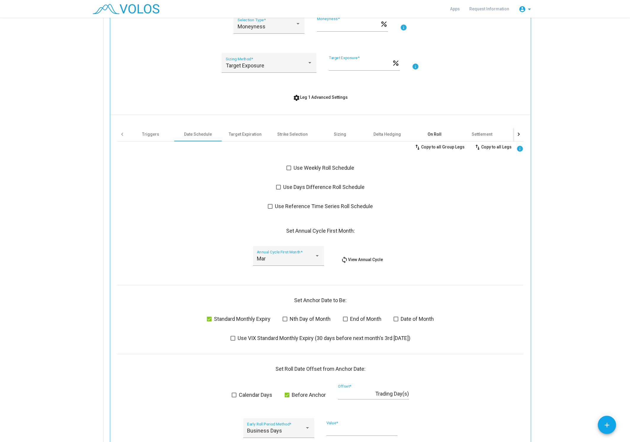
click at [432, 135] on div "On Roll" at bounding box center [435, 134] width 14 height 6
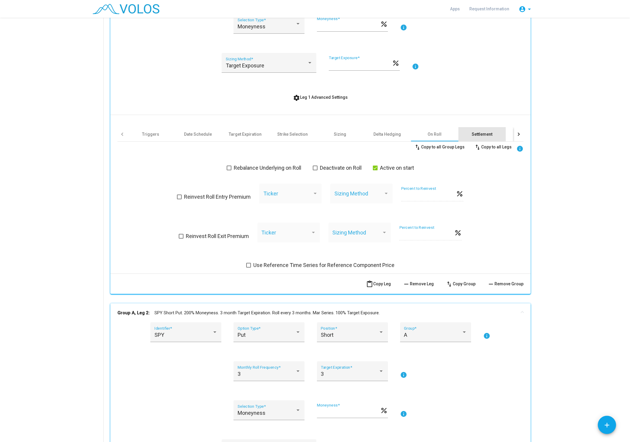
click at [488, 134] on div "Settlement" at bounding box center [482, 134] width 21 height 6
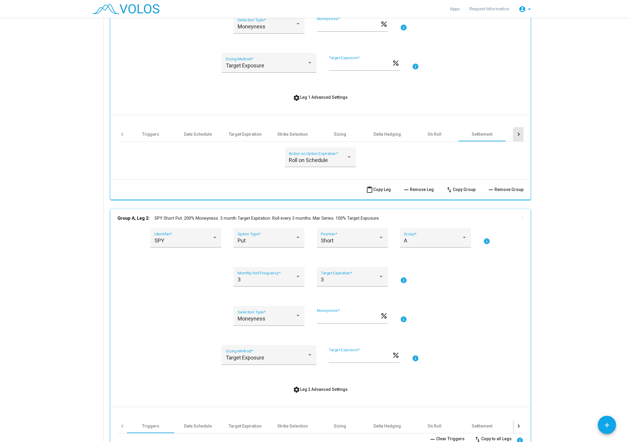
click at [515, 133] on div at bounding box center [518, 134] width 9 height 14
click at [402, 136] on div "Other" at bounding box center [400, 134] width 11 height 6
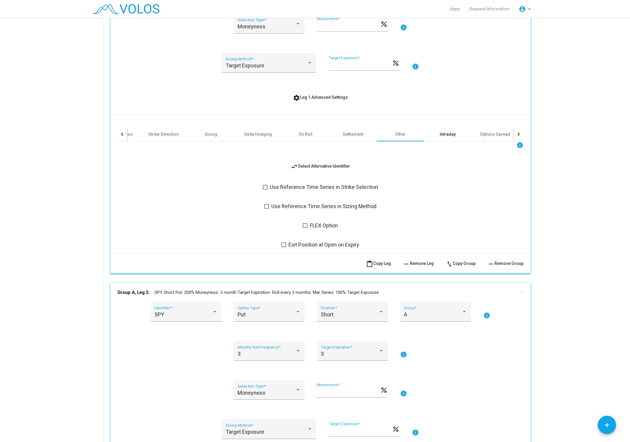
click at [450, 136] on div "Intraday" at bounding box center [448, 134] width 16 height 6
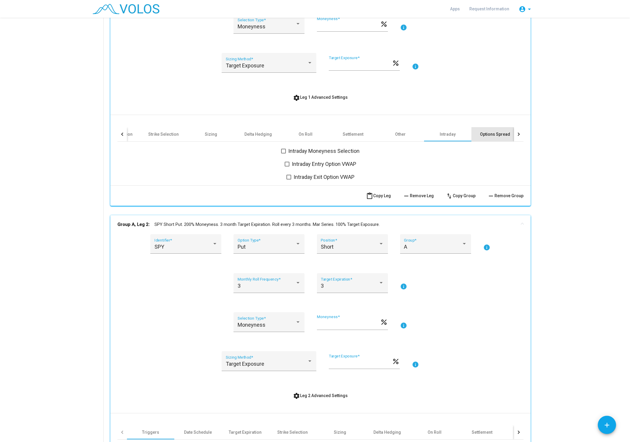
click at [504, 135] on div "Options Spread" at bounding box center [495, 134] width 30 height 6
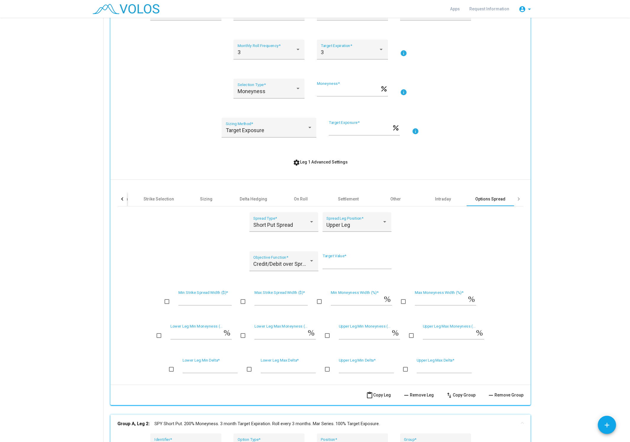
scroll to position [128, 0]
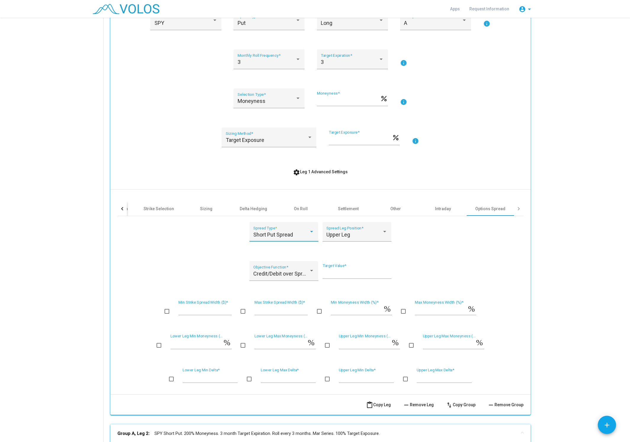
click at [283, 232] on span "Short Put Spread" at bounding box center [273, 235] width 40 height 6
click at [290, 213] on span "Long Put Spread" at bounding box center [283, 213] width 61 height 16
click at [359, 232] on div "Upper Leg" at bounding box center [354, 235] width 56 height 6
click at [359, 230] on span "Upper Leg" at bounding box center [356, 229] width 61 height 16
click at [260, 271] on span "Credit/Debit over Spread Width (%)" at bounding box center [293, 274] width 81 height 6
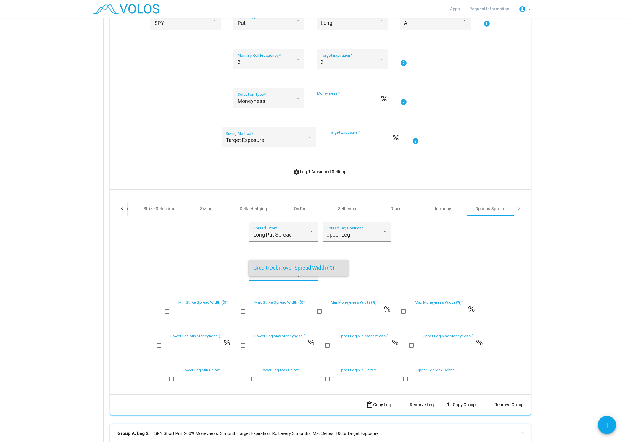
click at [270, 265] on span "Credit/Debit over Spread Width (%)" at bounding box center [298, 268] width 91 height 16
click at [299, 271] on span "Credit/Debit over Spread Width (%)" at bounding box center [293, 274] width 81 height 6
click at [299, 270] on span "Credit/Debit over Spread Width (%)" at bounding box center [298, 268] width 91 height 16
click at [340, 236] on div "Upper Leg Spread Leg Position *" at bounding box center [356, 234] width 61 height 16
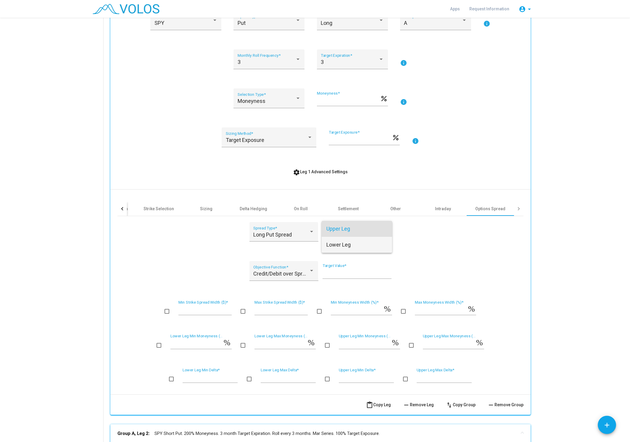
click at [343, 247] on span "Lower Leg" at bounding box center [356, 245] width 61 height 16
click at [270, 274] on div "Credit/Debit over Spread Width (%) Objective Function *" at bounding box center [283, 273] width 61 height 16
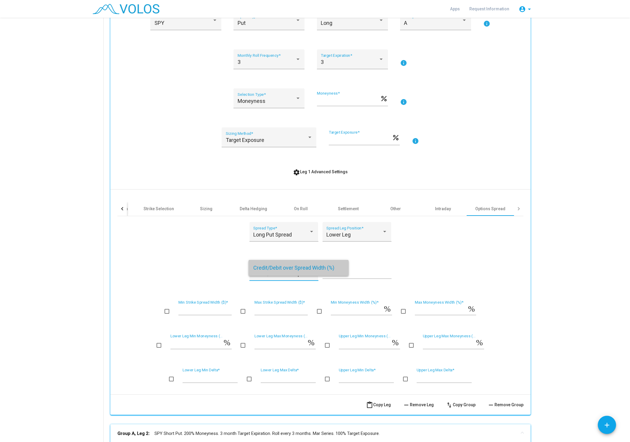
click at [272, 272] on span "Credit/Debit over Spread Width (%)" at bounding box center [298, 268] width 91 height 16
click at [290, 232] on span "Long Put Spread" at bounding box center [272, 235] width 38 height 6
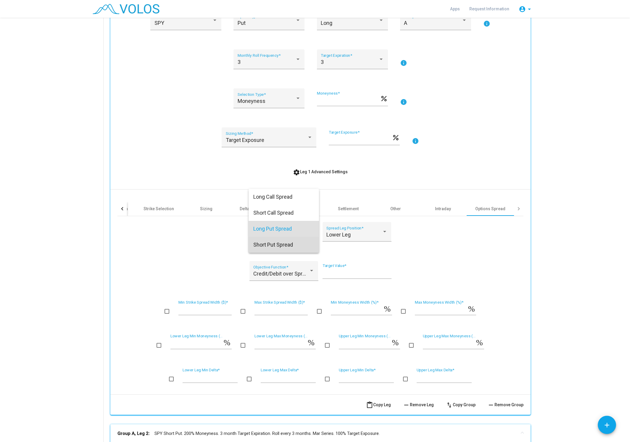
click at [285, 249] on span "Short Put Spread" at bounding box center [283, 245] width 61 height 16
click at [280, 271] on span "Credit/Debit over Spread Width (%)" at bounding box center [293, 274] width 81 height 6
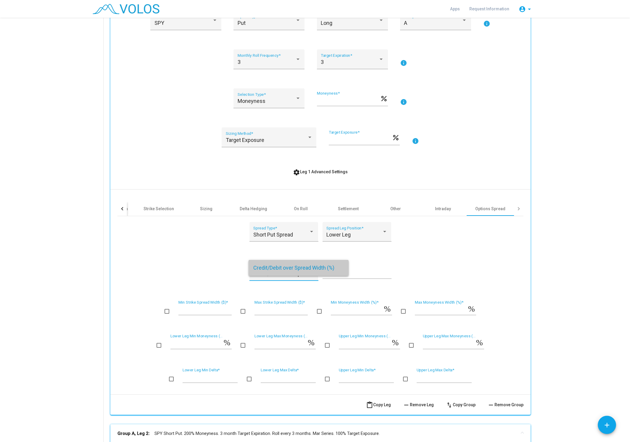
click at [280, 265] on span "Credit/Debit over Spread Width (%)" at bounding box center [298, 268] width 91 height 16
click at [394, 247] on div "Short Put Spread Spread Type * Lower Leg Spread Leg Position * Credit/Debit ove…" at bounding box center [320, 303] width 406 height 174
drag, startPoint x: 339, startPoint y: 267, endPoint x: 305, endPoint y: 270, distance: 34.2
click at [323, 270] on input "**" at bounding box center [357, 273] width 69 height 6
type input "*"
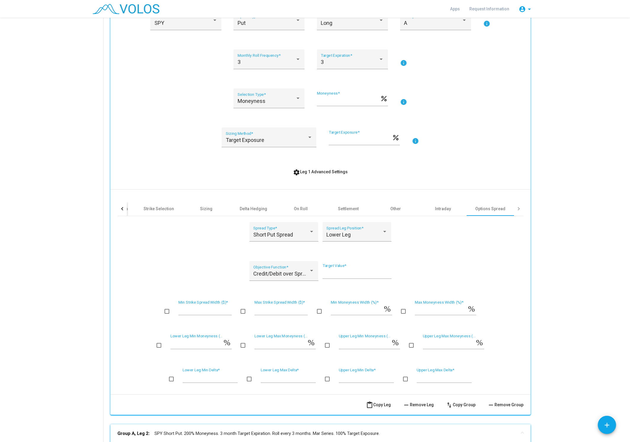
click at [472, 250] on div "Short Put Spread Spread Type * Lower Leg Spread Leg Position * Credit/Debit ove…" at bounding box center [320, 303] width 406 height 174
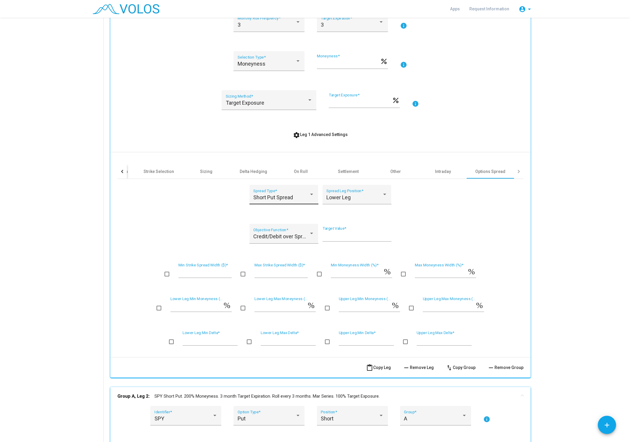
click at [302, 189] on div "Short Put Spread Spread Type *" at bounding box center [283, 197] width 61 height 16
click at [297, 172] on span "Long Put Spread" at bounding box center [283, 176] width 61 height 16
click at [351, 194] on span "Lower Leg" at bounding box center [338, 197] width 24 height 6
click at [425, 212] on div at bounding box center [315, 221] width 630 height 442
click at [520, 171] on div at bounding box center [518, 172] width 9 height 14
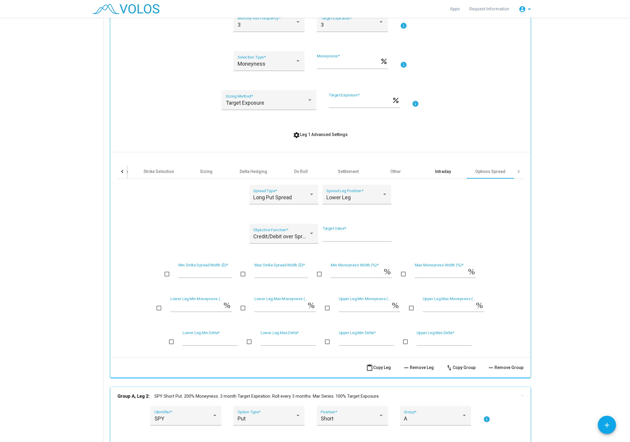
click at [443, 173] on div "Intraday" at bounding box center [443, 172] width 16 height 6
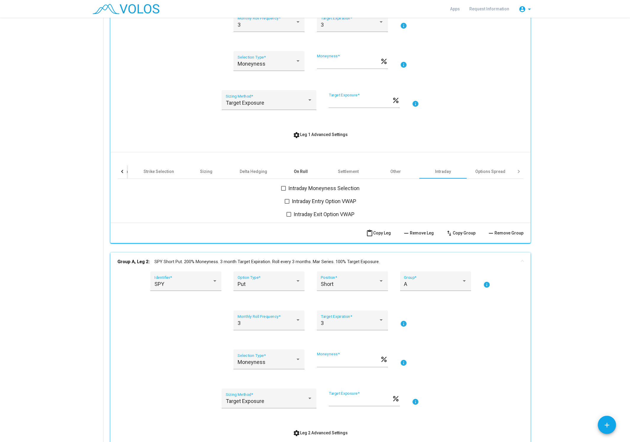
click at [290, 170] on div "On Roll" at bounding box center [300, 172] width 47 height 14
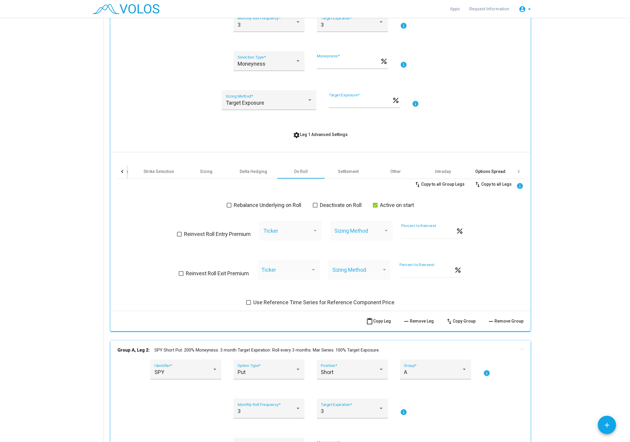
click at [473, 171] on div "Options Spread" at bounding box center [490, 172] width 47 height 14
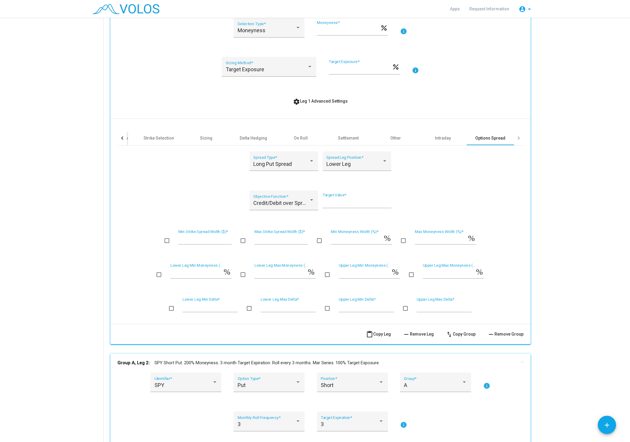
scroll to position [202, 0]
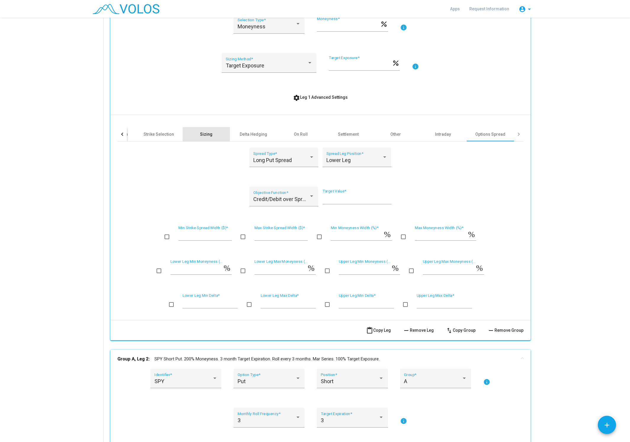
click at [201, 133] on div "Sizing" at bounding box center [206, 134] width 12 height 6
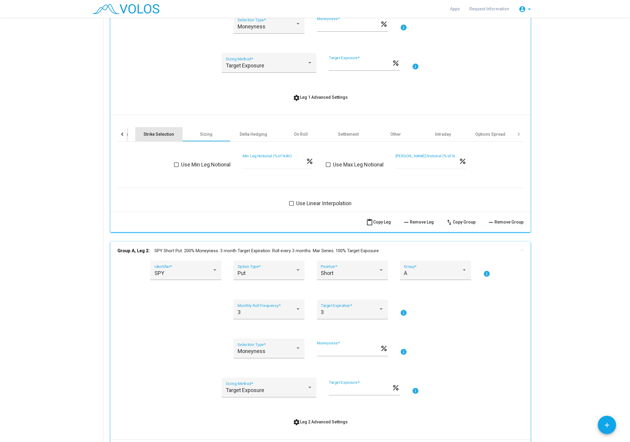
click at [172, 134] on div "Strike Selection" at bounding box center [158, 134] width 30 height 6
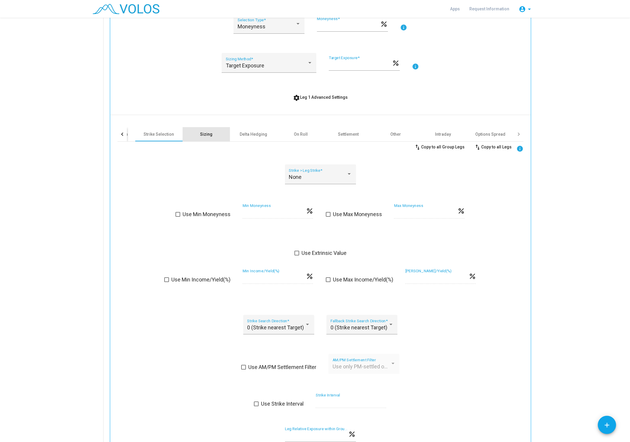
click at [217, 134] on div "Sizing" at bounding box center [206, 134] width 47 height 14
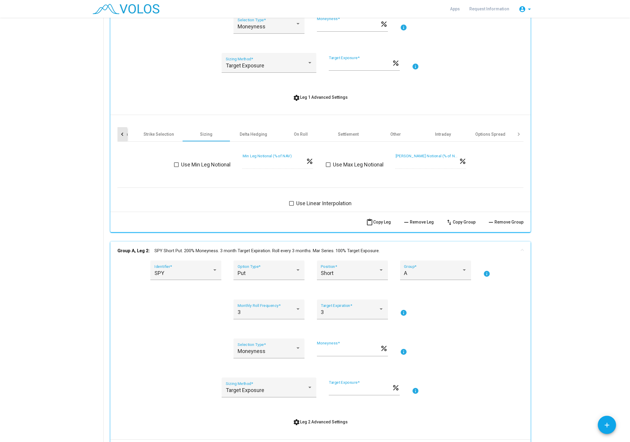
click at [121, 136] on div at bounding box center [121, 134] width 9 height 14
click at [122, 137] on div at bounding box center [121, 134] width 9 height 14
click at [158, 137] on div "Triggers" at bounding box center [150, 134] width 47 height 14
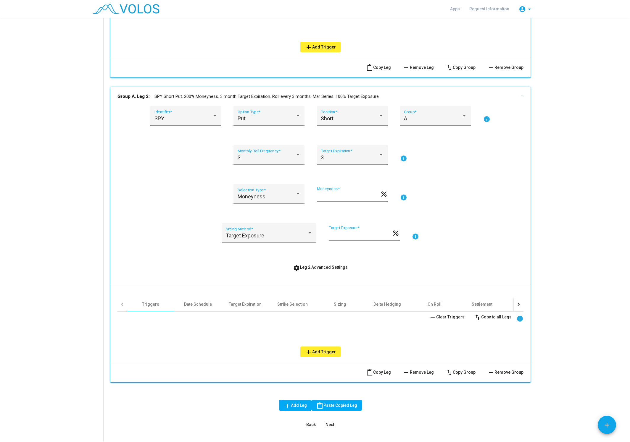
scroll to position [351, 0]
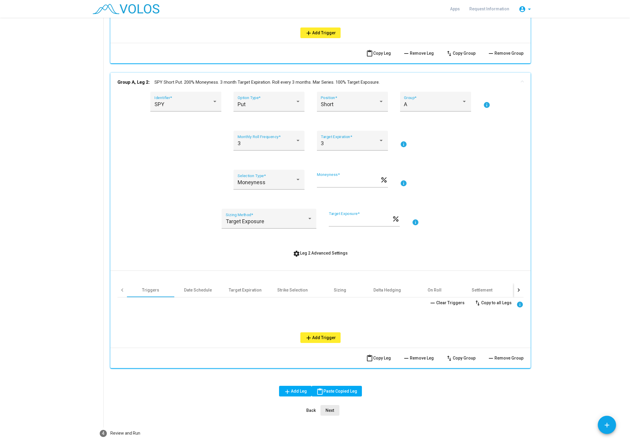
click at [332, 411] on span "Next" at bounding box center [329, 410] width 9 height 5
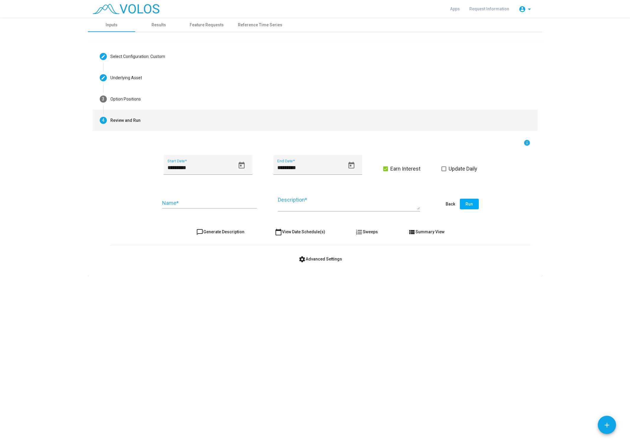
scroll to position [0, 0]
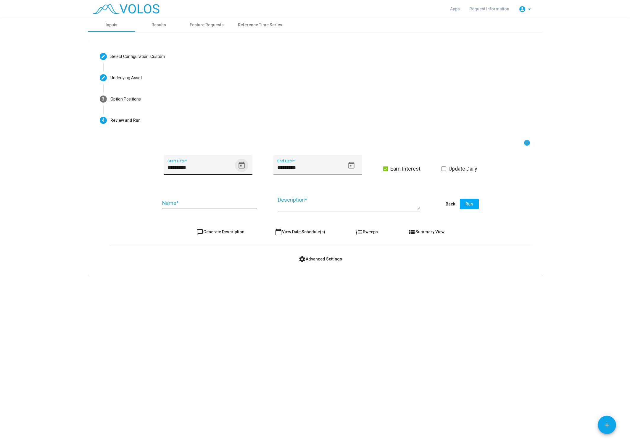
click at [246, 167] on button "Open calendar" at bounding box center [241, 165] width 13 height 13
click at [186, 187] on span "SEP 2024" at bounding box center [177, 187] width 17 height 5
click at [193, 241] on div "2018" at bounding box center [196, 241] width 19 height 11
click at [178, 219] on div "JAN" at bounding box center [176, 217] width 19 height 11
click at [209, 224] on div "3" at bounding box center [206, 225] width 11 height 11
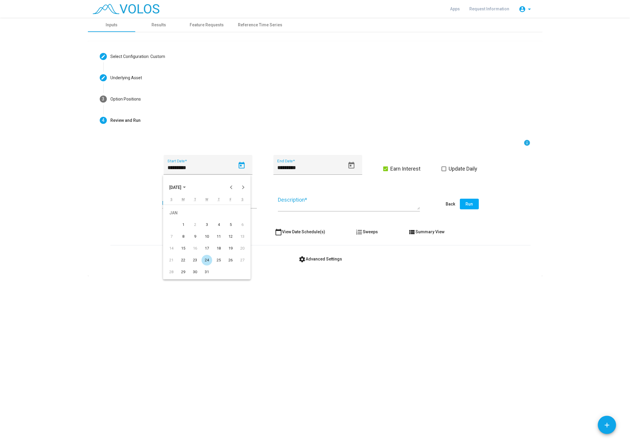
type input "********"
click at [415, 172] on span "Earn Interest" at bounding box center [405, 168] width 30 height 7
click at [201, 201] on input "Name *" at bounding box center [209, 203] width 95 height 6
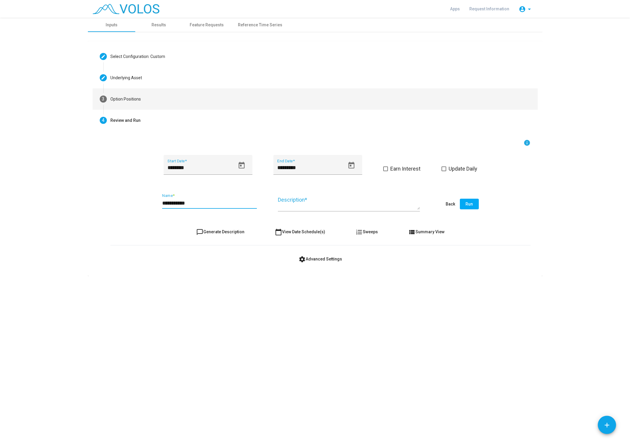
type input "**********"
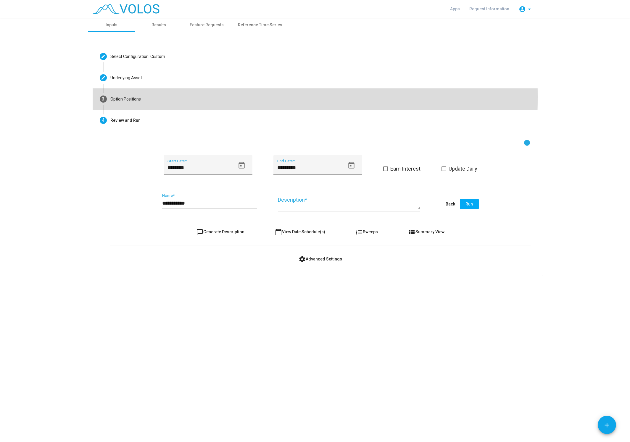
click at [130, 97] on div "Option Positions" at bounding box center [125, 99] width 30 height 6
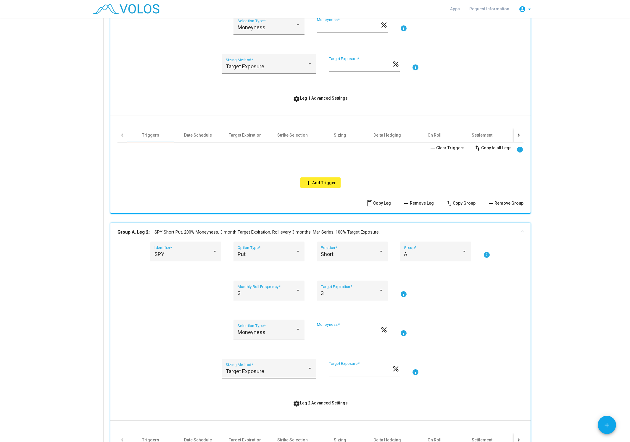
scroll to position [224, 0]
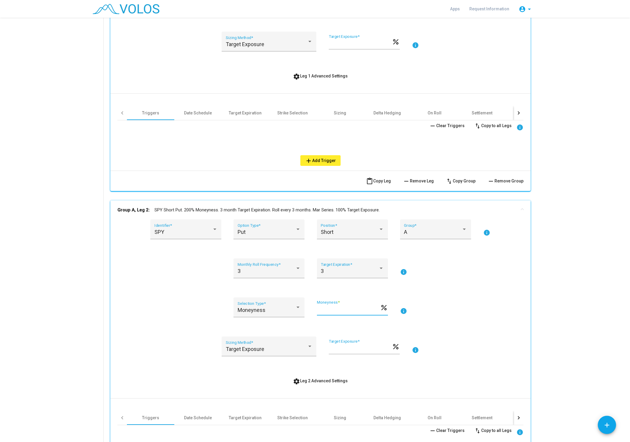
drag, startPoint x: 337, startPoint y: 308, endPoint x: 283, endPoint y: 304, distance: 54.0
click at [317, 307] on input "***" at bounding box center [348, 310] width 63 height 6
type input "**"
drag, startPoint x: 349, startPoint y: 346, endPoint x: 320, endPoint y: 350, distance: 29.0
click at [329, 350] on input "***" at bounding box center [360, 349] width 63 height 6
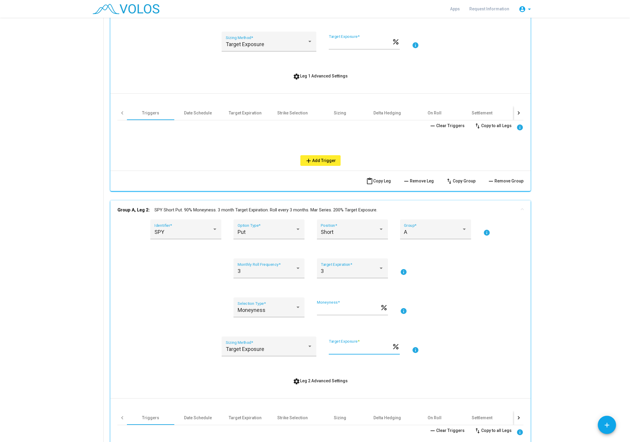
scroll to position [373, 0]
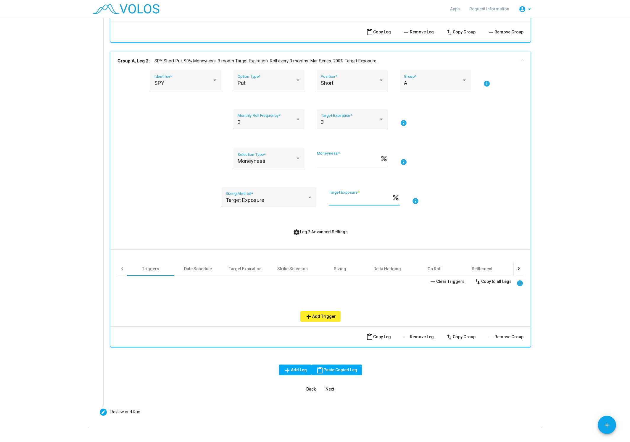
type input "***"
click at [332, 389] on span "Next" at bounding box center [329, 389] width 9 height 5
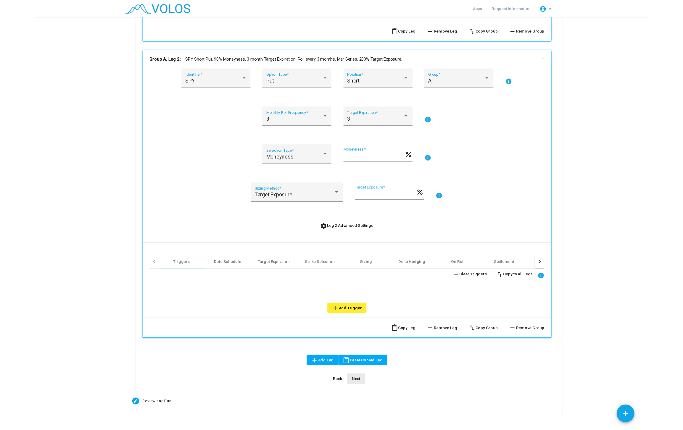
scroll to position [0, 0]
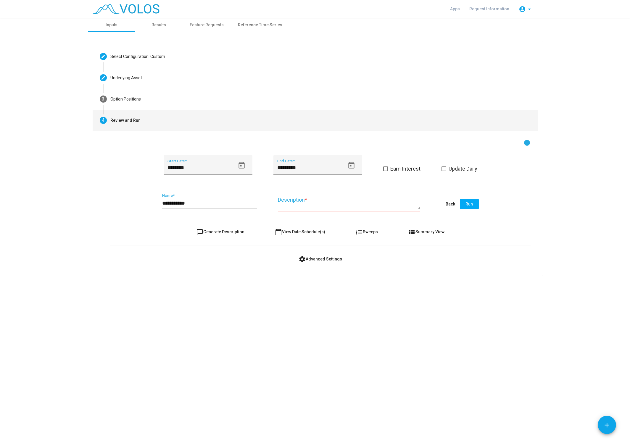
click at [203, 201] on input "**********" at bounding box center [209, 203] width 95 height 6
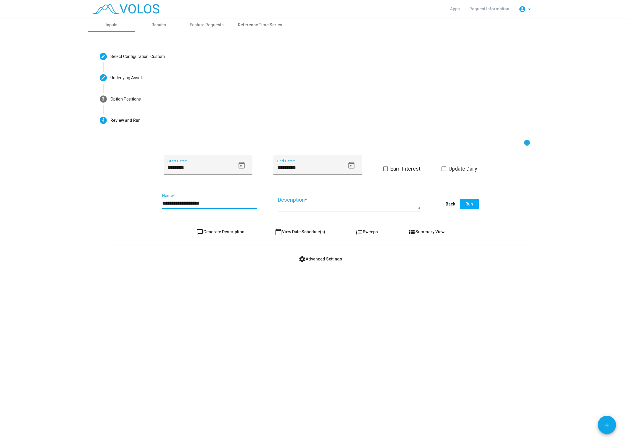
type input "**********"
click at [230, 233] on span "chat_bubble_outline Generate Description" at bounding box center [220, 232] width 48 height 5
type textarea "**********"
click at [327, 257] on span "settings Advanced Settings" at bounding box center [320, 259] width 43 height 5
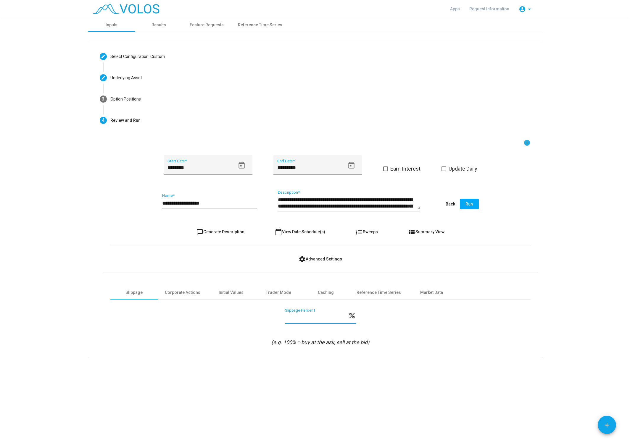
drag, startPoint x: 308, startPoint y: 320, endPoint x: 268, endPoint y: 318, distance: 40.0
click at [285, 318] on input "***" at bounding box center [316, 318] width 63 height 6
type input "**"
click at [189, 293] on div "Corporate Actions" at bounding box center [183, 293] width 36 height 6
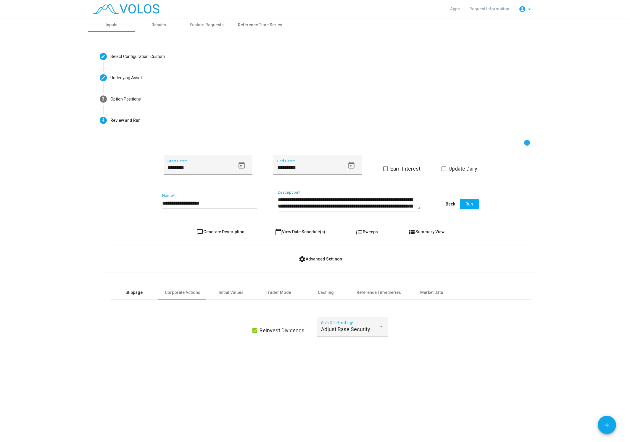
click at [140, 287] on div "Slippage" at bounding box center [133, 293] width 47 height 14
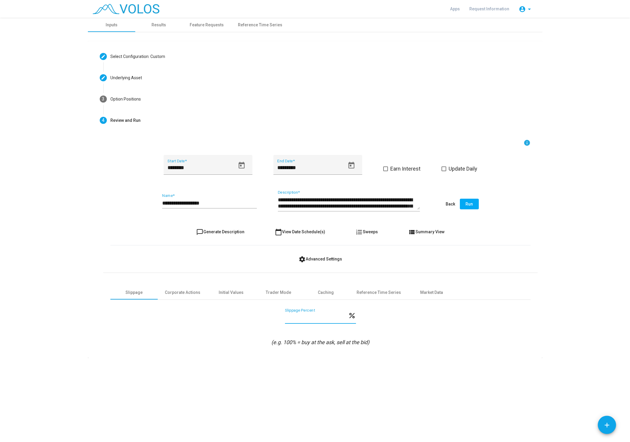
drag, startPoint x: 299, startPoint y: 317, endPoint x: 250, endPoint y: 317, distance: 49.4
click at [285, 317] on input "**" at bounding box center [316, 318] width 63 height 6
type input "**"
click at [192, 293] on div "Corporate Actions" at bounding box center [183, 293] width 36 height 6
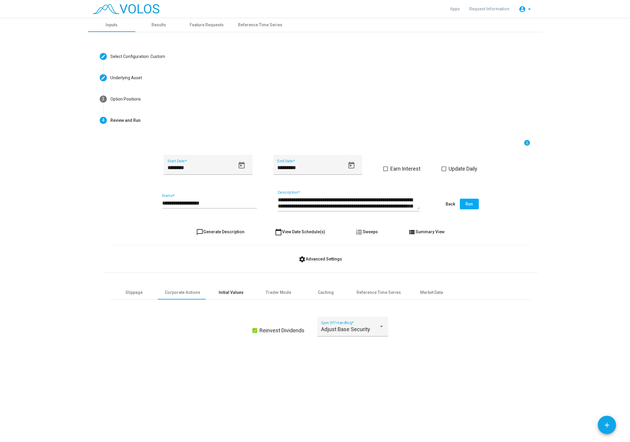
click at [247, 297] on div "Initial Values" at bounding box center [230, 293] width 47 height 14
click at [282, 294] on div "Trader Mode" at bounding box center [278, 293] width 25 height 6
drag, startPoint x: 302, startPoint y: 342, endPoint x: 315, endPoint y: 342, distance: 13.0
click at [315, 342] on input "*********" at bounding box center [320, 342] width 71 height 6
click at [314, 292] on div "Caching" at bounding box center [325, 293] width 47 height 14
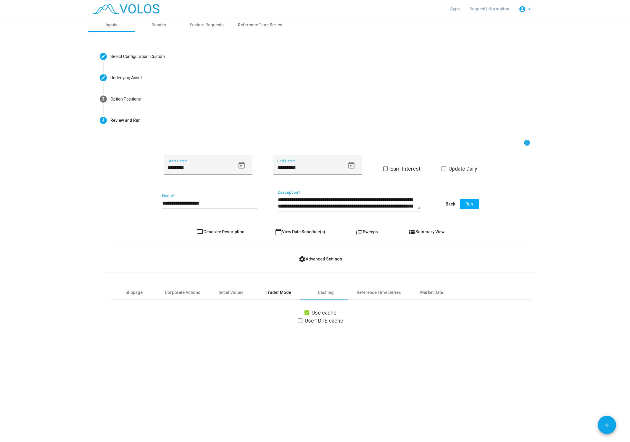
click at [288, 294] on div "Trader Mode" at bounding box center [278, 293] width 25 height 6
click at [299, 320] on label "Enable Trade Mode" at bounding box center [320, 320] width 52 height 7
click at [319, 287] on div "Caching" at bounding box center [325, 293] width 47 height 14
click at [278, 292] on div "Trader Mode" at bounding box center [278, 293] width 25 height 6
click at [294, 317] on mat-checkbox "Enable Trade Mode" at bounding box center [320, 321] width 52 height 8
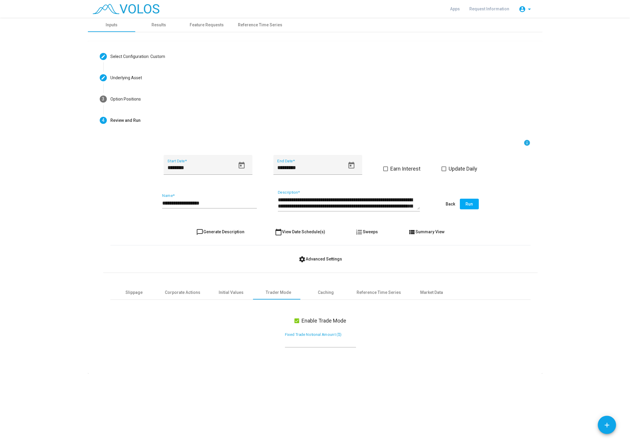
click at [298, 320] on span at bounding box center [296, 321] width 5 height 5
click at [366, 292] on div "Reference Time Series" at bounding box center [379, 293] width 44 height 6
click at [422, 291] on div "Market Data" at bounding box center [431, 293] width 23 height 6
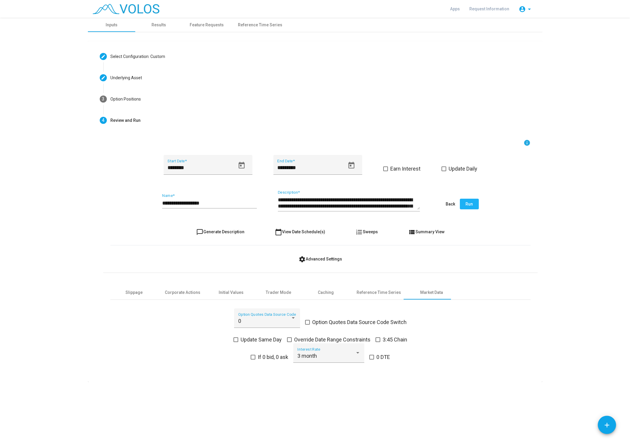
click at [467, 206] on span "Run" at bounding box center [468, 204] width 7 height 5
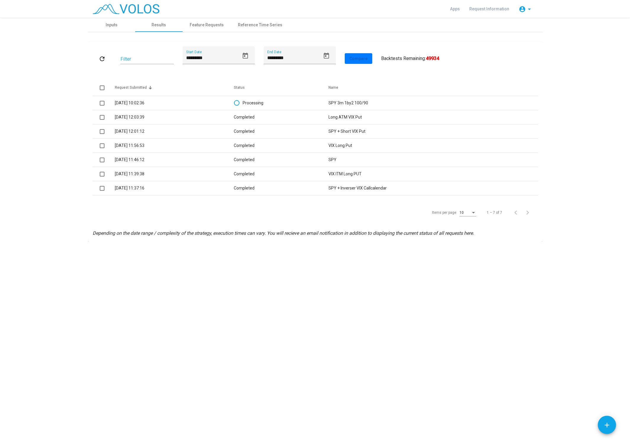
click at [245, 335] on div "**********" at bounding box center [315, 230] width 630 height 425
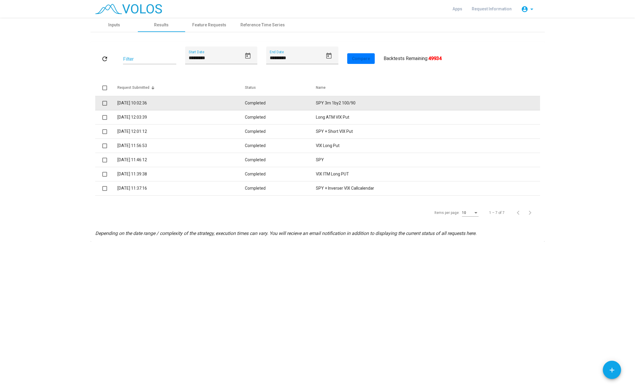
click at [337, 99] on td "SPY 3m 1by2 100/90" at bounding box center [428, 103] width 224 height 14
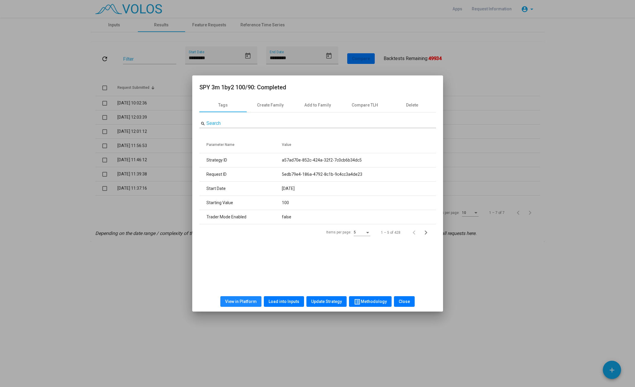
click at [246, 298] on button "View in Platform" at bounding box center [240, 301] width 41 height 11
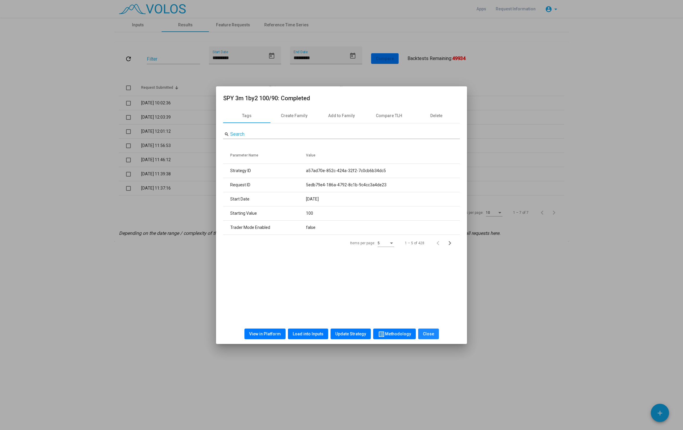
click at [428, 333] on span "Close" at bounding box center [428, 334] width 11 height 5
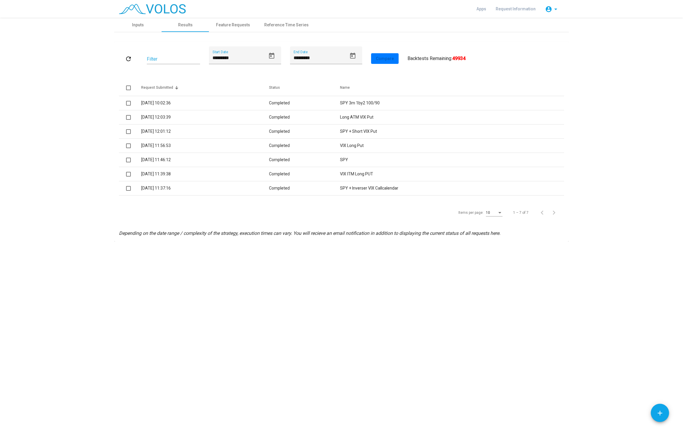
click at [155, 16] on div "Apps Request Information account_circle arrow_drop_down" at bounding box center [341, 9] width 454 height 18
click at [140, 27] on div "Inputs" at bounding box center [138, 25] width 12 height 6
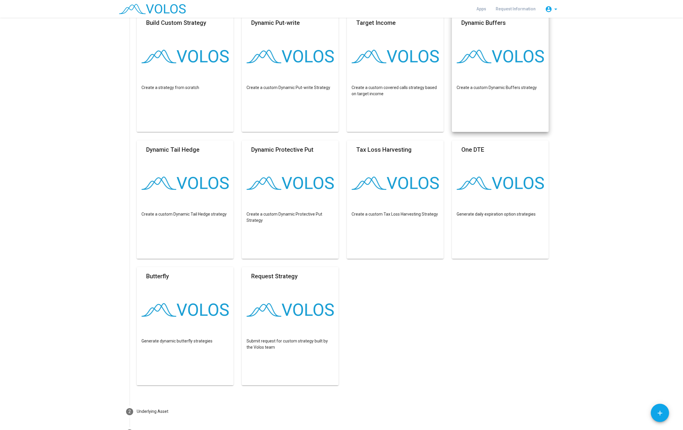
scroll to position [75, 0]
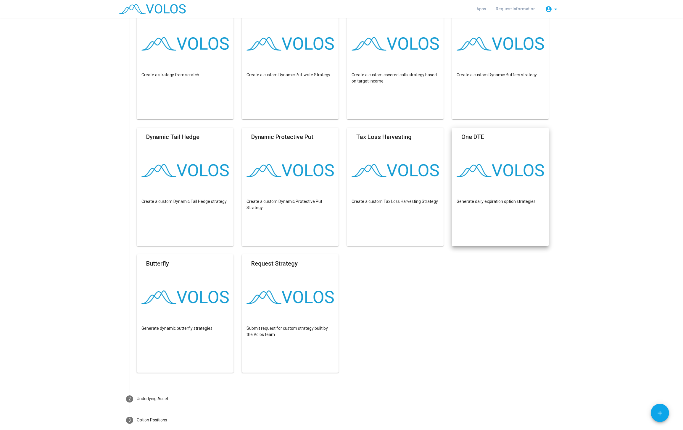
click at [523, 167] on img at bounding box center [500, 171] width 87 height 14
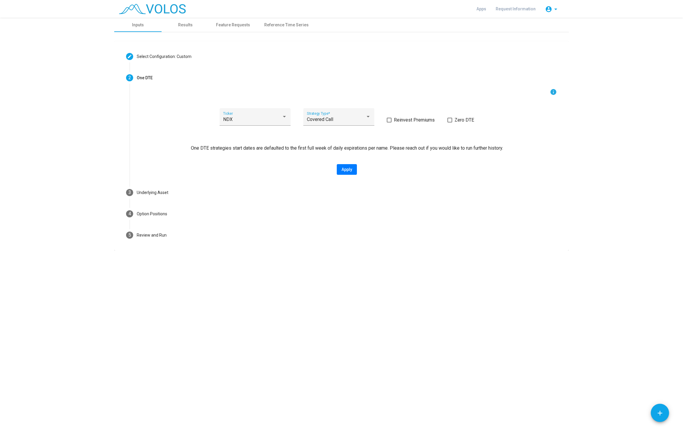
scroll to position [0, 0]
click at [240, 121] on div "NDX" at bounding box center [252, 119] width 59 height 5
click at [236, 145] on span "SPX" at bounding box center [255, 148] width 64 height 14
click at [331, 116] on div "Covered Call Strategy Type *" at bounding box center [339, 119] width 64 height 14
click at [324, 146] on span "Short Put Spread" at bounding box center [339, 148] width 64 height 14
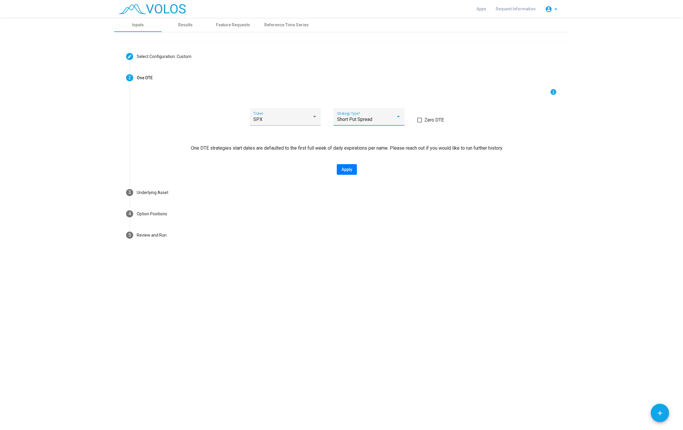
click at [358, 122] on div "Short Put Spread Strategy Type *" at bounding box center [369, 119] width 64 height 14
click at [360, 117] on span "Short Put Spread" at bounding box center [369, 119] width 64 height 14
click at [423, 122] on label "Zero DTE" at bounding box center [430, 120] width 27 height 7
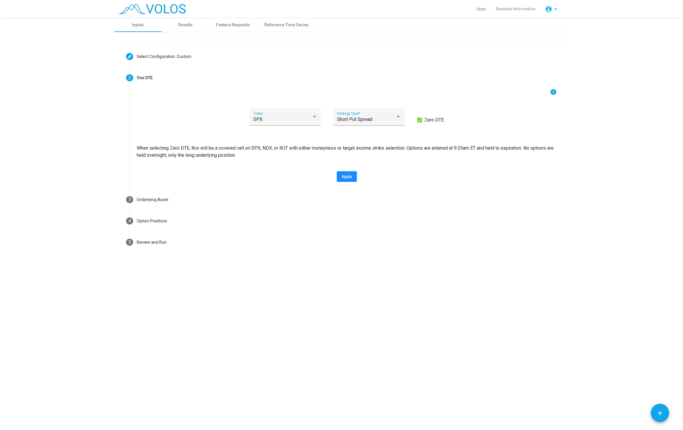
click at [342, 177] on span "Apply" at bounding box center [346, 176] width 11 height 5
type input "*********"
type input "**********"
type textarea "**********"
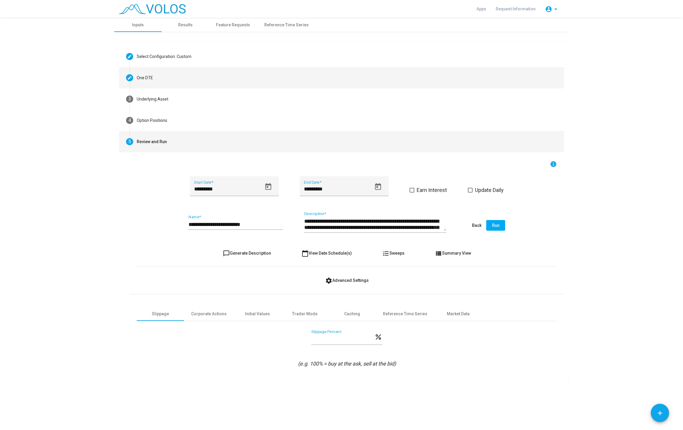
click at [156, 75] on mat-step-header "Editable create One DTE" at bounding box center [341, 77] width 445 height 21
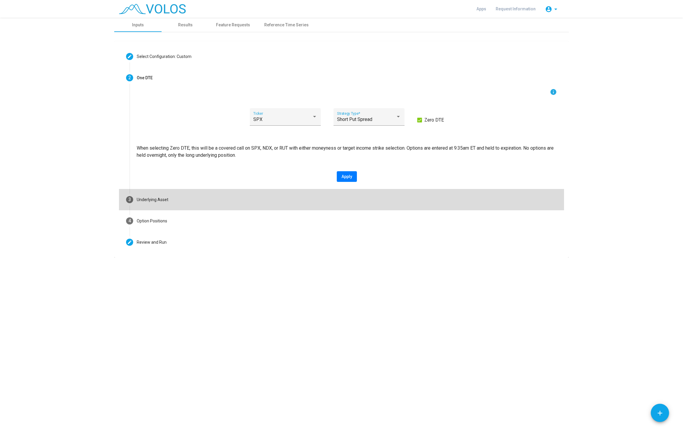
click at [169, 202] on mat-step-header "3 Underlying Asset" at bounding box center [341, 199] width 445 height 21
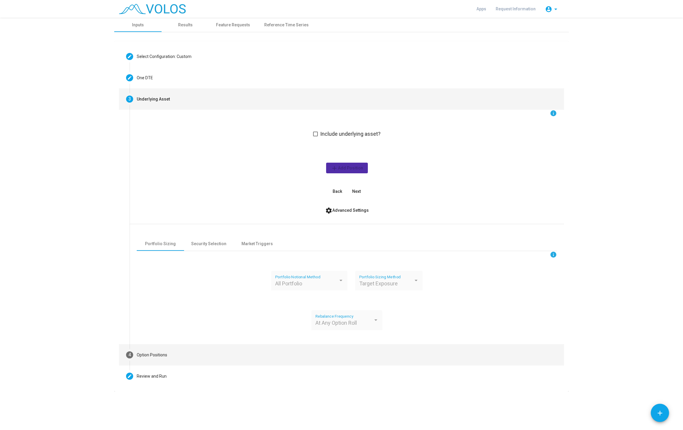
click at [156, 359] on mat-step-header "4 Option Positions" at bounding box center [341, 354] width 445 height 21
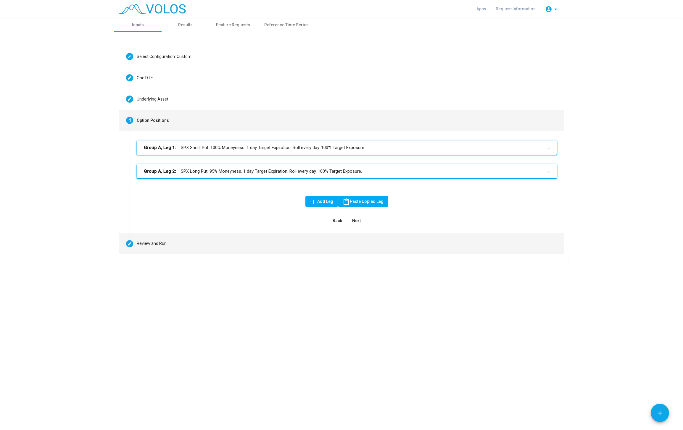
click at [163, 248] on mat-step-header "Editable create Review and Run" at bounding box center [341, 243] width 445 height 21
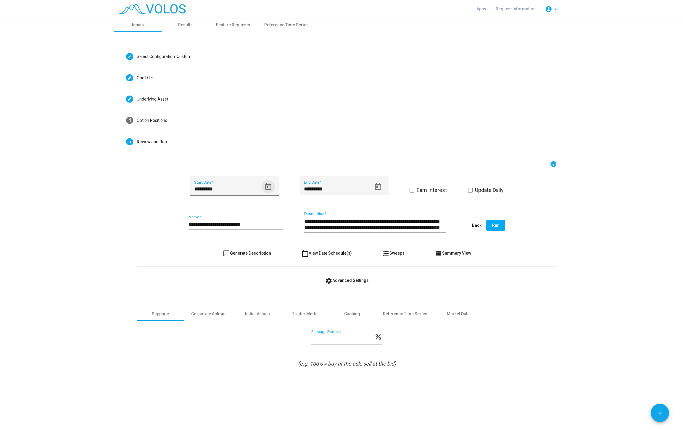
click at [264, 189] on icon "Open calendar" at bounding box center [268, 187] width 8 height 8
click at [256, 151] on div at bounding box center [341, 215] width 683 height 430
click at [263, 183] on button "Open calendar" at bounding box center [268, 186] width 13 height 13
click at [205, 211] on button "MAY 2022" at bounding box center [204, 209] width 26 height 12
click at [220, 258] on div "2018" at bounding box center [223, 262] width 19 height 11
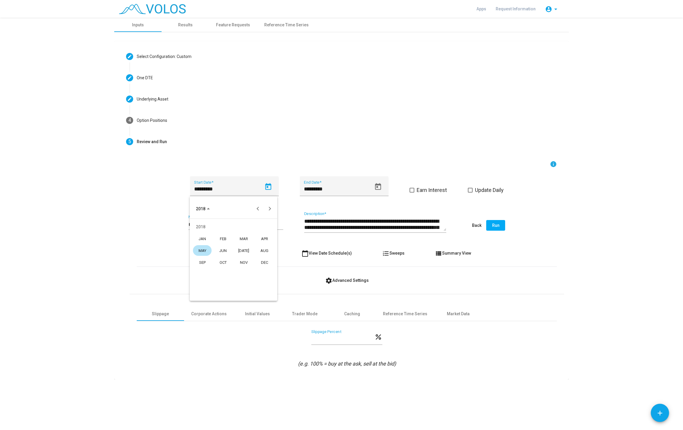
click at [198, 241] on div "JAN" at bounding box center [202, 238] width 19 height 11
click at [210, 257] on div "8" at bounding box center [209, 258] width 11 height 11
click at [498, 223] on button "Run" at bounding box center [495, 225] width 19 height 11
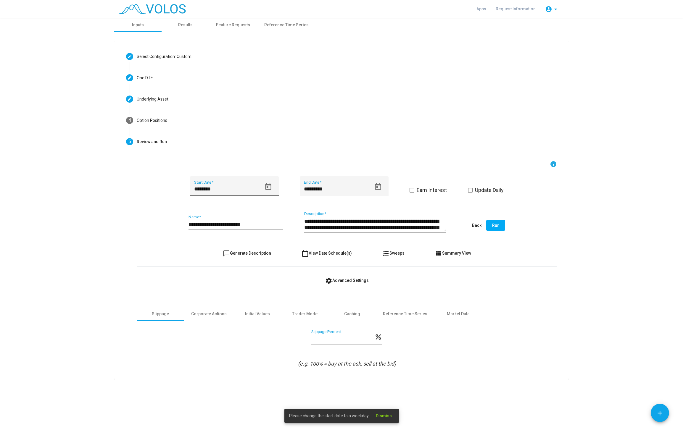
click at [241, 188] on input "********" at bounding box center [227, 189] width 67 height 6
click at [265, 188] on icon "Open calendar" at bounding box center [268, 187] width 8 height 8
click at [220, 257] on div "9" at bounding box center [221, 258] width 11 height 11
type input "********"
click at [492, 226] on button "Run" at bounding box center [495, 225] width 19 height 11
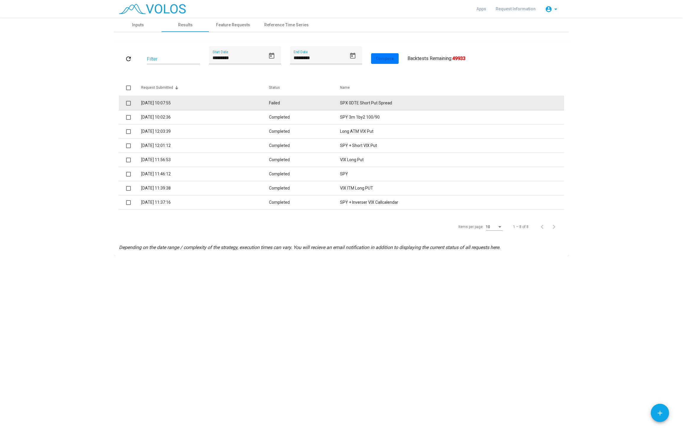
click at [379, 99] on td "SPX 0DTE Short Put Spread" at bounding box center [452, 103] width 224 height 14
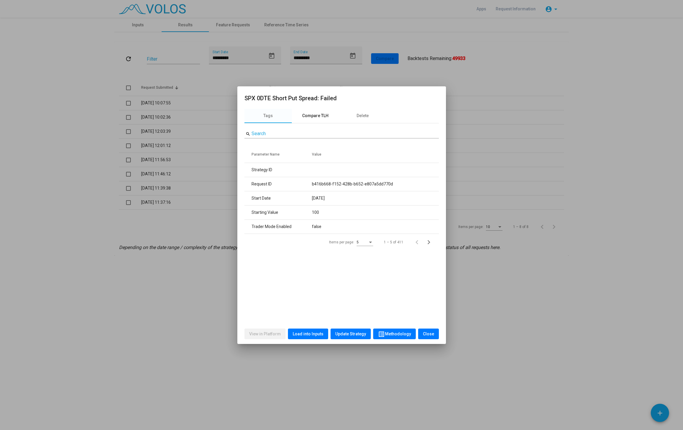
click at [323, 115] on div "Compare TLH" at bounding box center [315, 116] width 26 height 6
click at [268, 114] on div "Tags" at bounding box center [267, 116] width 9 height 6
click at [314, 332] on span "Load into Inputs" at bounding box center [308, 334] width 31 height 5
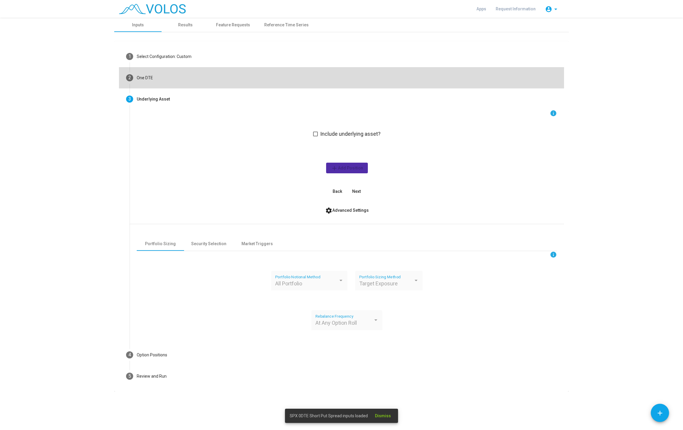
click at [176, 83] on mat-step-header "2 One DTE" at bounding box center [341, 77] width 445 height 21
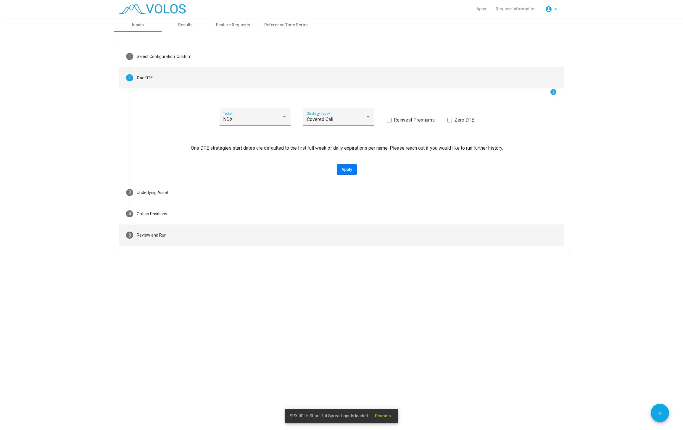
click at [188, 232] on mat-step-header "5 Review and Run" at bounding box center [341, 235] width 445 height 21
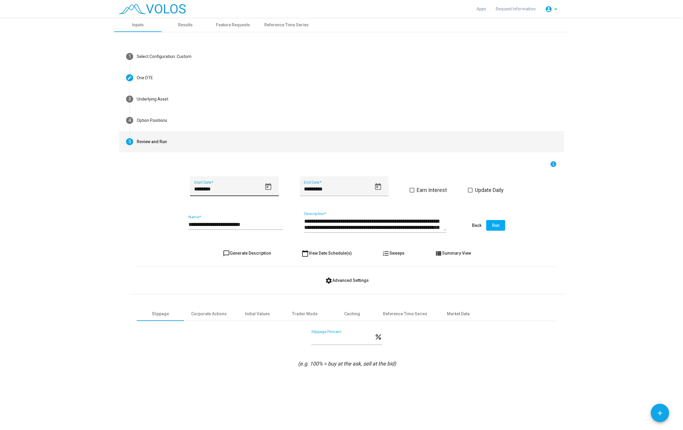
click at [266, 186] on icon "Open calendar" at bounding box center [268, 186] width 6 height 7
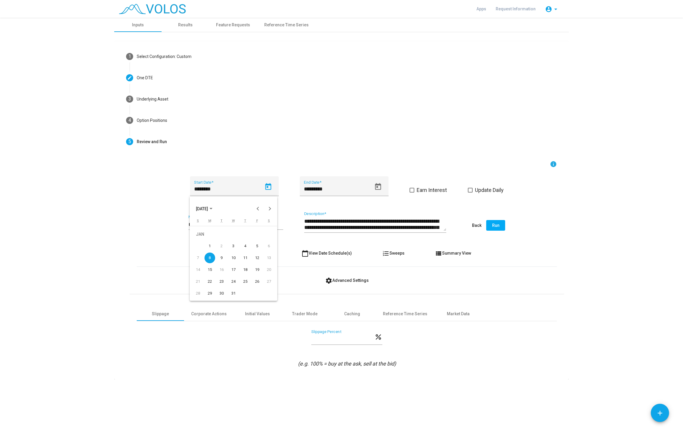
click at [208, 211] on span "JAN 2018" at bounding box center [202, 209] width 12 height 5
click at [208, 284] on div "2020" at bounding box center [202, 286] width 19 height 11
click at [203, 238] on div "JAN" at bounding box center [202, 238] width 19 height 11
click at [219, 246] on div "7" at bounding box center [221, 246] width 11 height 11
type input "********"
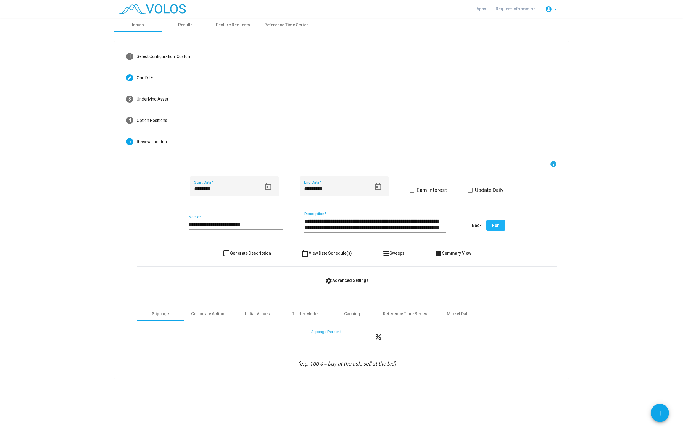
click at [504, 230] on button "Run" at bounding box center [495, 225] width 19 height 11
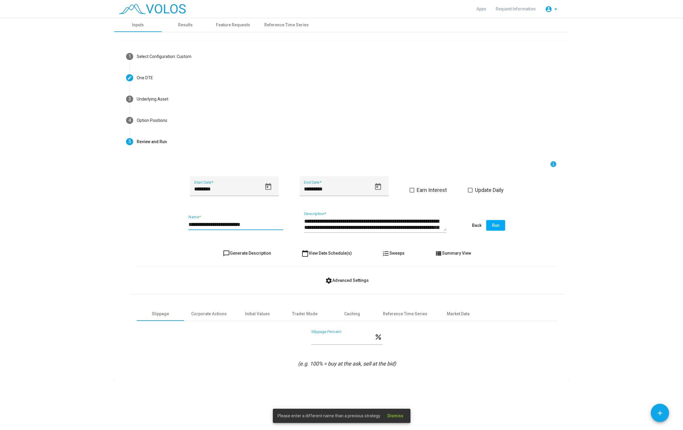
click at [202, 222] on input "**********" at bounding box center [235, 225] width 95 height 6
click at [178, 23] on div "Results" at bounding box center [185, 25] width 14 height 6
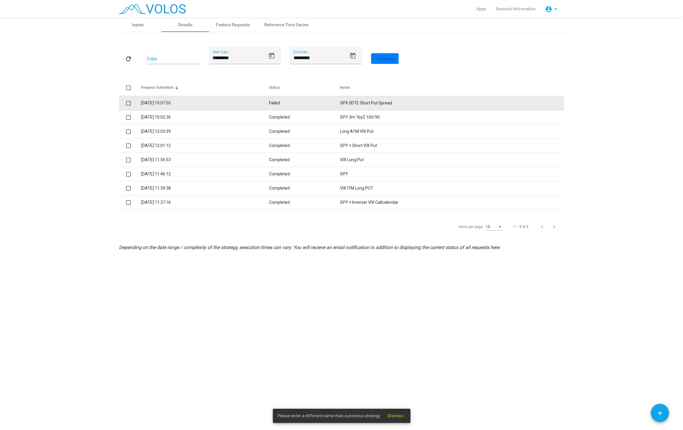
click at [283, 103] on td "Failed" at bounding box center [304, 103] width 71 height 14
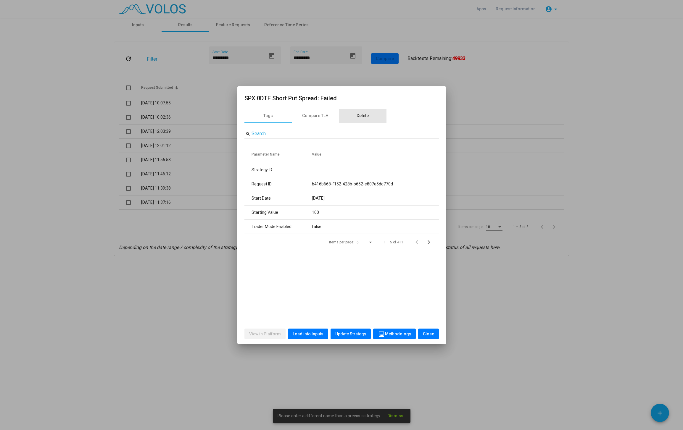
click at [371, 114] on div "Delete" at bounding box center [362, 116] width 47 height 14
click at [345, 142] on button "Delete" at bounding box center [342, 138] width 22 height 11
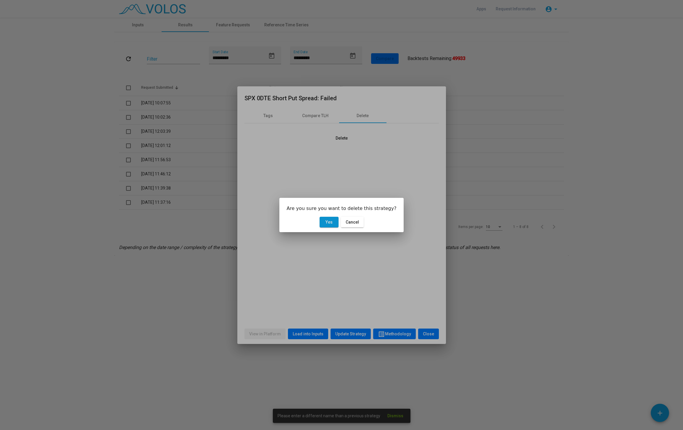
click at [329, 223] on span "Yes" at bounding box center [328, 222] width 7 height 5
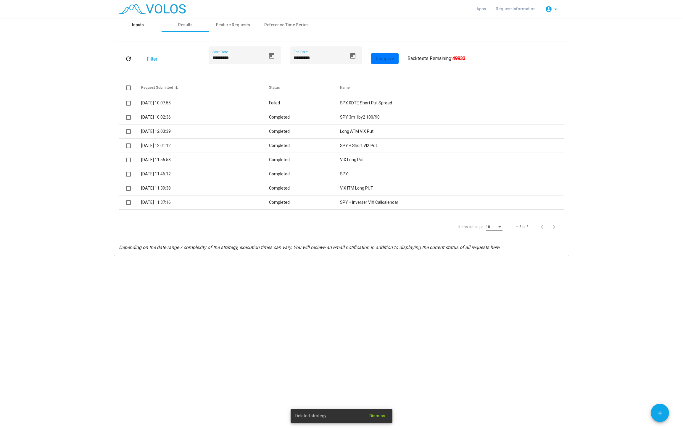
click at [147, 25] on div "Inputs" at bounding box center [137, 25] width 47 height 14
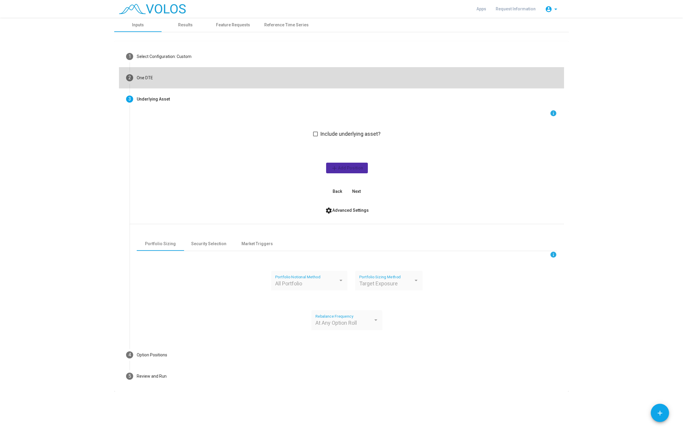
click at [176, 74] on mat-step-header "2 One DTE" at bounding box center [341, 77] width 445 height 21
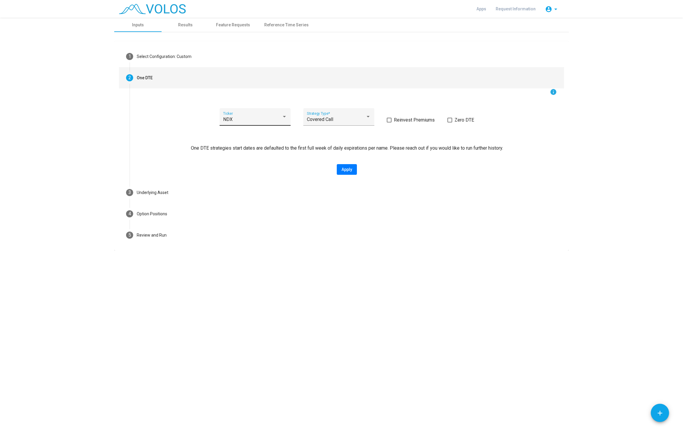
click at [278, 118] on div "NDX" at bounding box center [252, 119] width 59 height 5
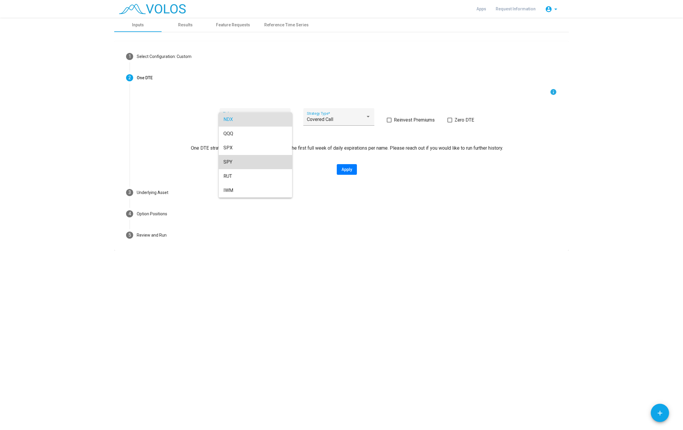
drag, startPoint x: 245, startPoint y: 161, endPoint x: 249, endPoint y: 148, distance: 14.1
click at [249, 155] on span "SPY" at bounding box center [255, 162] width 64 height 14
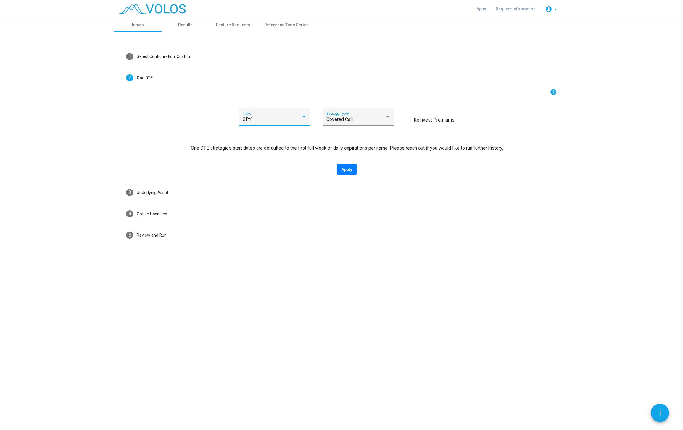
click at [266, 114] on div "SPY Ticker" at bounding box center [275, 119] width 64 height 14
click at [263, 115] on span "SPX" at bounding box center [275, 115] width 64 height 14
click at [329, 120] on span "Covered Call" at bounding box center [320, 120] width 26 height 6
click at [331, 148] on span "Short Put Spread" at bounding box center [339, 148] width 64 height 14
click at [434, 122] on span "Zero DTE" at bounding box center [434, 120] width 20 height 7
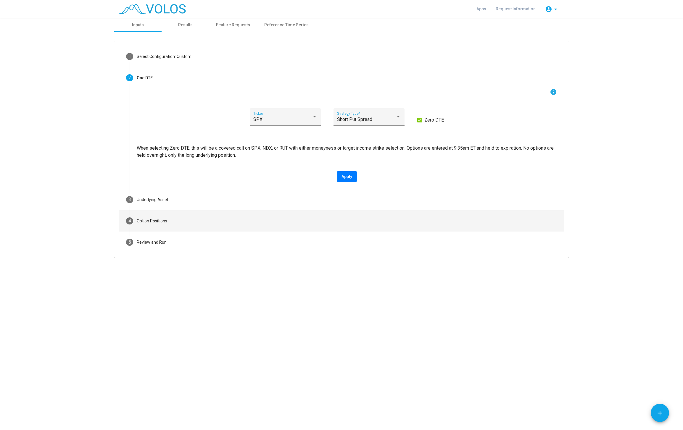
click at [180, 217] on mat-step-header "4 Option Positions" at bounding box center [341, 220] width 445 height 21
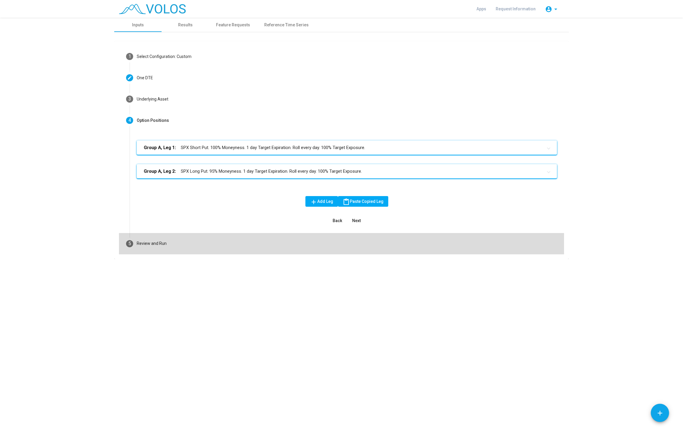
click at [160, 242] on div "Review and Run" at bounding box center [152, 244] width 30 height 6
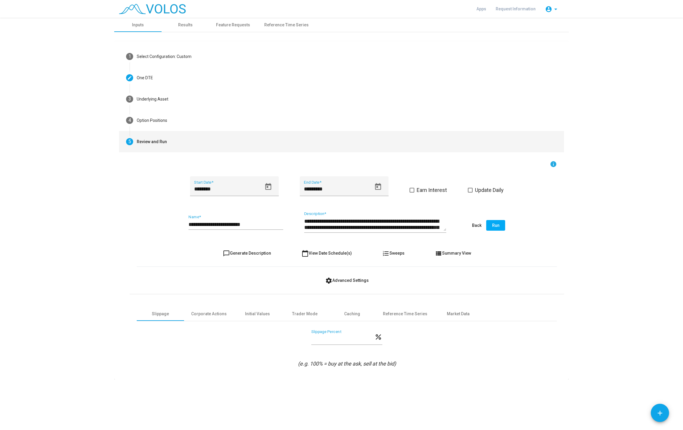
click at [497, 226] on span "Run" at bounding box center [495, 225] width 7 height 5
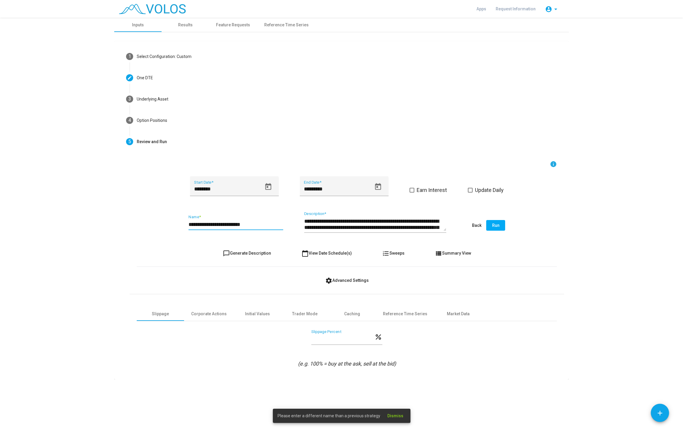
click at [235, 225] on input "**********" at bounding box center [235, 225] width 95 height 6
drag, startPoint x: 231, startPoint y: 224, endPoint x: 259, endPoint y: 224, distance: 27.5
click at [259, 224] on input "**********" at bounding box center [235, 225] width 95 height 6
type input "**********"
click at [495, 228] on span "Run" at bounding box center [495, 225] width 7 height 5
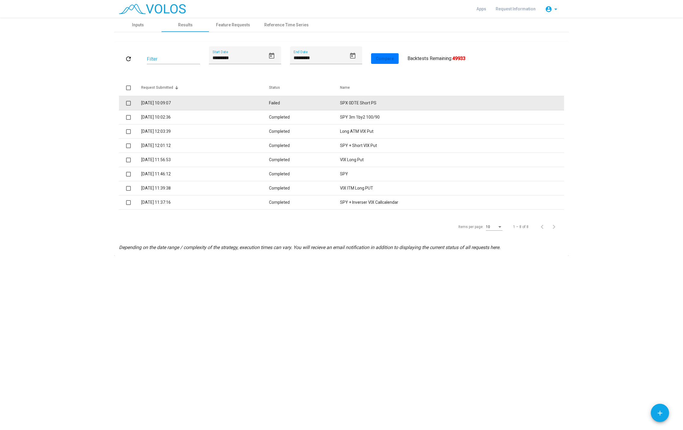
click at [373, 101] on td "SPX 0DTE Short PS" at bounding box center [452, 103] width 224 height 14
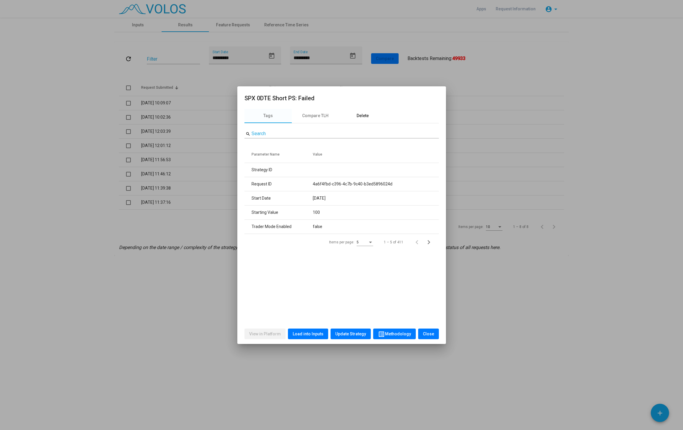
click at [369, 118] on div "Delete" at bounding box center [363, 116] width 12 height 6
click at [341, 136] on span "Delete" at bounding box center [342, 138] width 12 height 5
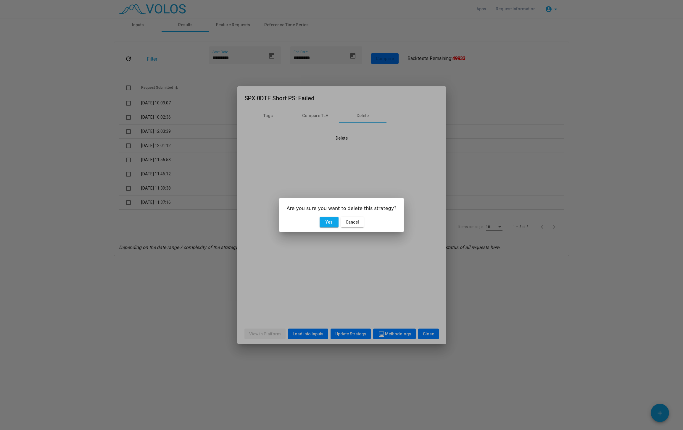
click at [330, 229] on mat-dialog-actions "Yes Cancel" at bounding box center [341, 222] width 110 height 20
click at [330, 224] on span "Yes" at bounding box center [328, 222] width 7 height 5
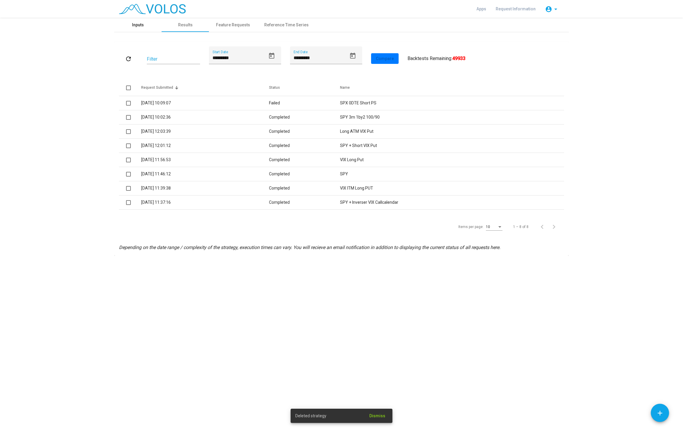
click at [138, 24] on div "Inputs" at bounding box center [138, 25] width 12 height 6
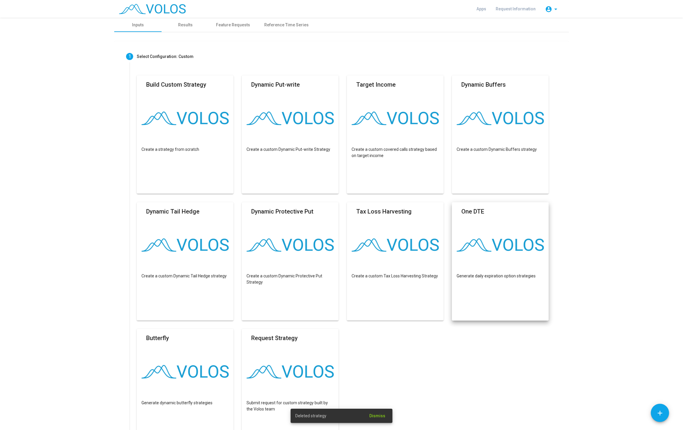
click at [504, 264] on mat-card "One DTE Generate daily expiration option strategies" at bounding box center [500, 261] width 97 height 118
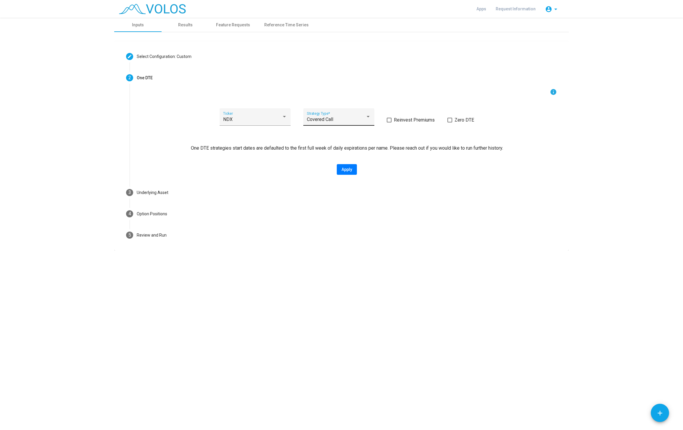
click at [336, 116] on div "Covered Call Strategy Type *" at bounding box center [339, 119] width 64 height 14
click at [334, 146] on span "Short Put Spread" at bounding box center [339, 148] width 64 height 14
click at [255, 119] on span "NDX" at bounding box center [257, 120] width 9 height 6
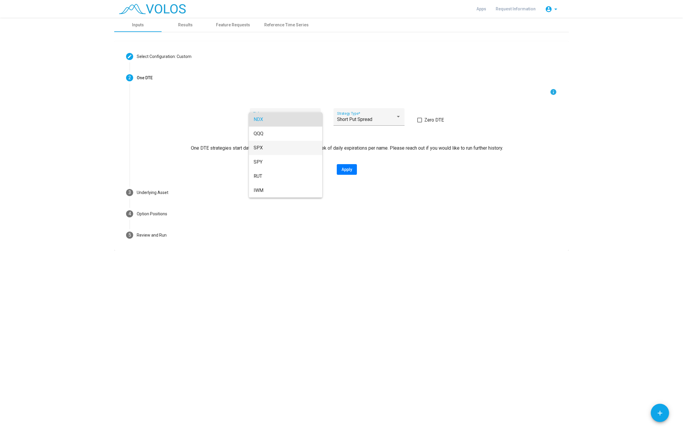
click at [274, 149] on span "SPX" at bounding box center [286, 148] width 64 height 14
click at [426, 119] on span "Zero DTE" at bounding box center [434, 120] width 20 height 7
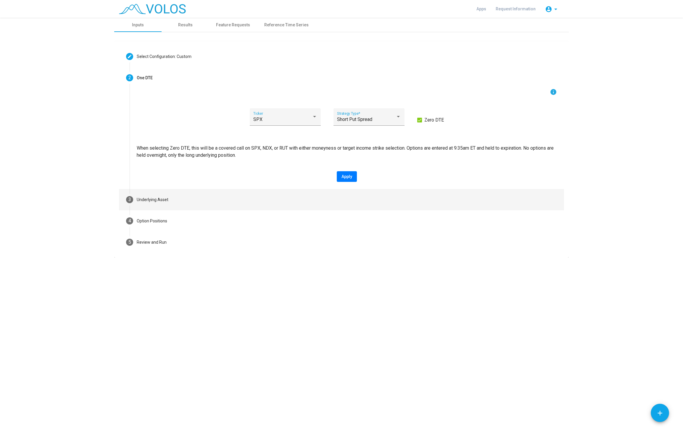
click at [183, 204] on mat-step-header "3 Underlying Asset" at bounding box center [341, 199] width 445 height 21
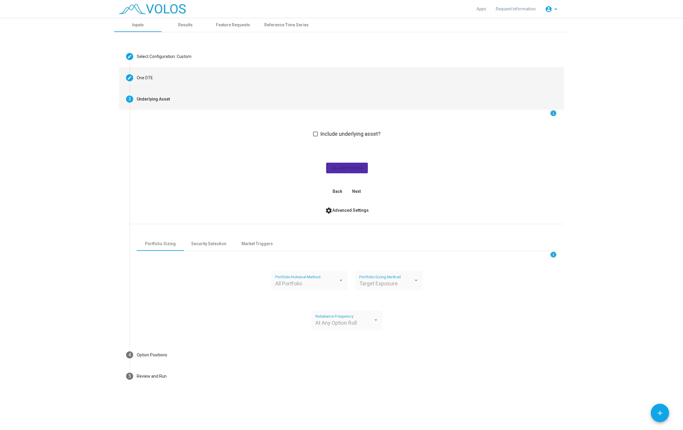
click at [175, 81] on mat-step-header "Editable create One DTE" at bounding box center [341, 77] width 445 height 21
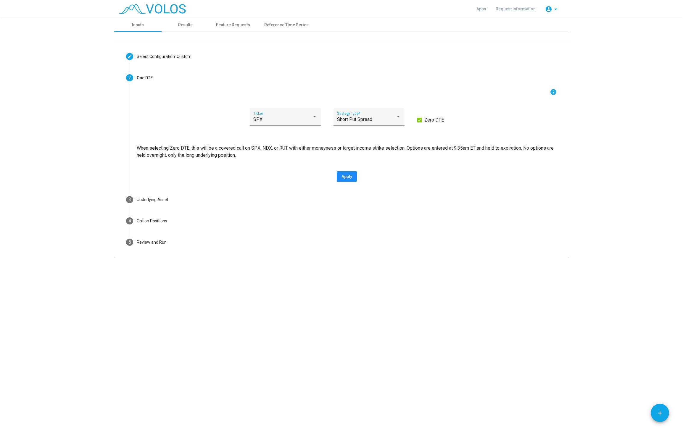
click at [346, 181] on button "Apply" at bounding box center [347, 176] width 20 height 11
type input "*********"
type input "**********"
type textarea "**********"
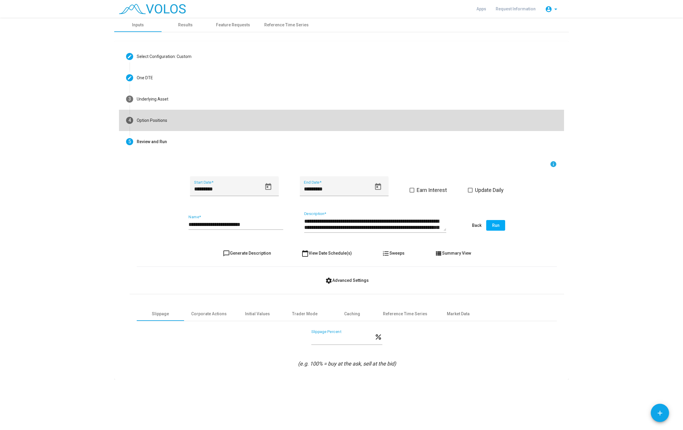
click at [163, 120] on div "Option Positions" at bounding box center [152, 120] width 30 height 6
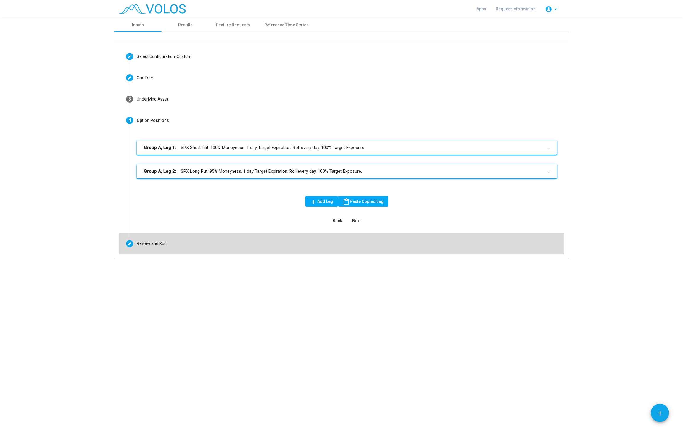
click at [164, 245] on div "Review and Run" at bounding box center [152, 244] width 30 height 6
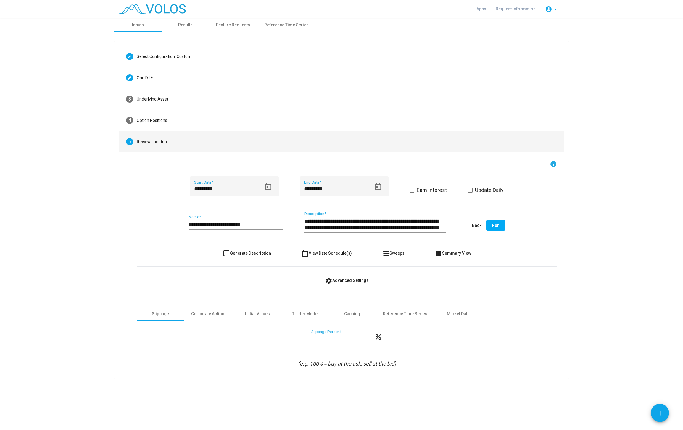
click at [499, 226] on span "Run" at bounding box center [495, 225] width 7 height 5
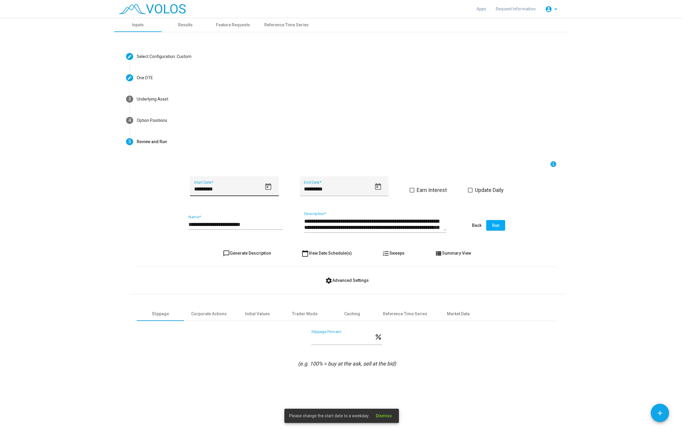
click at [243, 184] on div "********* Start Date *" at bounding box center [227, 188] width 67 height 16
click at [267, 185] on icon "Open calendar" at bounding box center [268, 186] width 6 height 7
click at [208, 210] on span "MAY 2022" at bounding box center [202, 209] width 12 height 5
click at [247, 288] on div "2022" at bounding box center [243, 286] width 19 height 11
click at [207, 248] on div "MAY" at bounding box center [202, 250] width 19 height 11
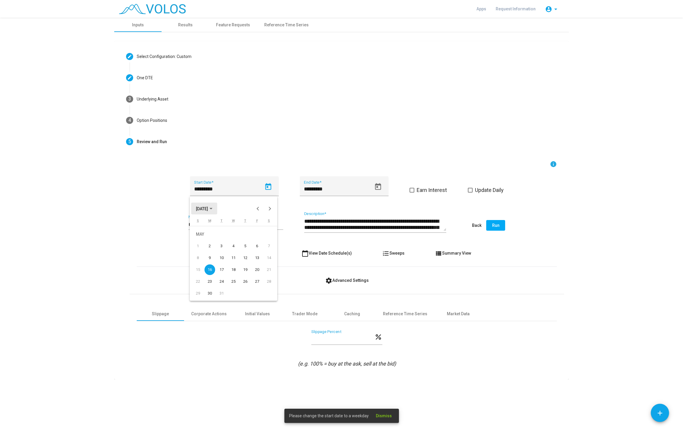
click at [217, 204] on button "MAY 2022" at bounding box center [204, 209] width 26 height 12
click at [246, 287] on div "2022" at bounding box center [243, 286] width 19 height 11
click at [202, 236] on div "JAN" at bounding box center [202, 238] width 19 height 11
click at [225, 246] on div "4" at bounding box center [221, 246] width 11 height 11
type input "********"
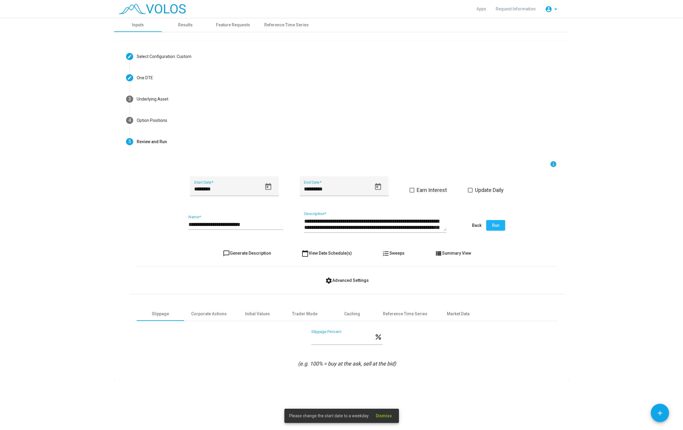
click at [498, 227] on span "Run" at bounding box center [495, 225] width 7 height 5
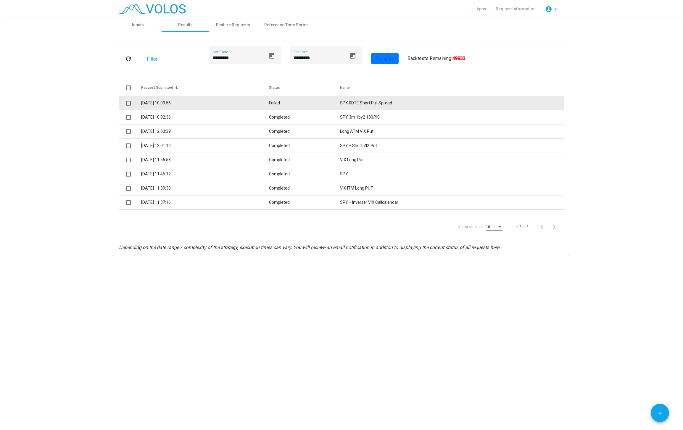
click at [309, 100] on td "Failed" at bounding box center [304, 103] width 71 height 14
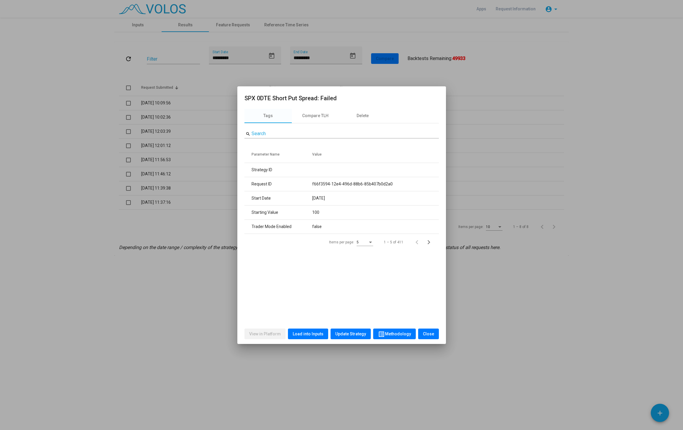
click at [297, 334] on span "Load into Inputs" at bounding box center [308, 334] width 31 height 5
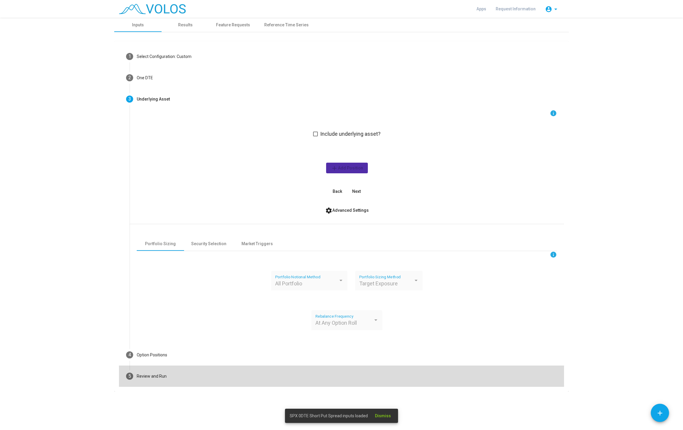
click at [167, 380] on mat-step-header "5 Review and Run" at bounding box center [341, 376] width 445 height 21
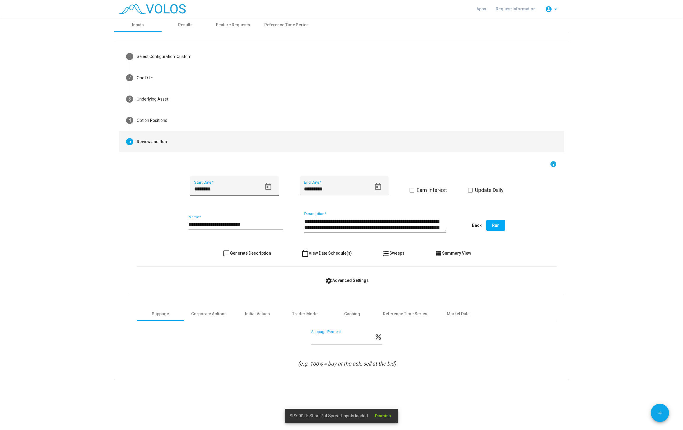
click at [234, 193] on div "******** Start Date *" at bounding box center [227, 188] width 67 height 16
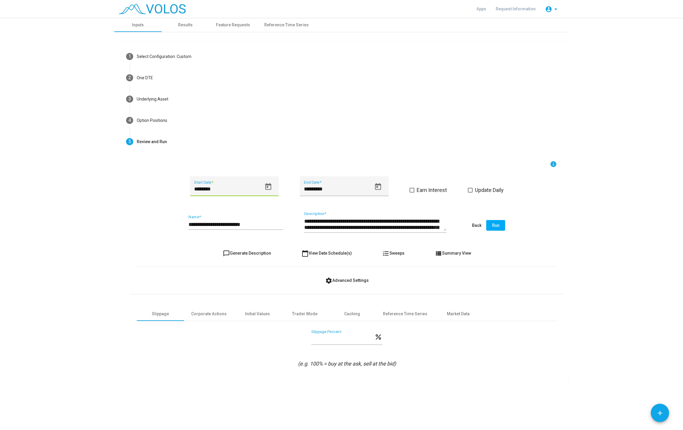
click at [268, 185] on icon "Open calendar" at bounding box center [268, 186] width 6 height 7
click at [208, 210] on span "JAN 2022" at bounding box center [202, 209] width 12 height 5
click at [246, 286] on div "2022" at bounding box center [243, 286] width 19 height 11
click at [207, 251] on div "MAY" at bounding box center [202, 250] width 19 height 11
click at [209, 292] on div "30" at bounding box center [209, 293] width 11 height 11
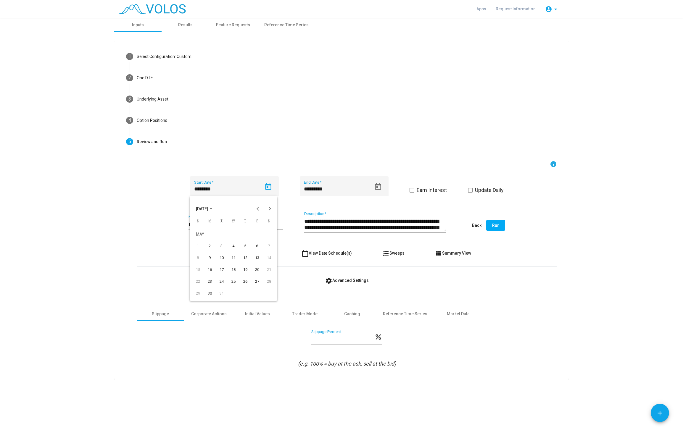
type input "*********"
click at [494, 225] on span "Run" at bounding box center [495, 225] width 7 height 5
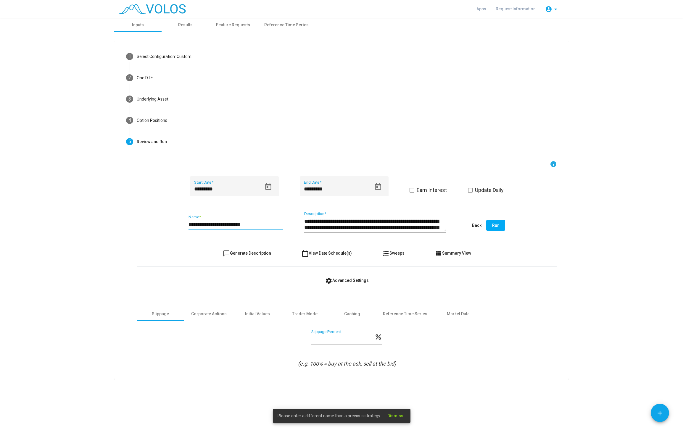
click at [263, 222] on input "**********" at bounding box center [235, 225] width 95 height 6
drag, startPoint x: 231, startPoint y: 224, endPoint x: 266, endPoint y: 225, distance: 35.2
click at [265, 225] on input "**********" at bounding box center [235, 225] width 95 height 6
type input "**********"
click at [499, 225] on span "Run" at bounding box center [495, 225] width 7 height 5
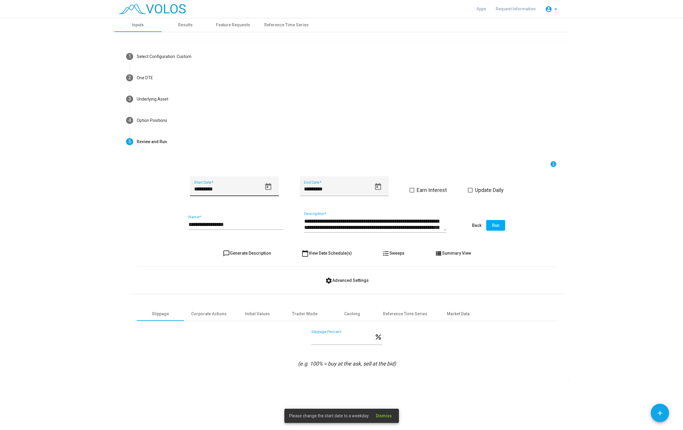
click at [268, 187] on icon "Open calendar" at bounding box center [268, 187] width 8 height 8
click at [254, 281] on div "27" at bounding box center [257, 281] width 11 height 11
type input "*********"
click at [498, 227] on span "Run" at bounding box center [495, 225] width 7 height 5
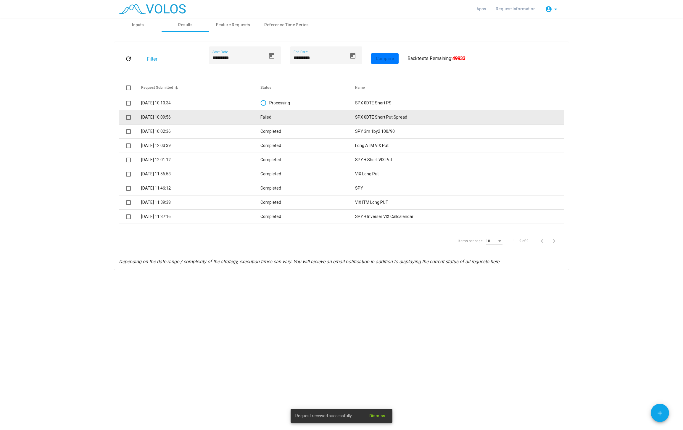
click at [267, 112] on td "Failed" at bounding box center [307, 117] width 95 height 14
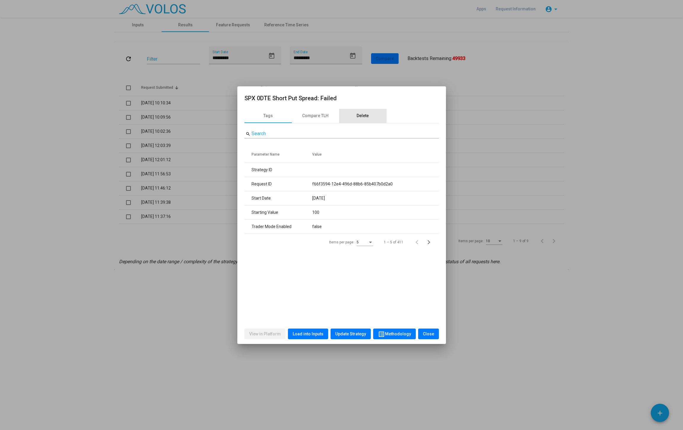
click at [358, 115] on div "Delete" at bounding box center [362, 116] width 47 height 14
click at [330, 139] on div "Delete" at bounding box center [341, 138] width 194 height 11
click at [336, 138] on span "Delete" at bounding box center [342, 138] width 12 height 5
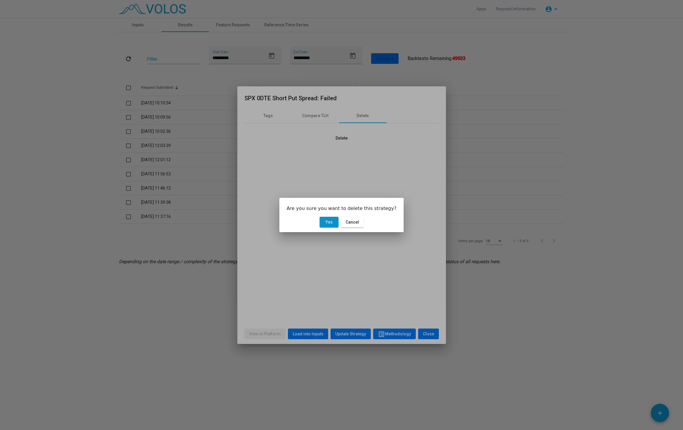
click at [334, 222] on button "Yes" at bounding box center [329, 222] width 19 height 11
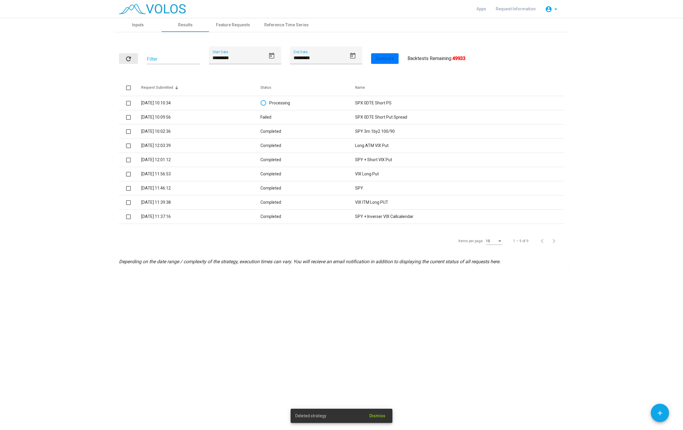
click at [124, 57] on button "refresh" at bounding box center [128, 58] width 19 height 11
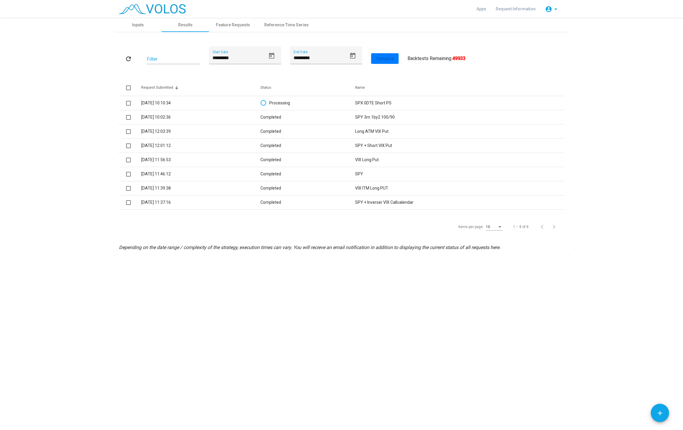
click at [323, 294] on div "**********" at bounding box center [341, 224] width 683 height 412
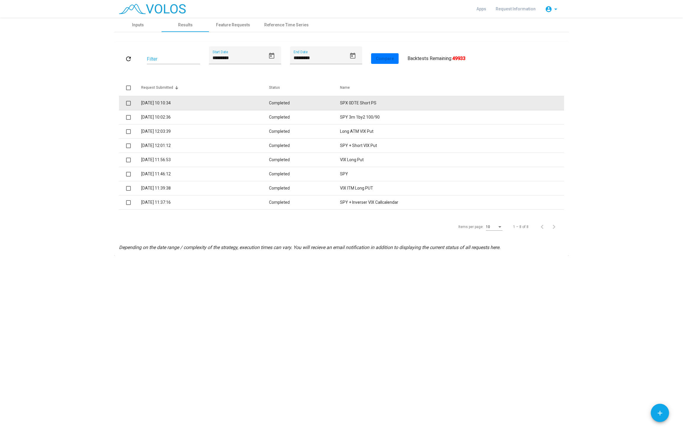
click at [373, 102] on td "SPX 0DTE Short PS" at bounding box center [452, 103] width 224 height 14
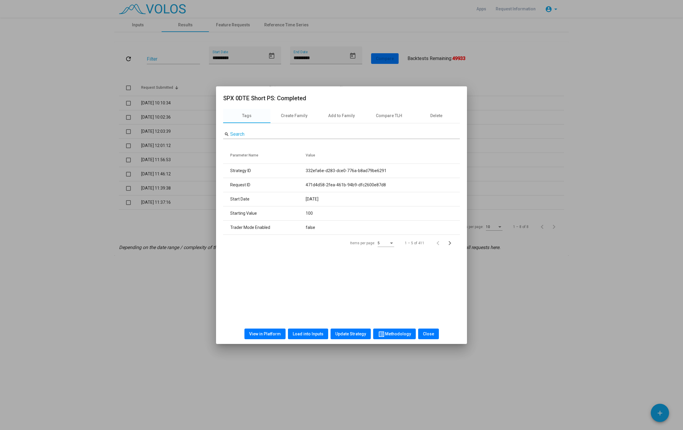
click at [266, 337] on button "View in Platform" at bounding box center [264, 334] width 41 height 11
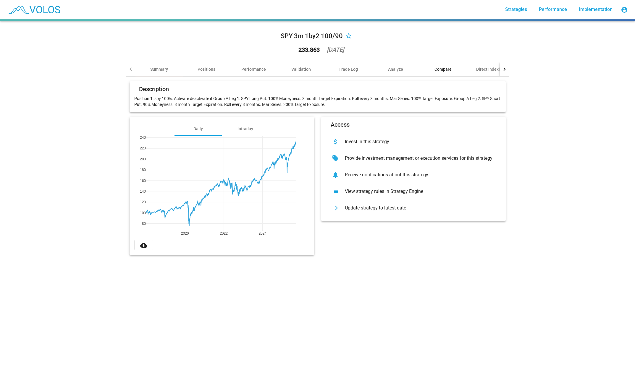
click at [441, 67] on div "Compare" at bounding box center [443, 69] width 17 height 6
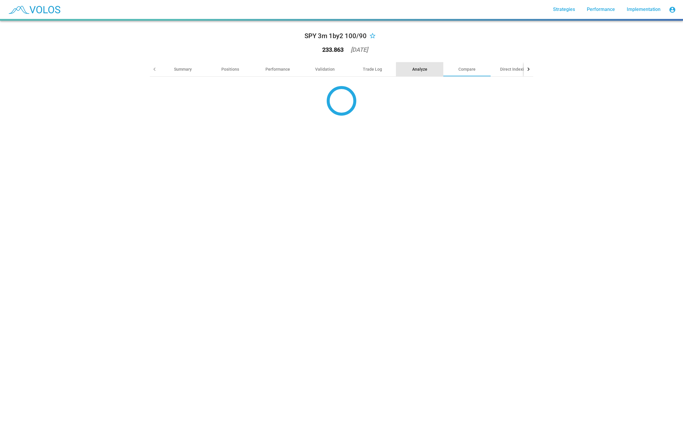
click at [423, 72] on div "Analyze" at bounding box center [419, 69] width 15 height 6
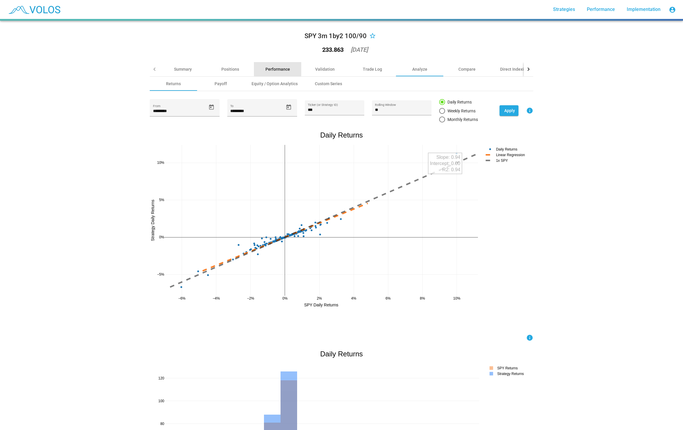
click at [291, 69] on div "Performance" at bounding box center [277, 69] width 47 height 14
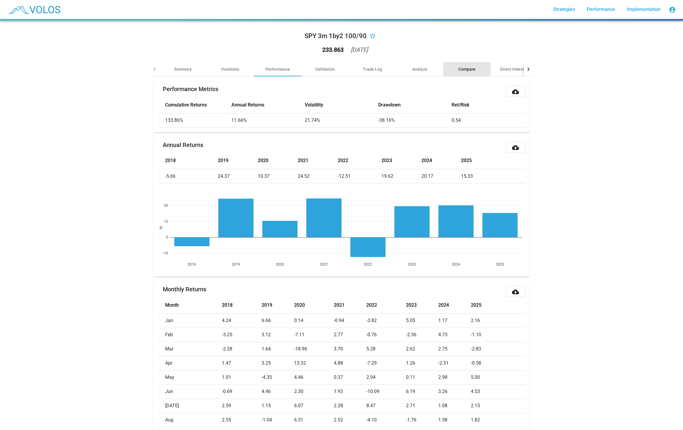
click at [473, 69] on div "Compare" at bounding box center [466, 69] width 17 height 6
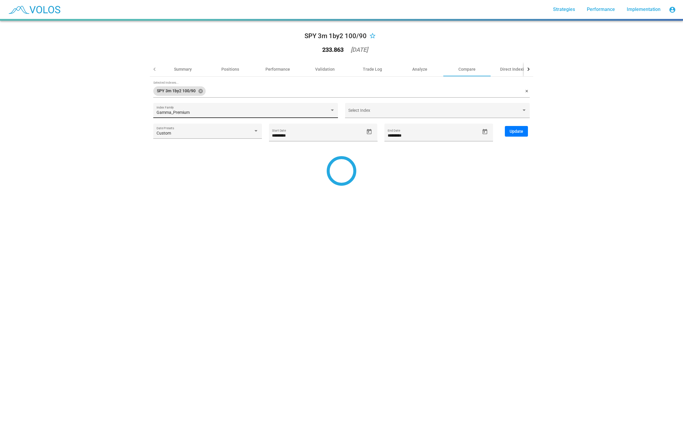
click at [285, 110] on div "Gamma_Premium Index Family" at bounding box center [246, 112] width 178 height 12
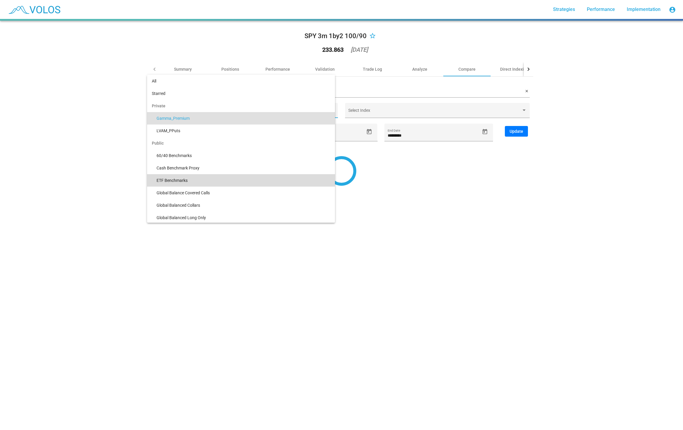
click at [189, 176] on span "ETF Benchmarks" at bounding box center [244, 180] width 174 height 12
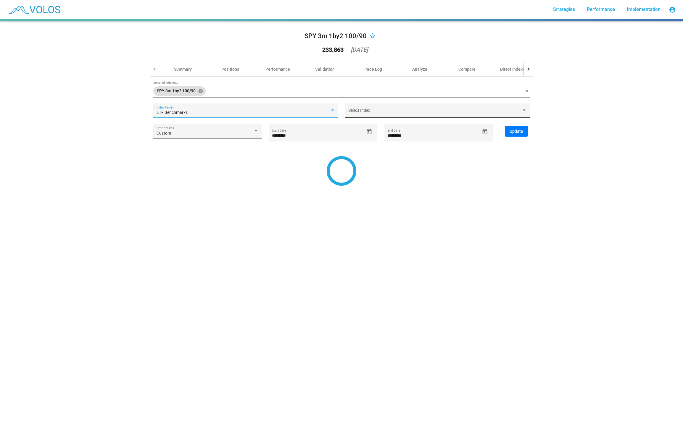
click at [369, 106] on div "Select Index" at bounding box center [437, 110] width 185 height 15
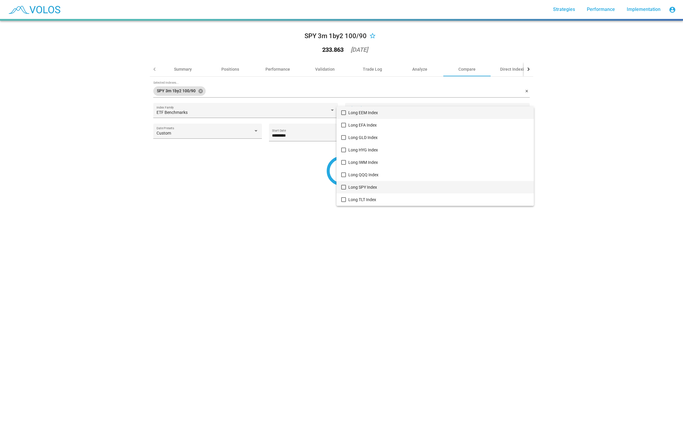
click at [342, 187] on mat-pseudo-checkbox at bounding box center [343, 187] width 5 height 5
click at [230, 160] on div at bounding box center [341, 215] width 683 height 430
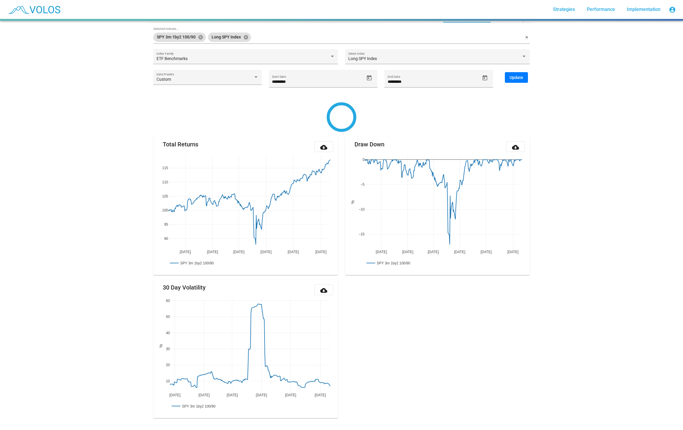
scroll to position [54, 0]
click at [368, 79] on icon "Open calendar" at bounding box center [369, 78] width 6 height 6
click at [292, 97] on span "[DATE]" at bounding box center [283, 97] width 17 height 5
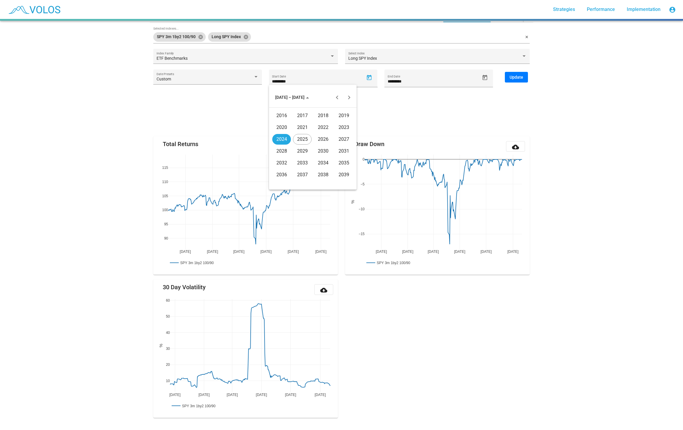
click at [320, 115] on div "2018" at bounding box center [323, 115] width 19 height 11
click at [284, 128] on div "JAN" at bounding box center [281, 127] width 19 height 11
click at [287, 147] on div "8" at bounding box center [289, 147] width 11 height 11
type input "********"
type input "*********"
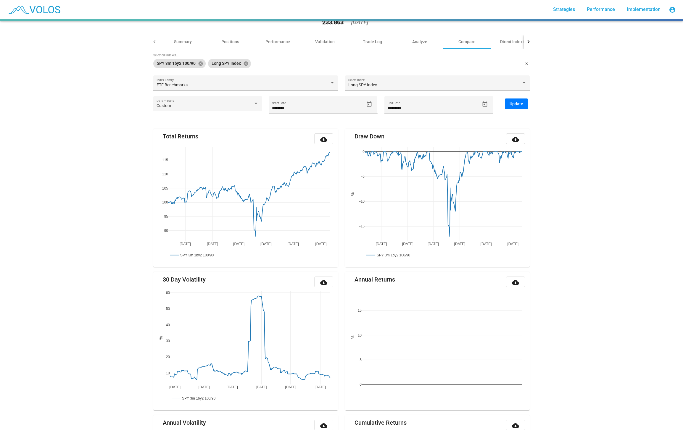
scroll to position [3, 0]
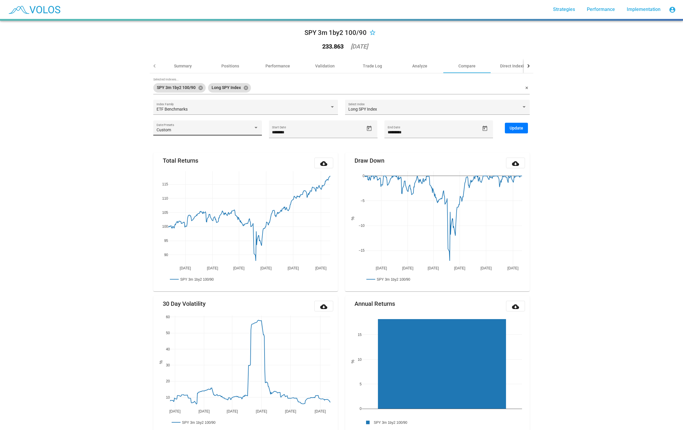
click at [164, 131] on span "Custom" at bounding box center [164, 130] width 14 height 5
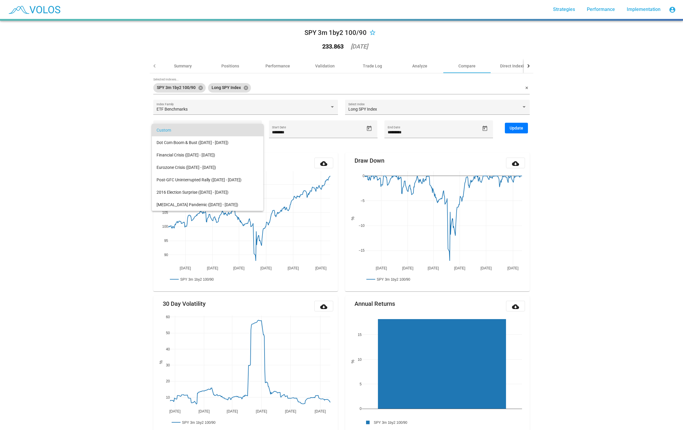
click at [126, 138] on div at bounding box center [341, 215] width 683 height 430
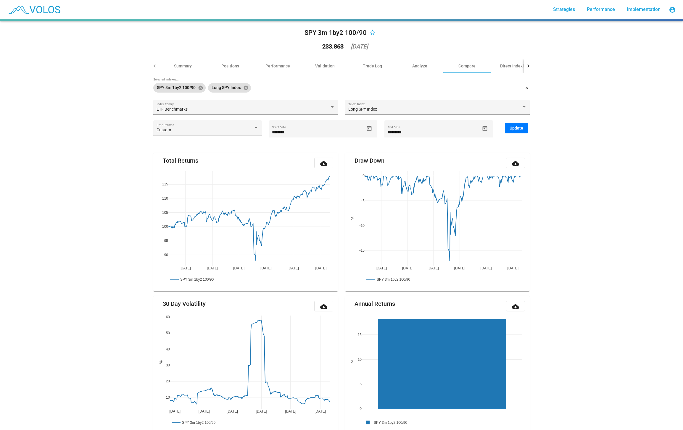
click at [520, 128] on span "Update" at bounding box center [516, 128] width 14 height 5
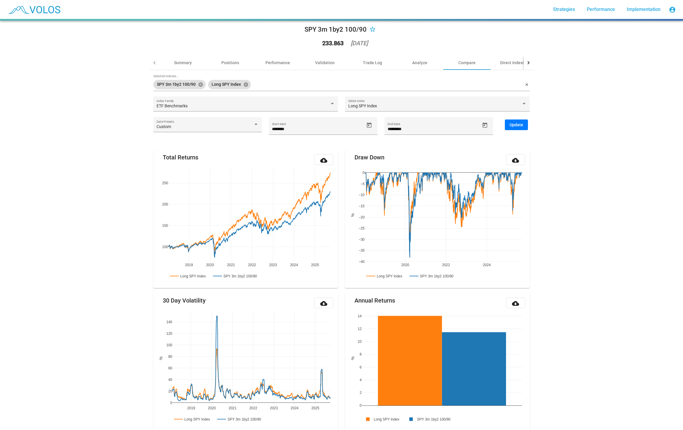
scroll to position [0, 0]
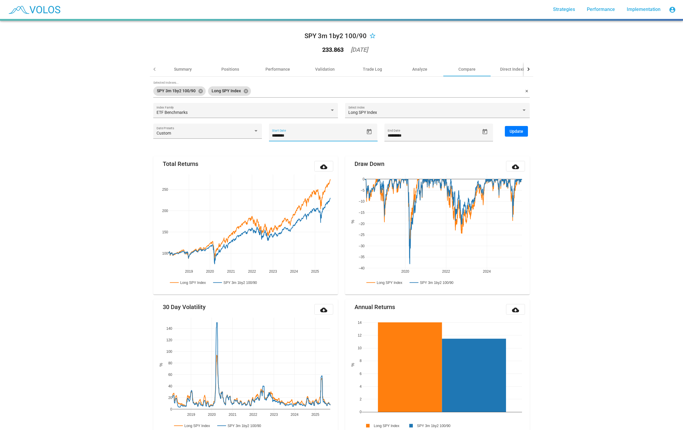
click at [310, 135] on input "********" at bounding box center [318, 135] width 92 height 5
click at [517, 133] on span "Update" at bounding box center [516, 131] width 14 height 5
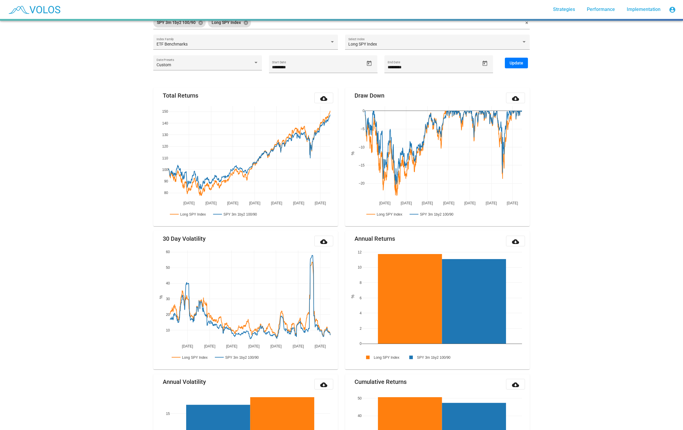
scroll to position [64, 0]
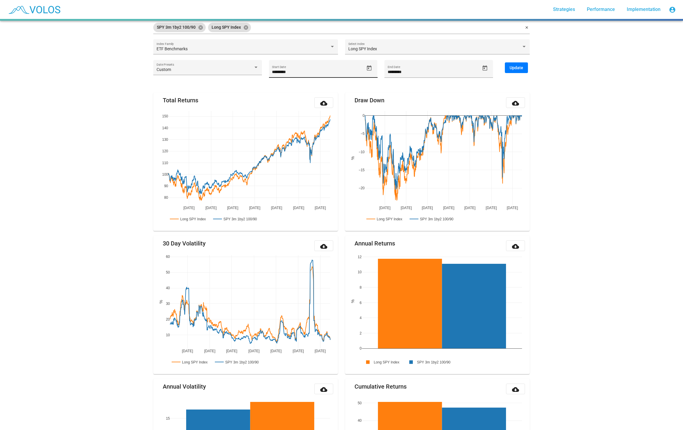
click at [279, 70] on input "*********" at bounding box center [318, 72] width 92 height 5
click at [295, 70] on input "********" at bounding box center [318, 72] width 92 height 5
click at [521, 68] on span "Update" at bounding box center [516, 67] width 14 height 5
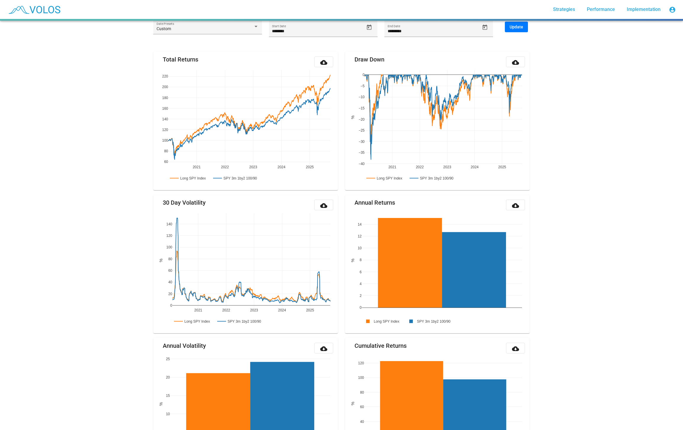
scroll to position [94, 0]
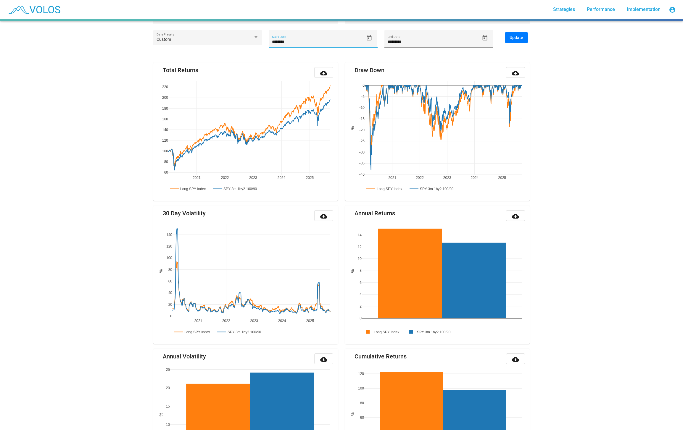
click at [303, 40] on input "********" at bounding box center [318, 42] width 92 height 5
click at [529, 37] on div "Update" at bounding box center [517, 42] width 32 height 21
click at [521, 37] on span "Update" at bounding box center [516, 37] width 14 height 5
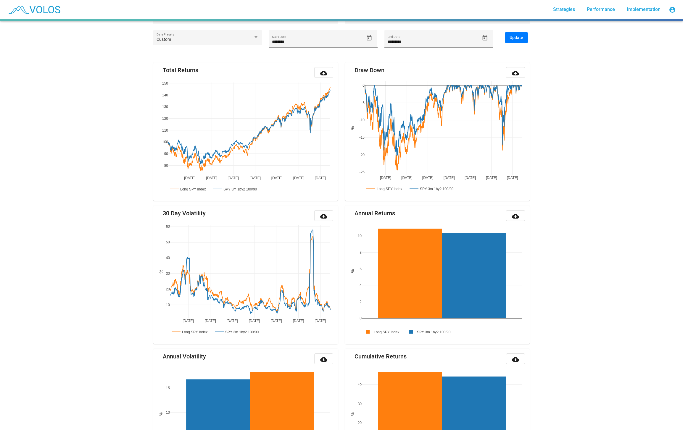
type input "********"
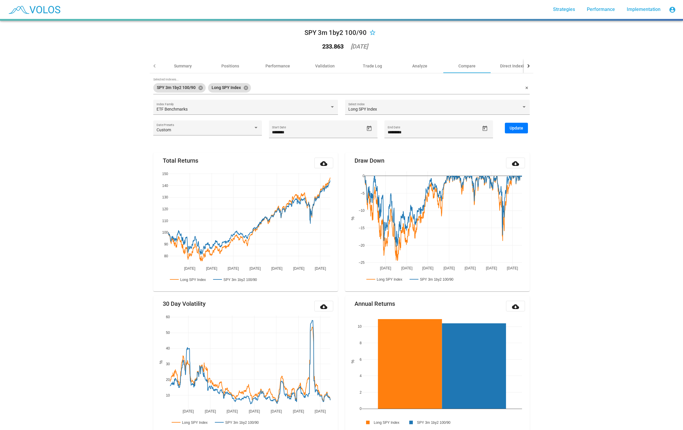
scroll to position [0, 0]
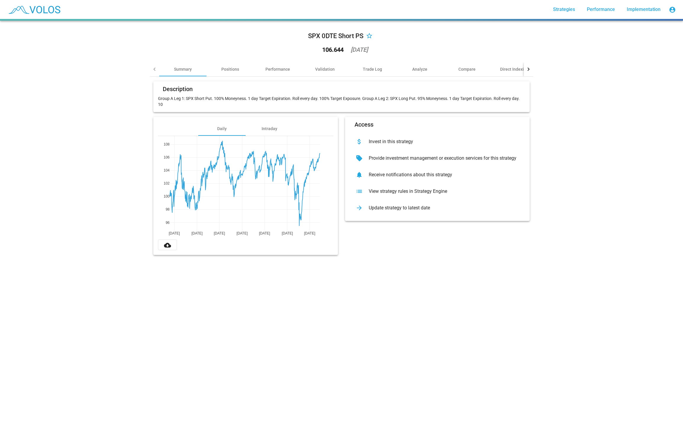
click at [357, 276] on div "SPX 0DTE Short PS star_border 106.644 [DATE] Summary Positions Performance Vali…" at bounding box center [341, 225] width 683 height 409
click at [179, 259] on div "Description Group A Leg 1: SPX Short Put. 100% Moneyness. 1 day Target Expirati…" at bounding box center [341, 168] width 383 height 183
click at [42, 11] on img at bounding box center [34, 9] width 59 height 15
